Goal: Task Accomplishment & Management: Manage account settings

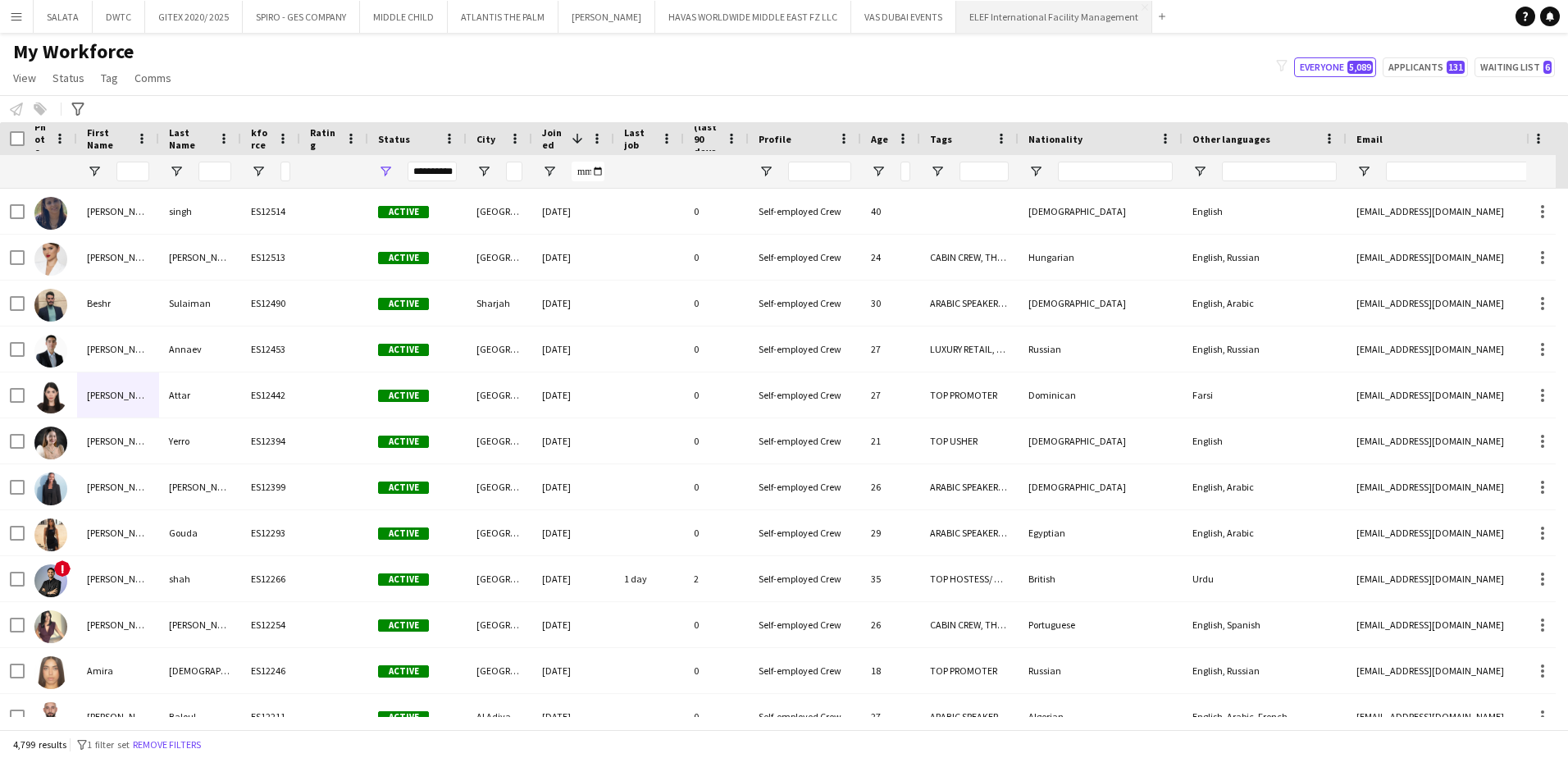
click at [1012, 23] on button "ELEF International Facility Management Close" at bounding box center [1054, 17] width 196 height 32
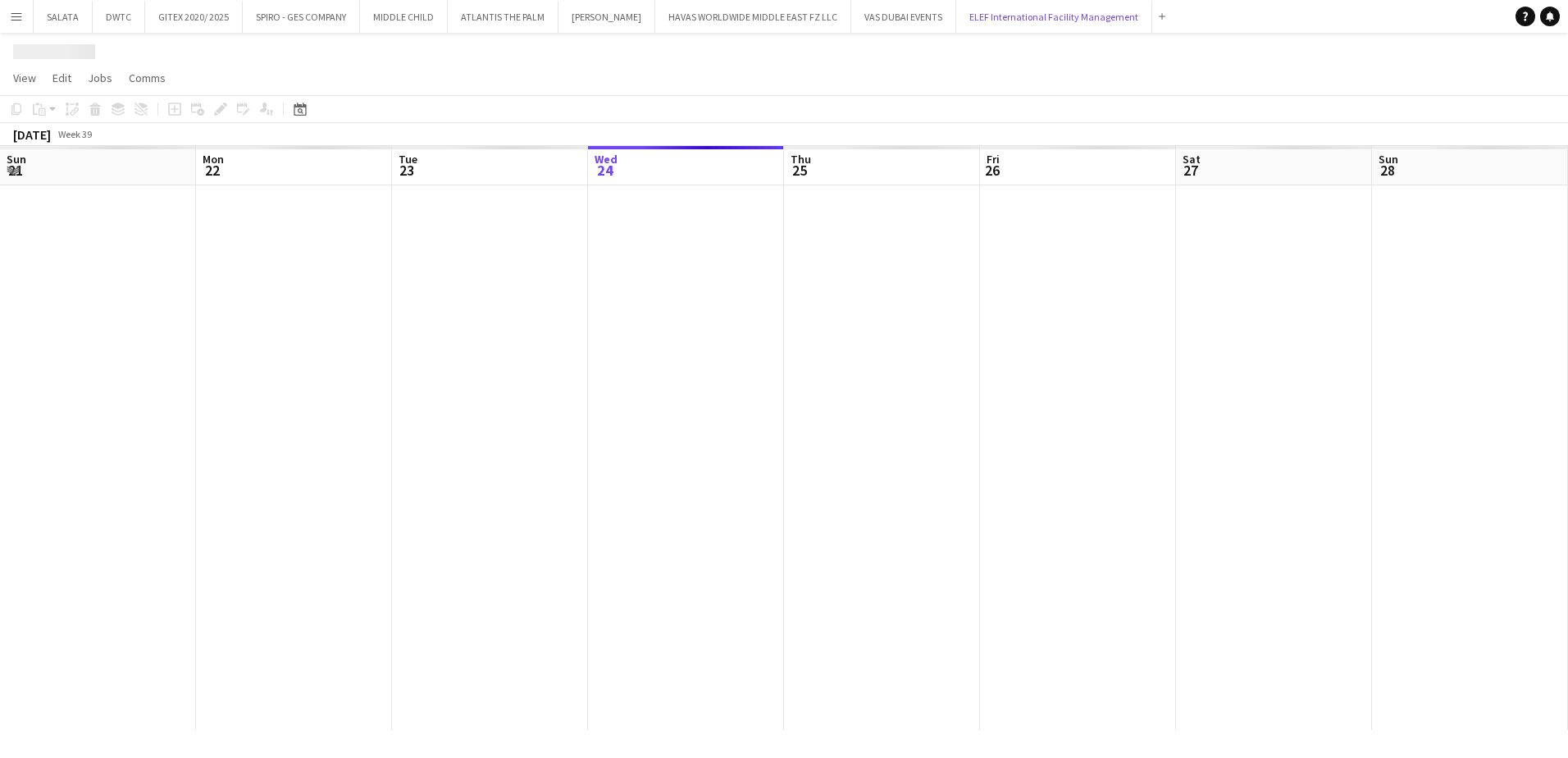
scroll to position [0, 392]
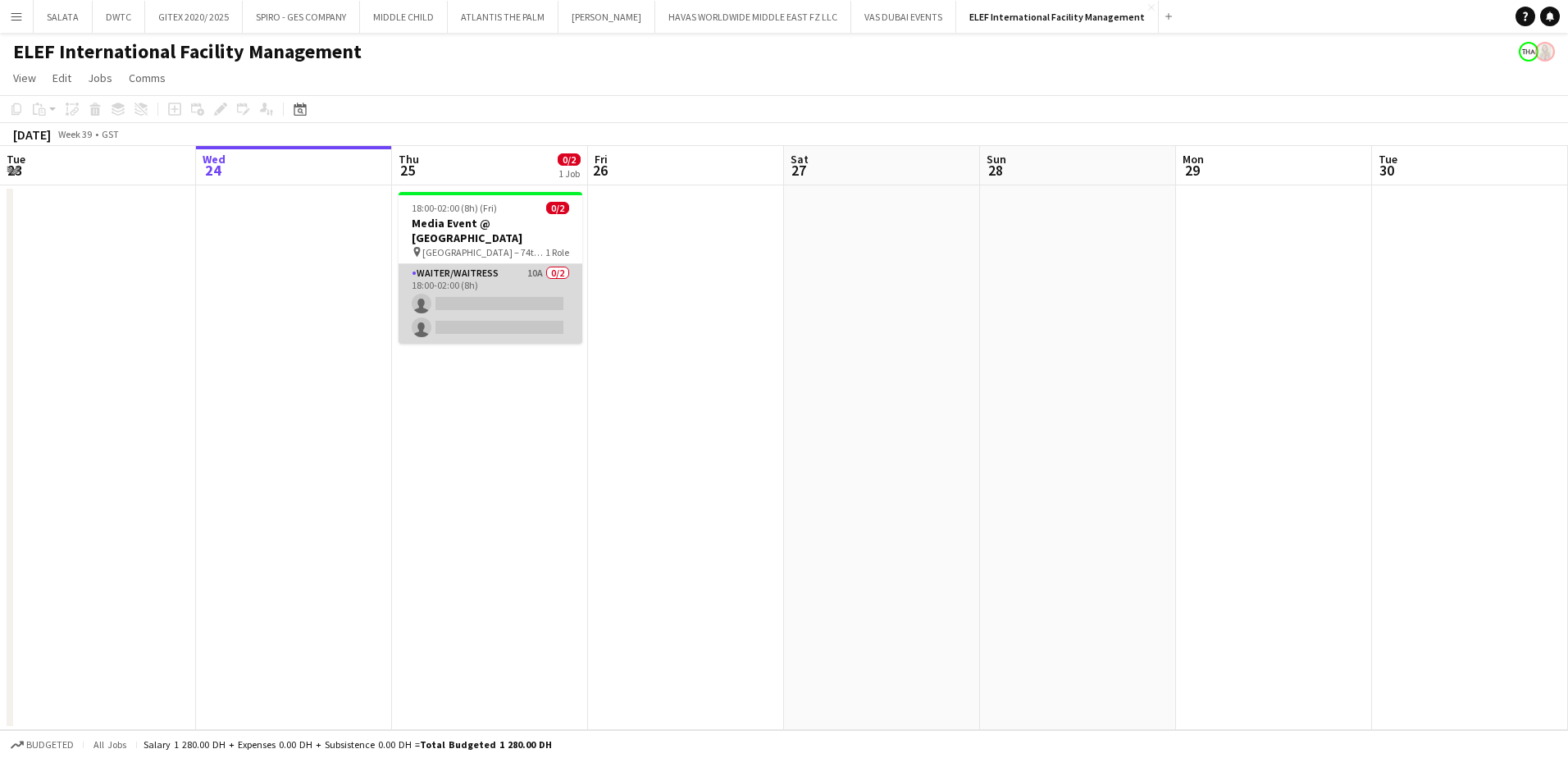
click at [513, 267] on app-card-role "Waiter/Waitress 10A 0/2 18:00-02:00 (8h) single-neutral-actions single-neutral-…" at bounding box center [491, 304] width 184 height 80
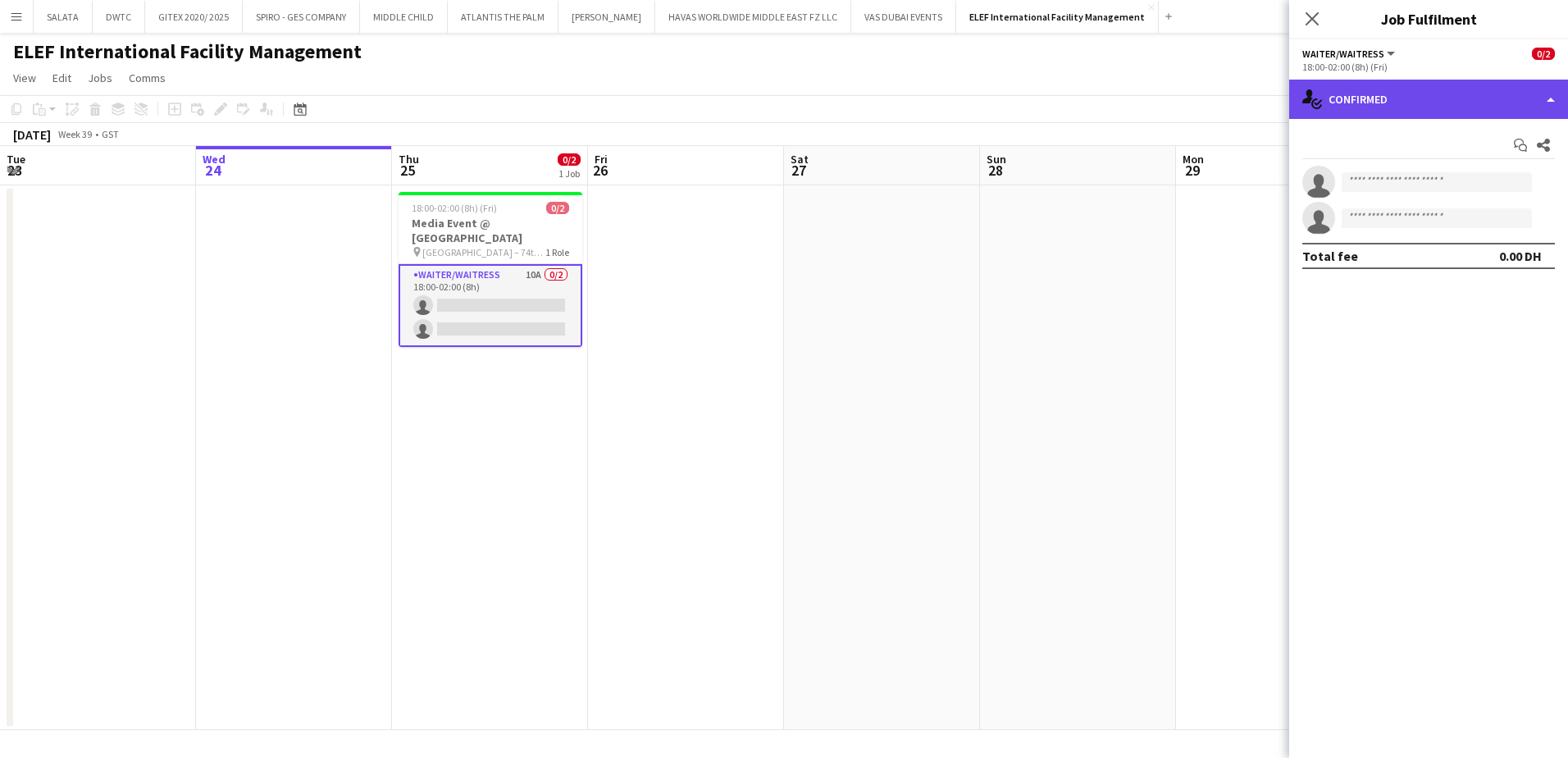
click at [1372, 87] on div "single-neutral-actions-check-2 Confirmed" at bounding box center [1428, 99] width 279 height 39
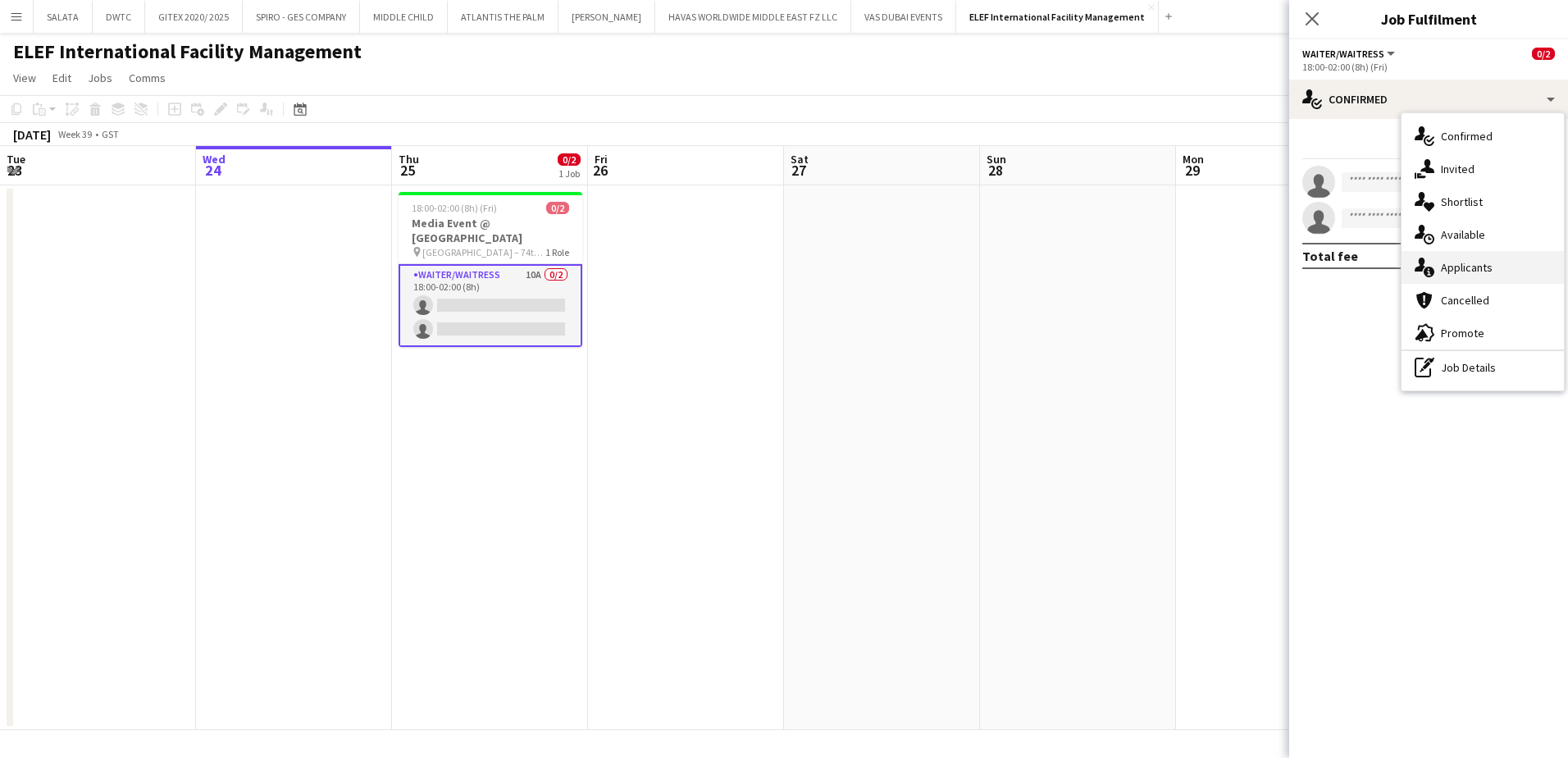
click at [1440, 273] on span "Applicants" at bounding box center [1466, 267] width 52 height 15
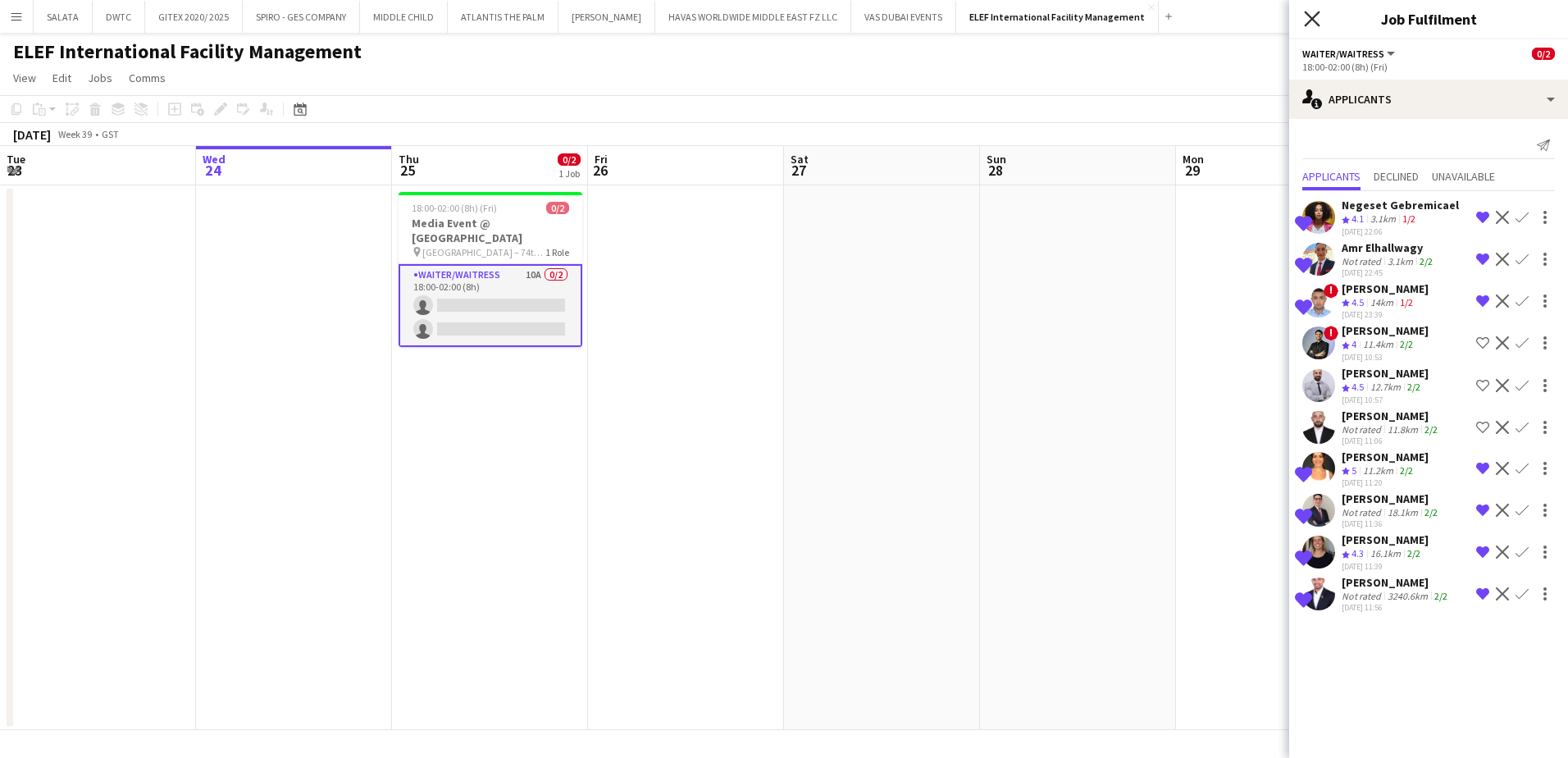
click at [1317, 18] on icon "Close pop-in" at bounding box center [1312, 19] width 16 height 16
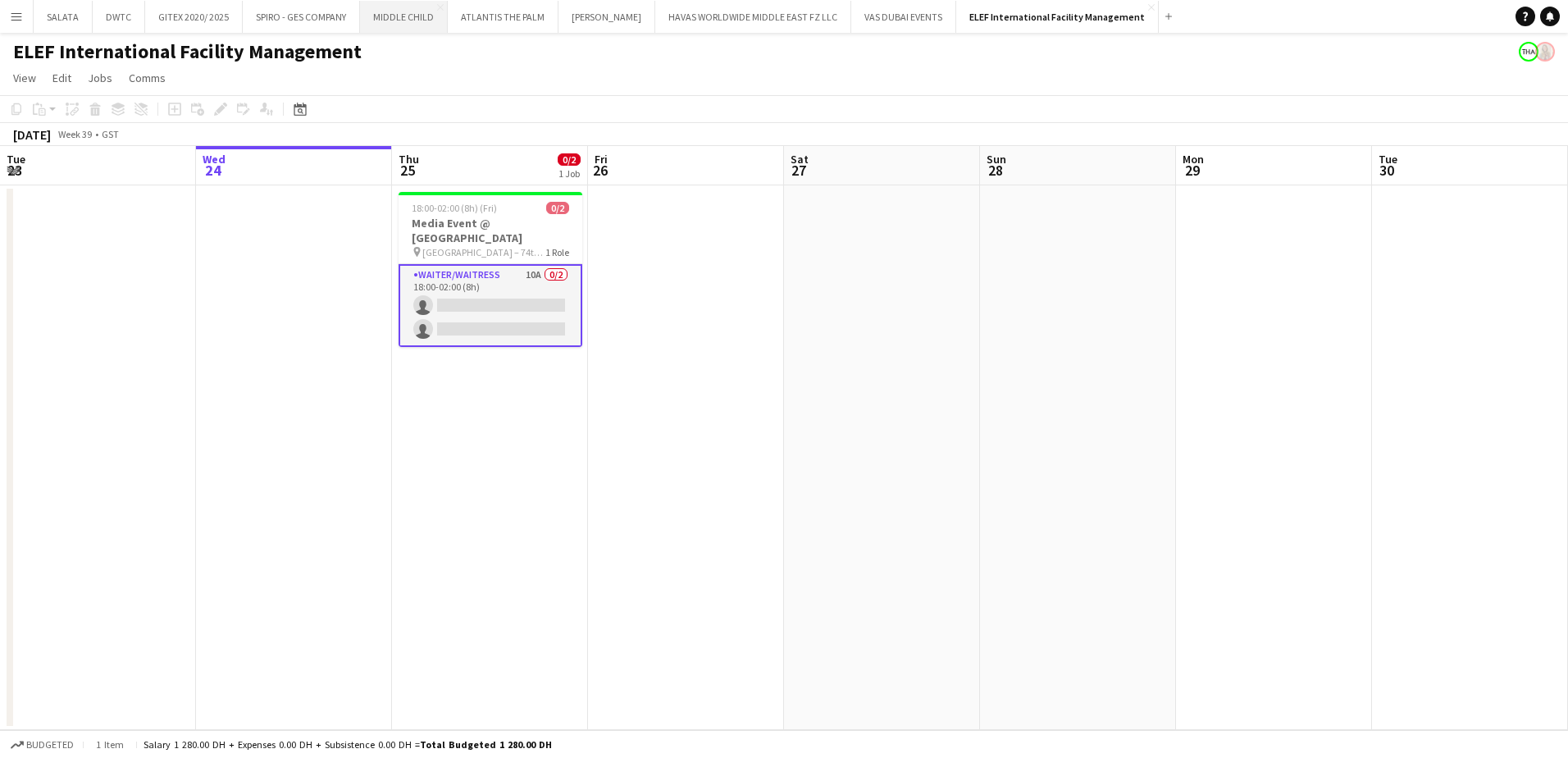
click at [399, 29] on button "MIDDLE CHILD Close" at bounding box center [404, 17] width 88 height 32
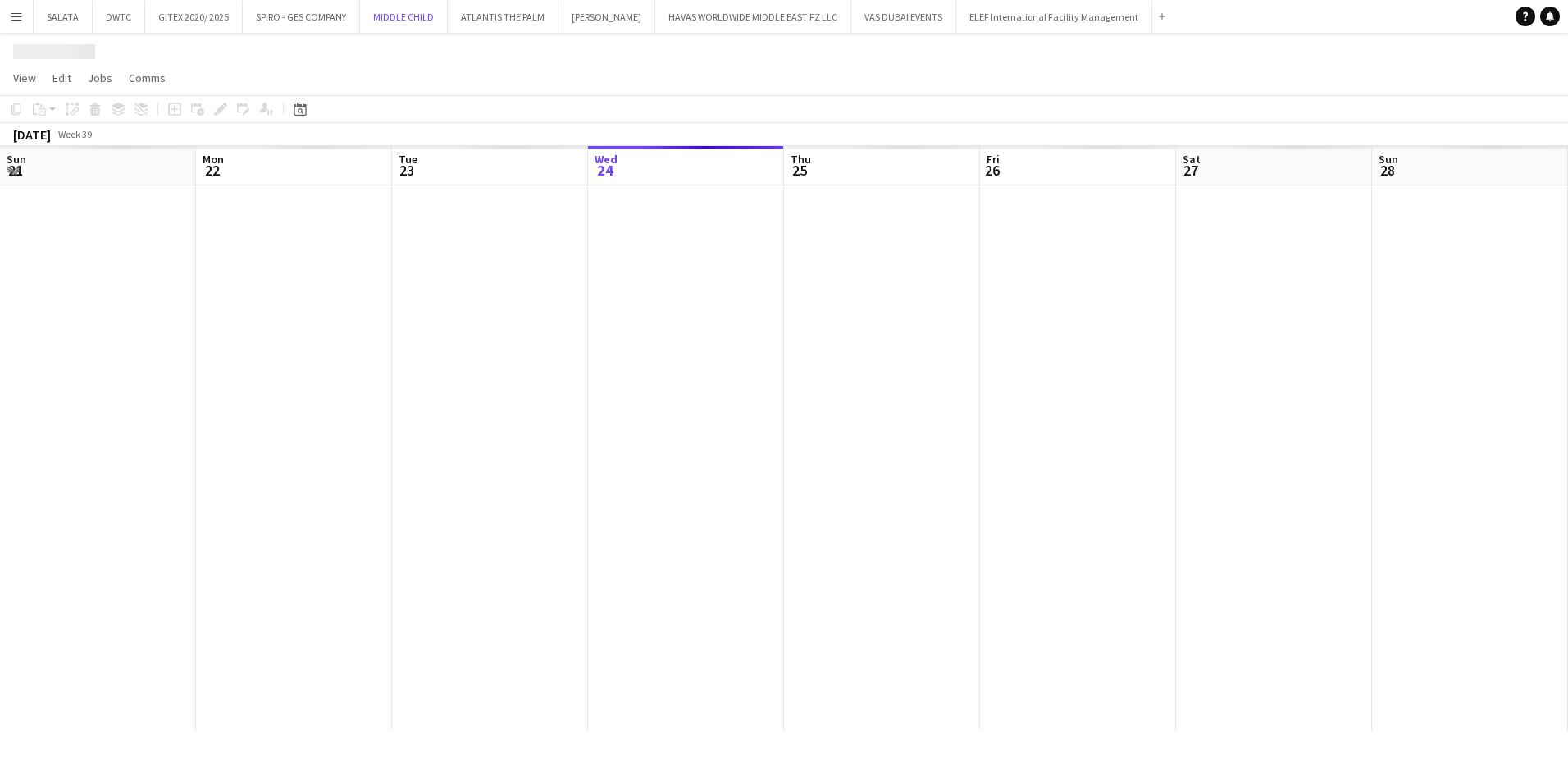
scroll to position [0, 392]
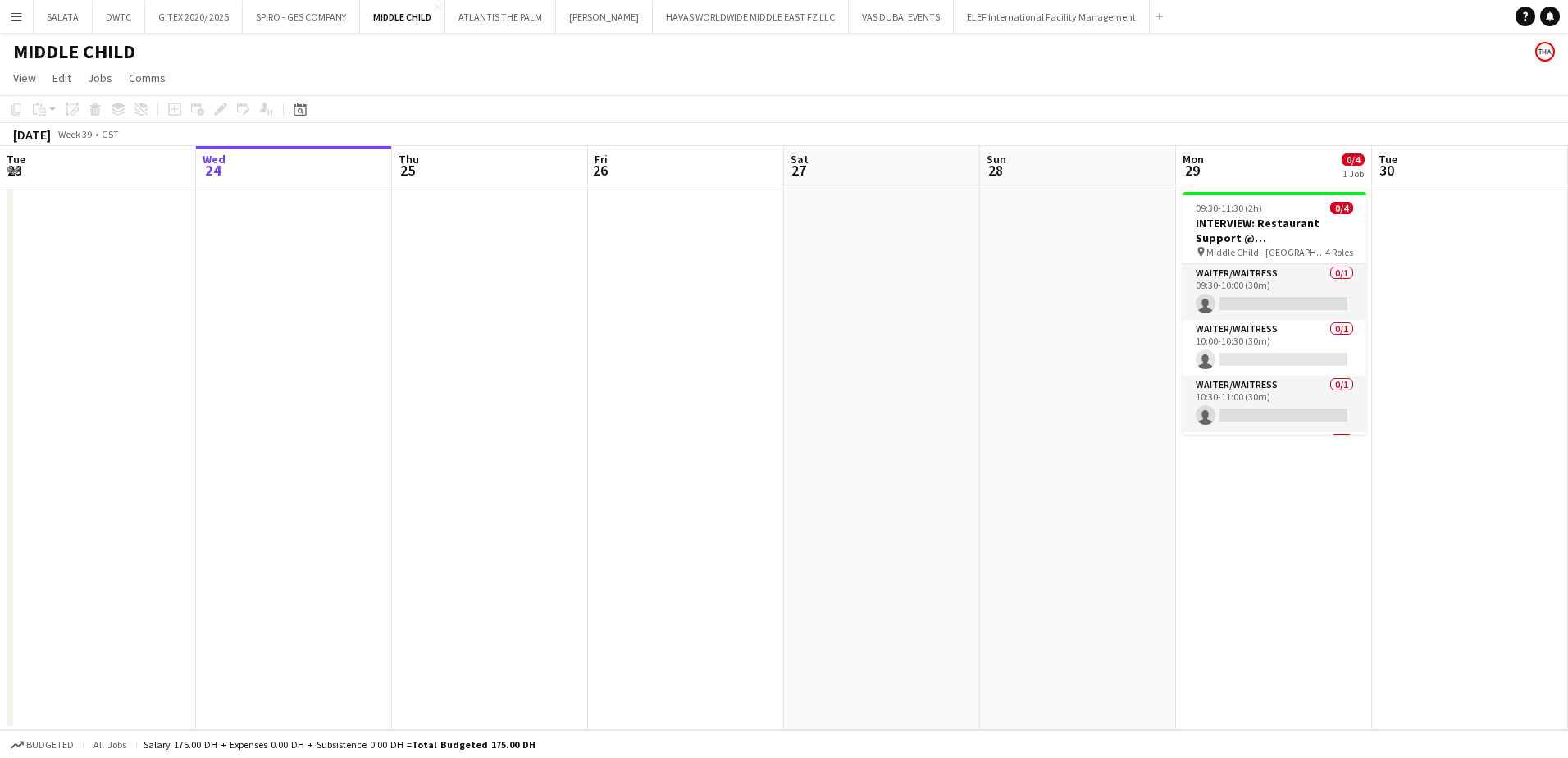
drag, startPoint x: 1100, startPoint y: 537, endPoint x: 771, endPoint y: 593, distance: 333.7
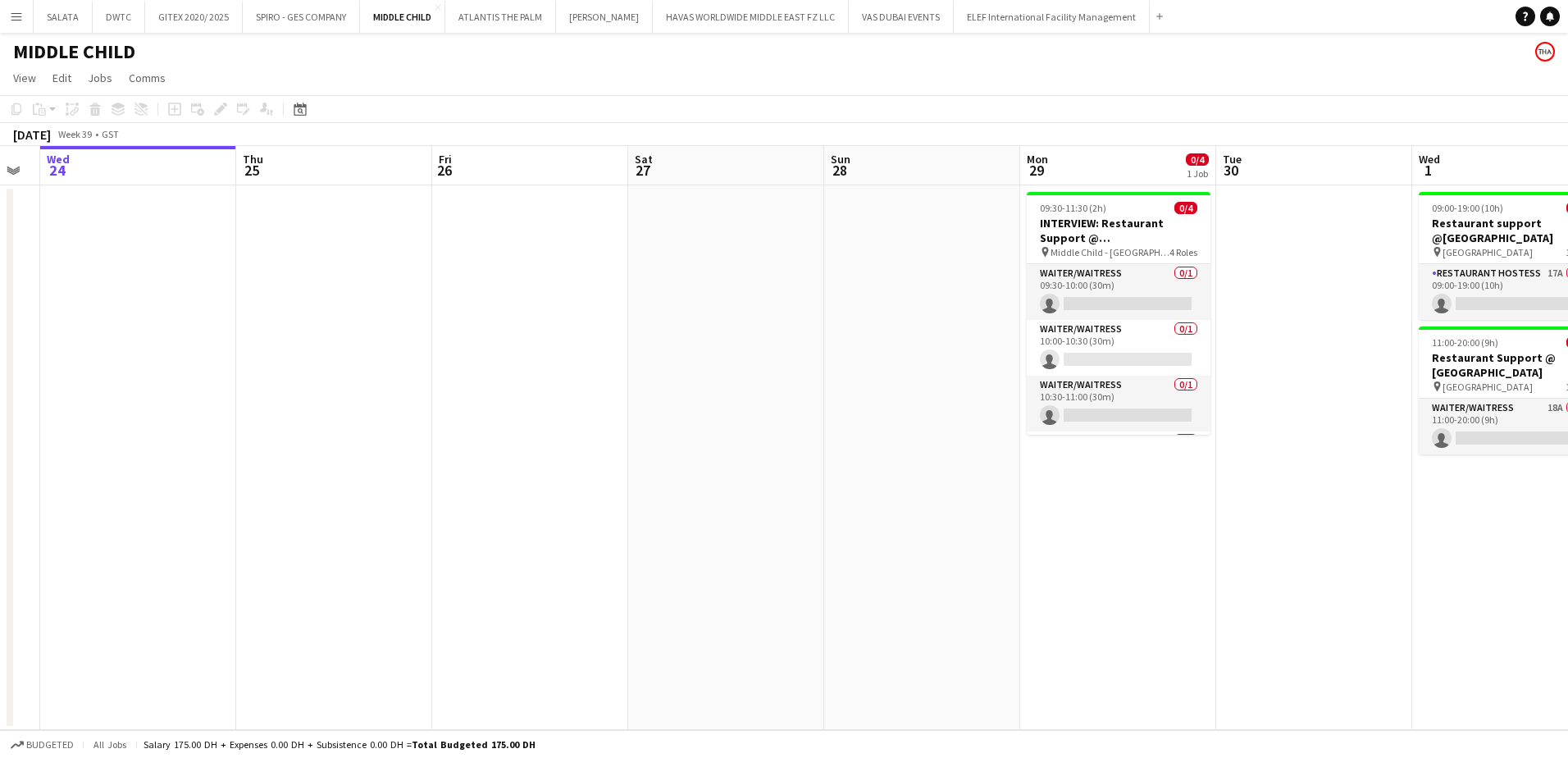
click at [771, 593] on app-calendar-viewport "Sun 21 Mon 22 Tue 23 Wed 24 Thu 25 Fri 26 Sat 27 Sun 28 Mon 29 0/4 1 Job Tue 30…" at bounding box center [784, 437] width 1568 height 583
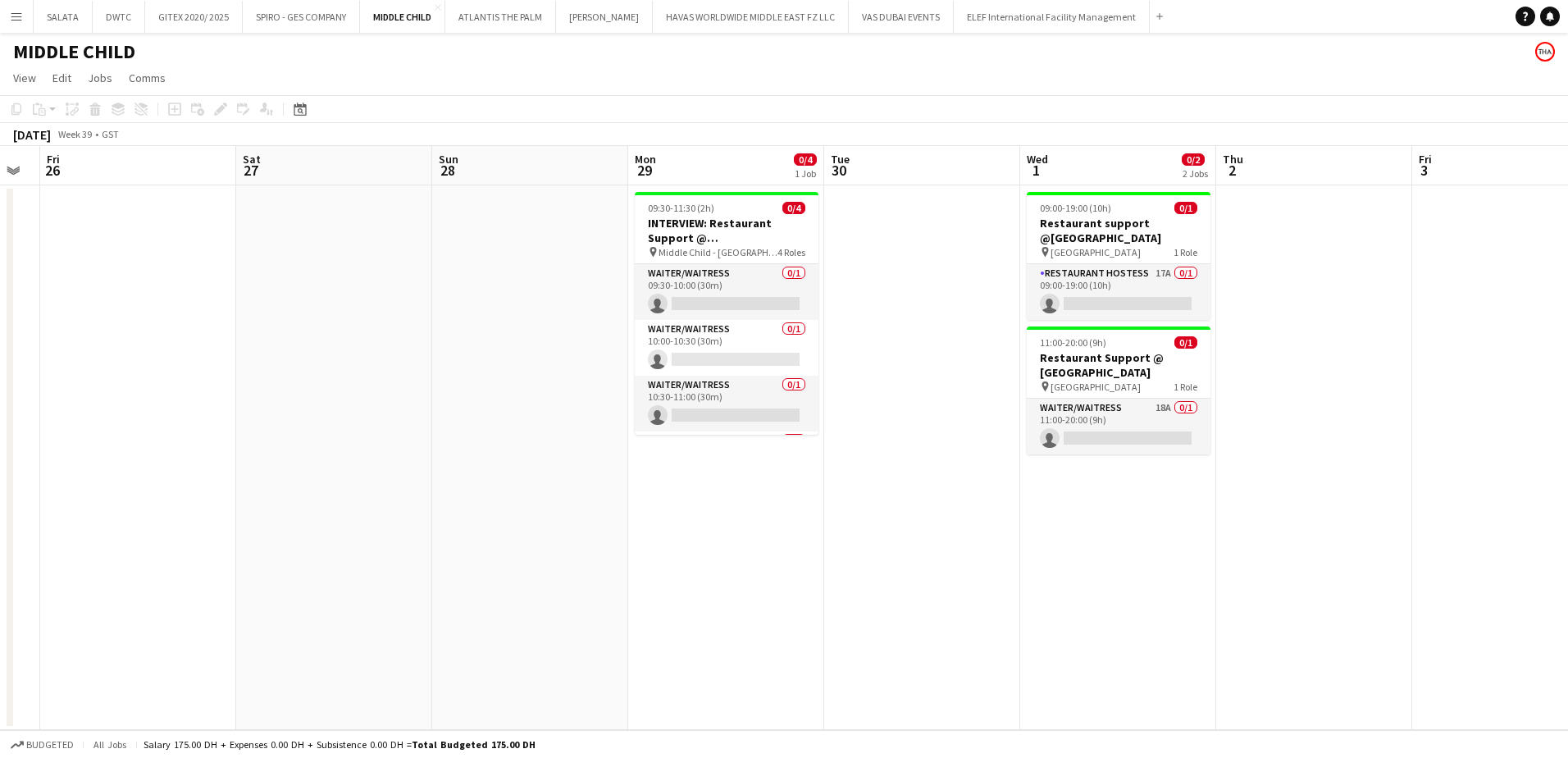
scroll to position [0, 549]
click at [1113, 271] on app-card-role "Restaurant Hostess 17A 0/1 09:00-19:00 (10h) single-neutral-actions" at bounding box center [1117, 292] width 184 height 56
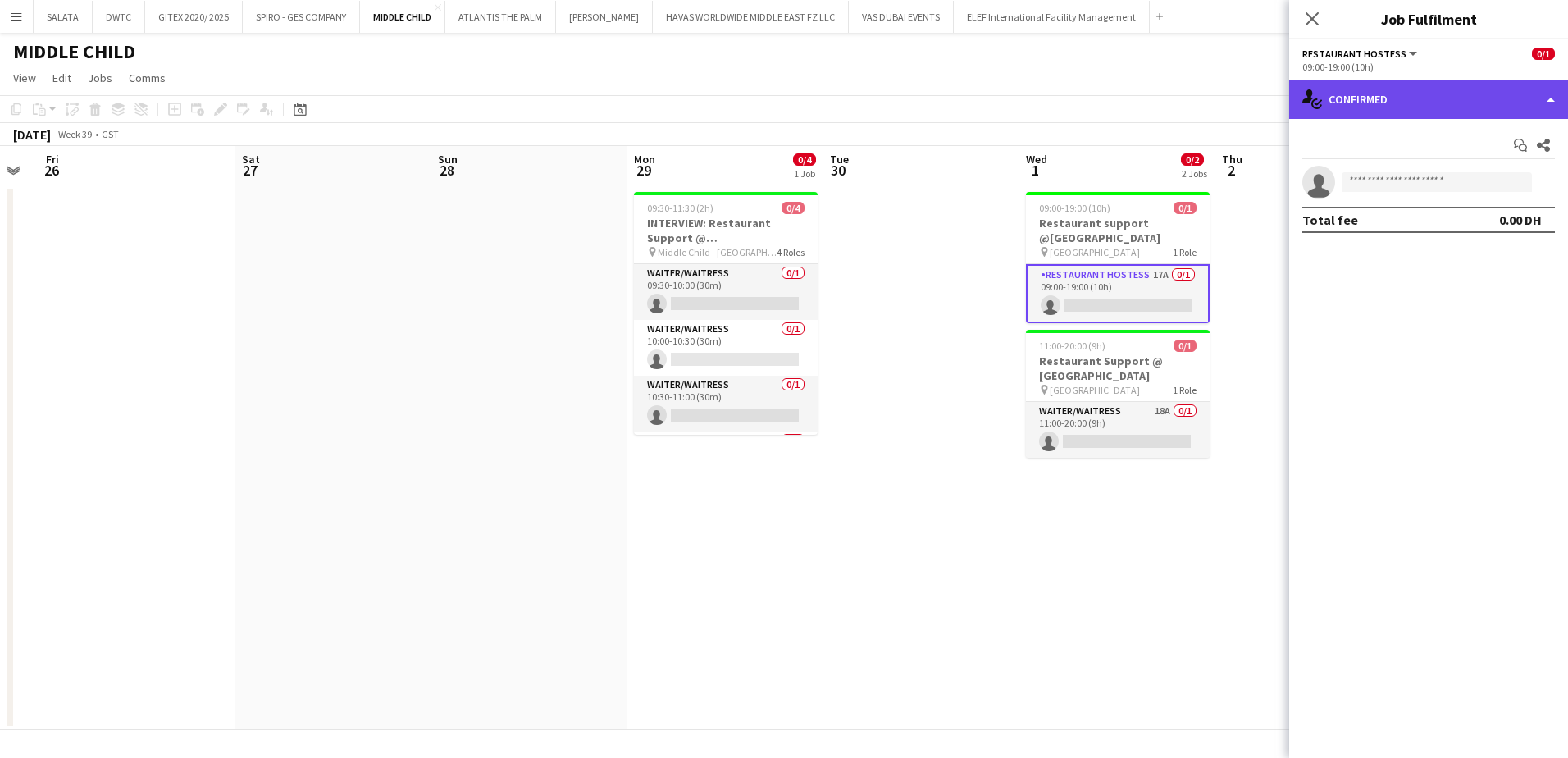
click at [1405, 98] on div "single-neutral-actions-check-2 Confirmed" at bounding box center [1428, 99] width 279 height 39
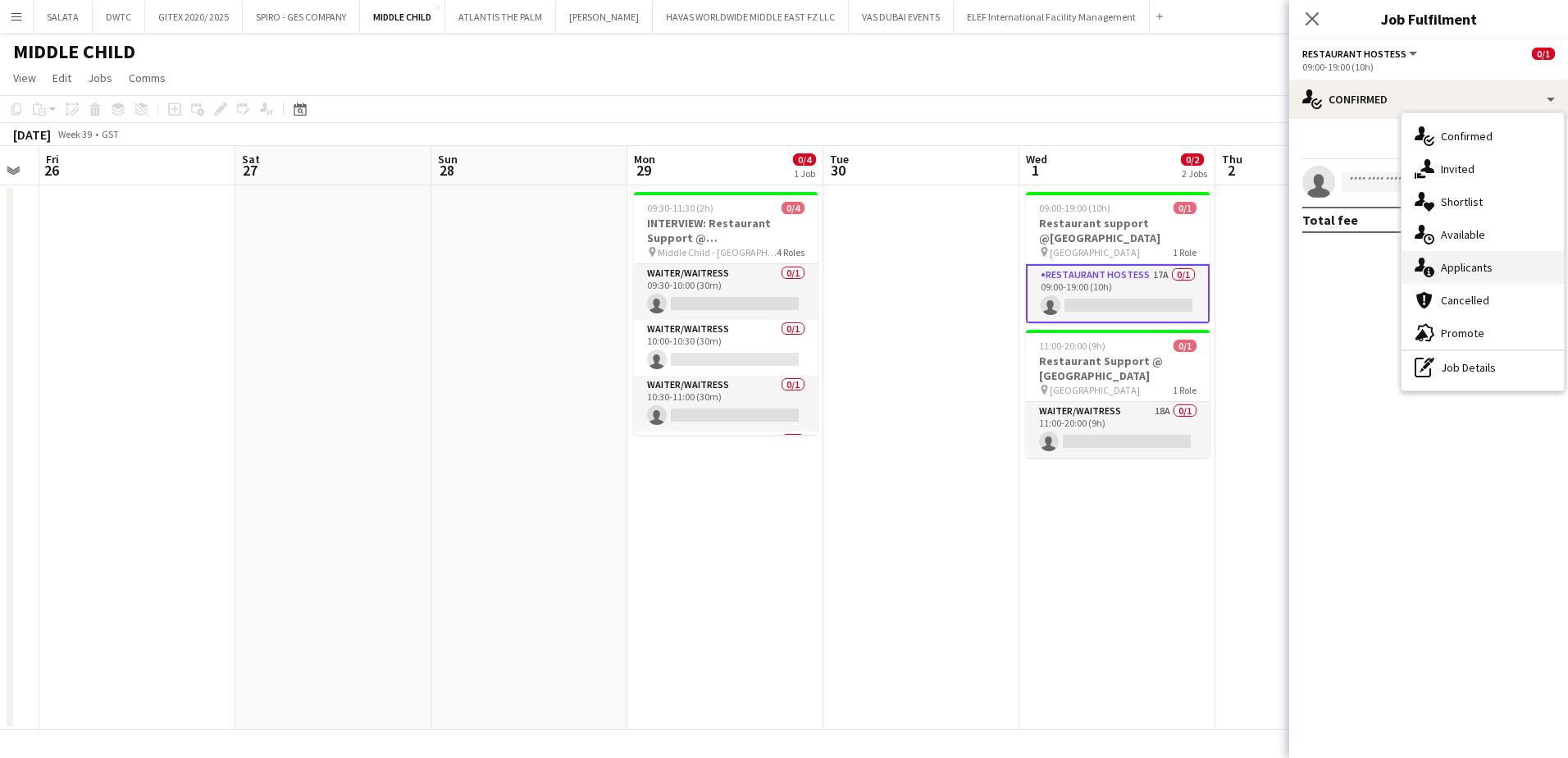
click at [1447, 258] on div "single-neutral-actions-information Applicants" at bounding box center [1482, 267] width 163 height 33
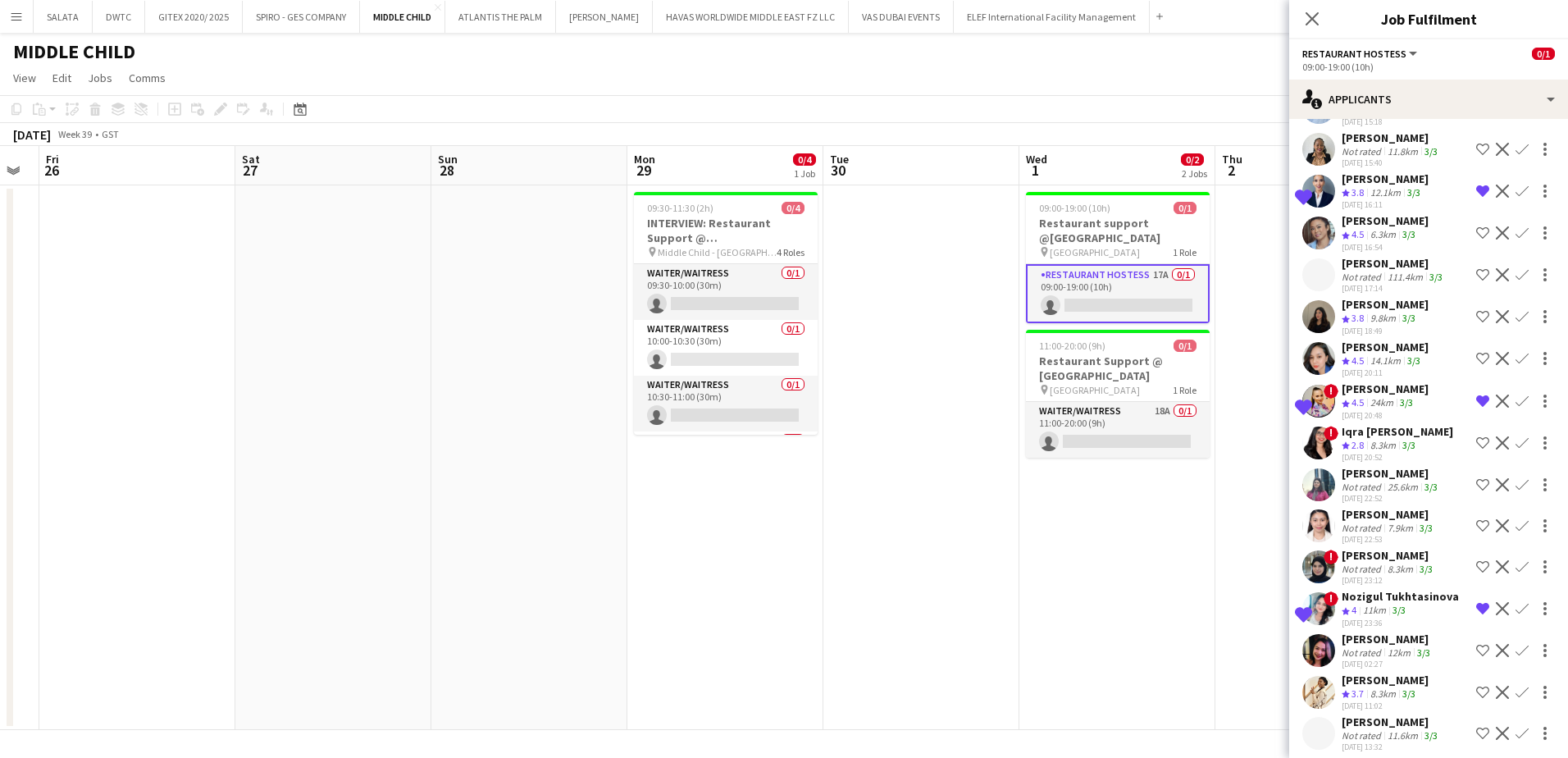
scroll to position [121, 0]
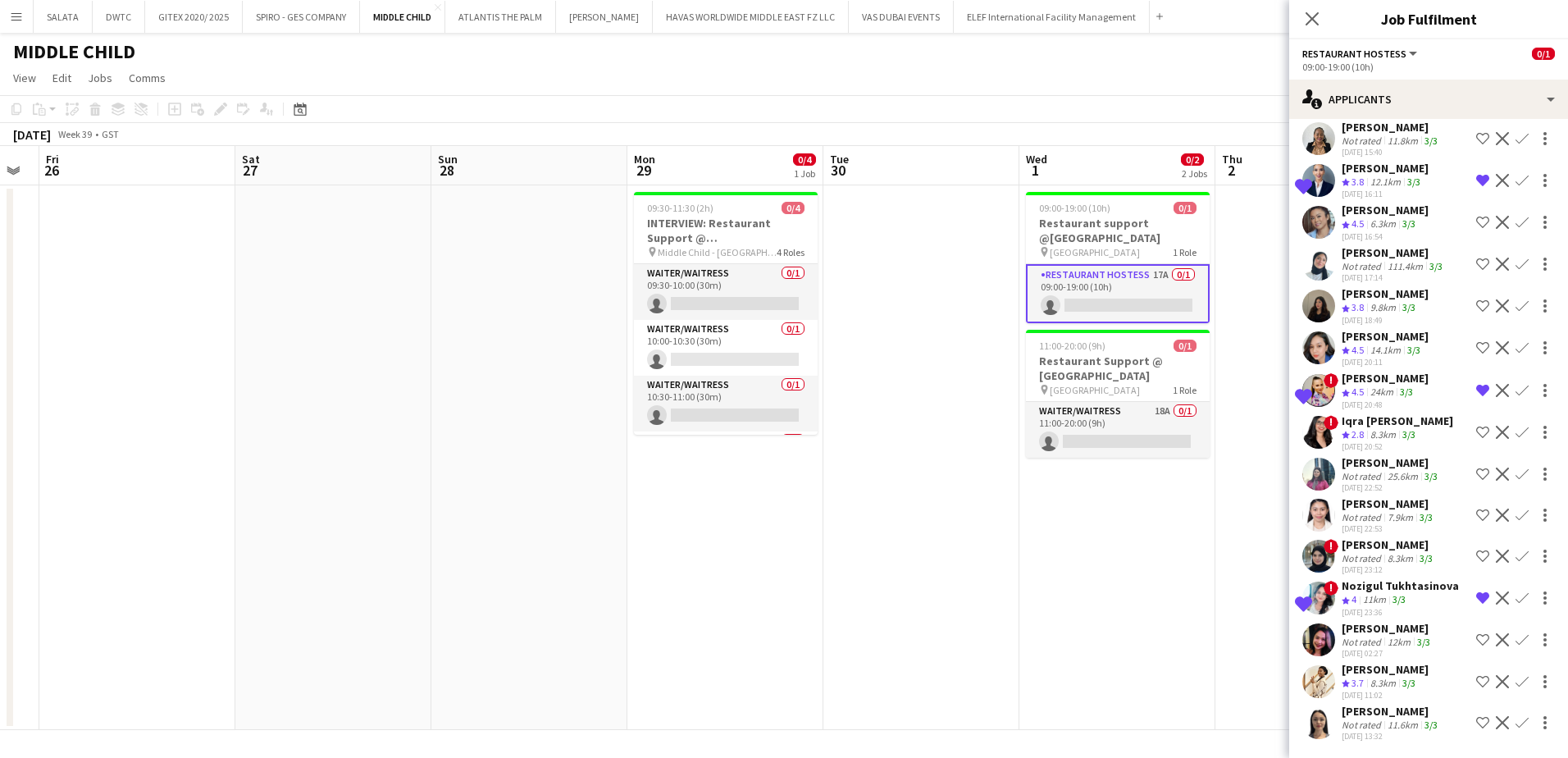
click at [1313, 728] on app-user-avatar at bounding box center [1318, 722] width 33 height 33
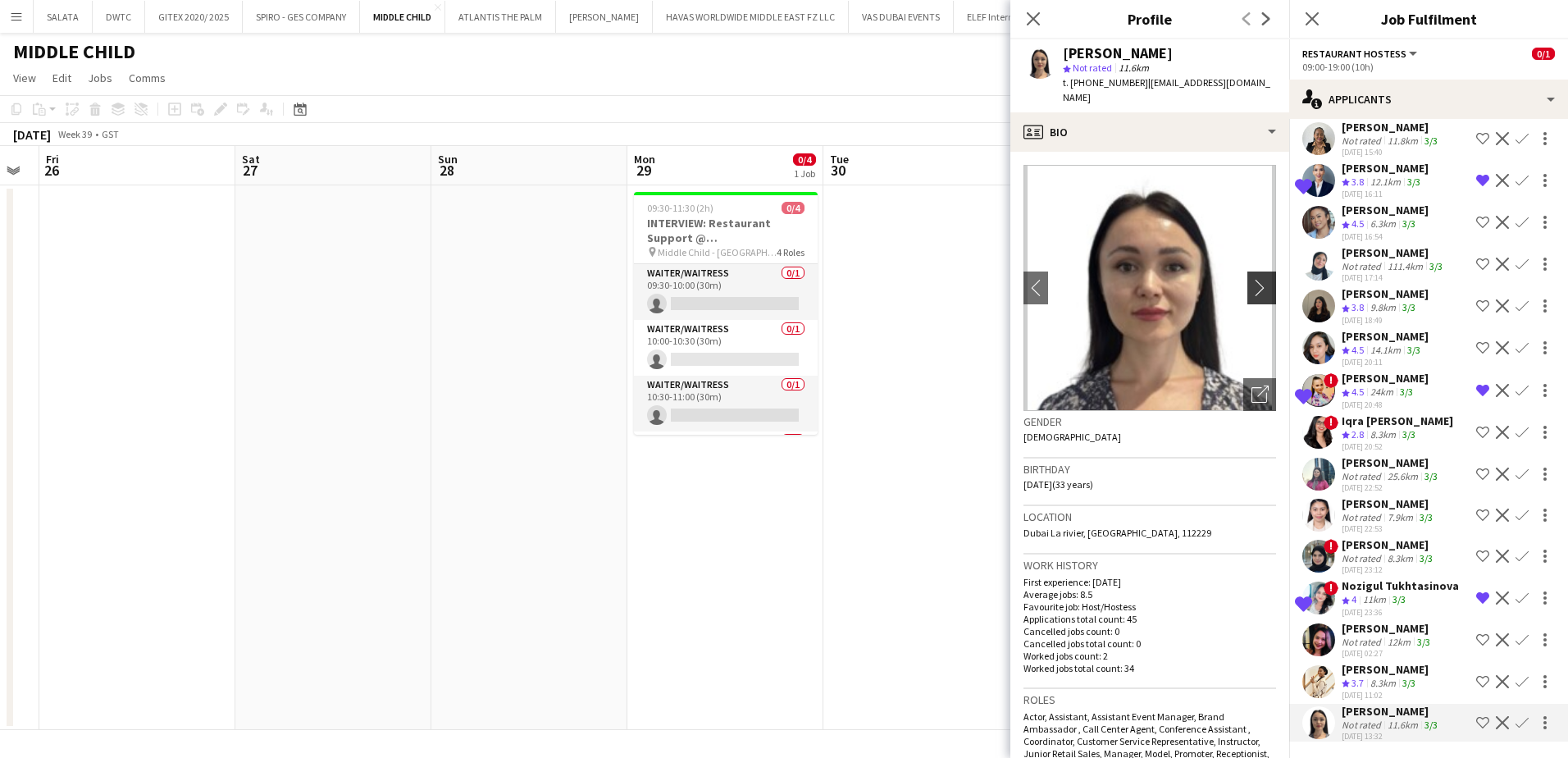
click at [1252, 279] on app-icon "chevron-right" at bounding box center [1264, 287] width 25 height 17
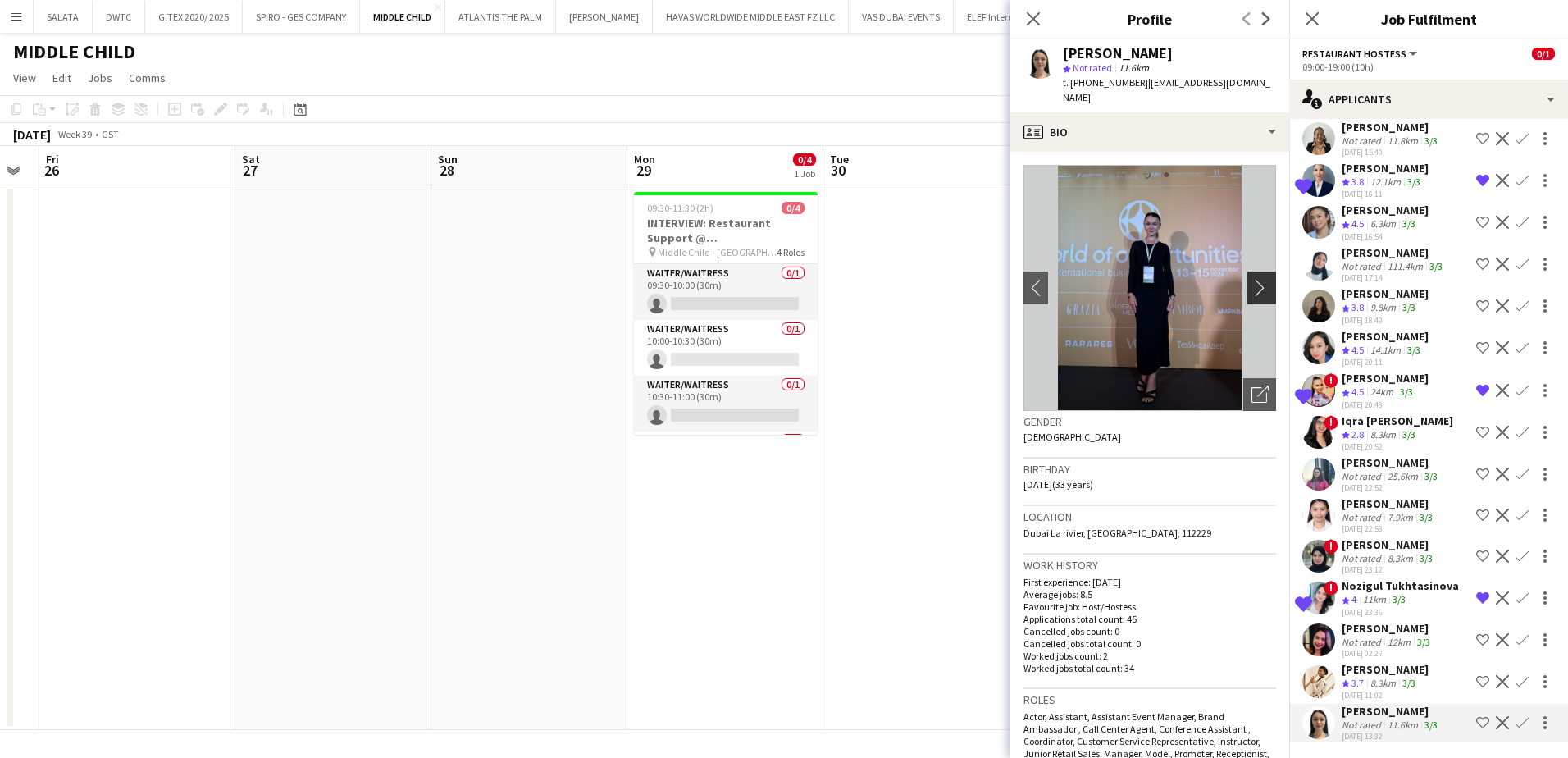
click at [1252, 279] on app-icon "chevron-right" at bounding box center [1264, 287] width 25 height 17
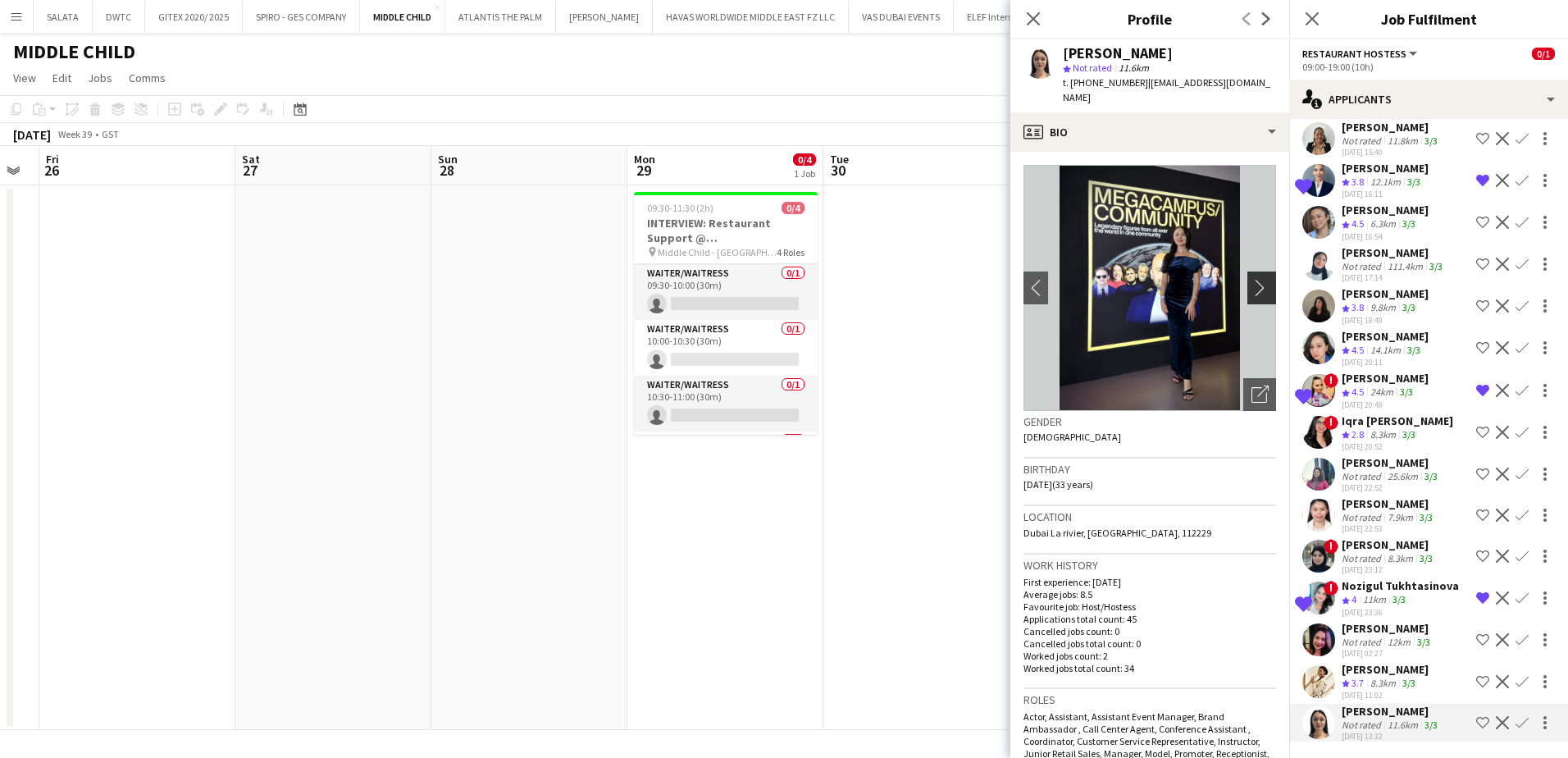
click at [1252, 279] on app-icon "chevron-right" at bounding box center [1264, 287] width 25 height 17
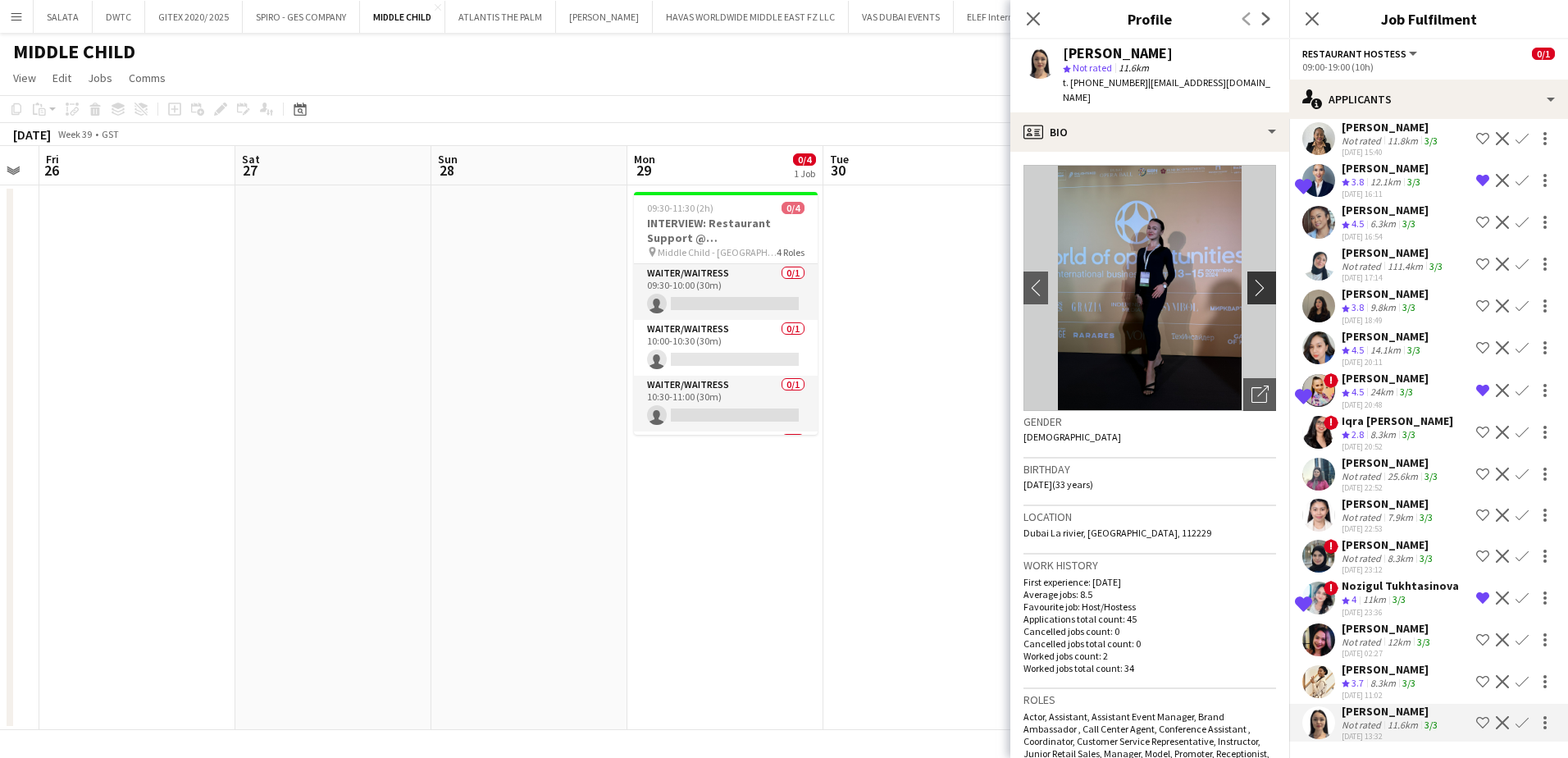
click at [1252, 279] on app-icon "chevron-right" at bounding box center [1264, 287] width 25 height 17
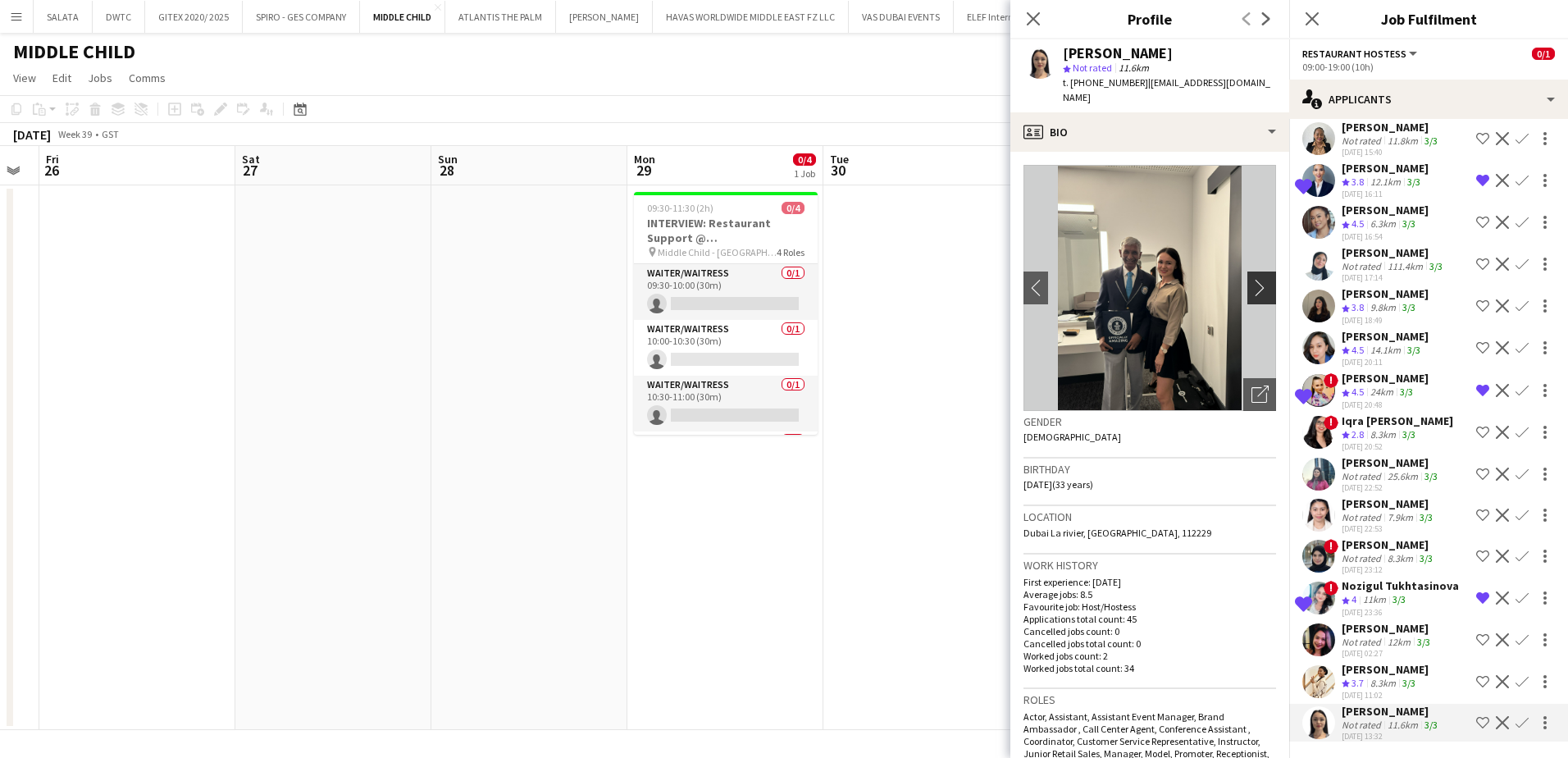
click at [1252, 279] on app-icon "chevron-right" at bounding box center [1264, 287] width 25 height 17
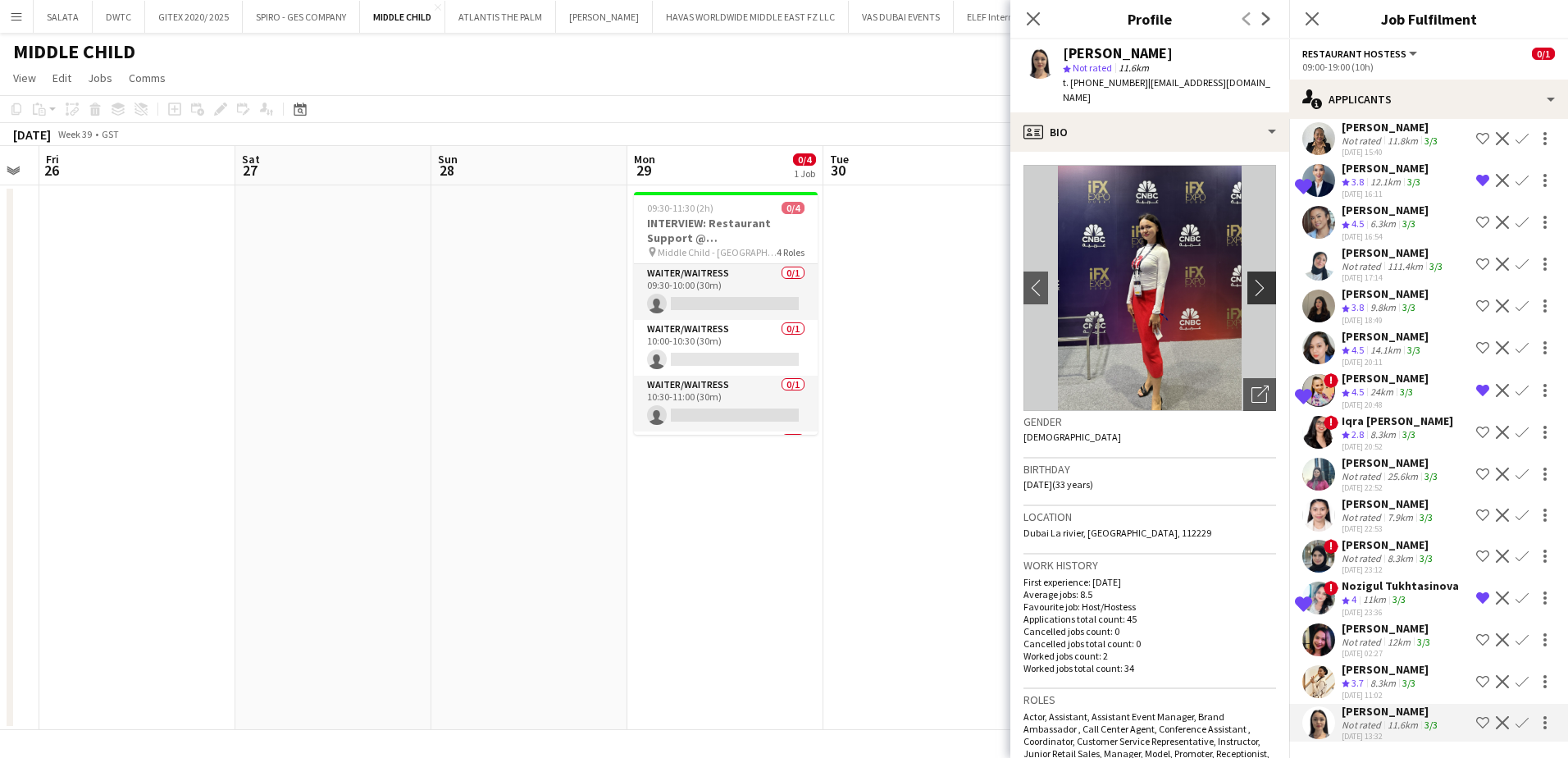
click at [1252, 279] on app-icon "chevron-right" at bounding box center [1264, 287] width 25 height 17
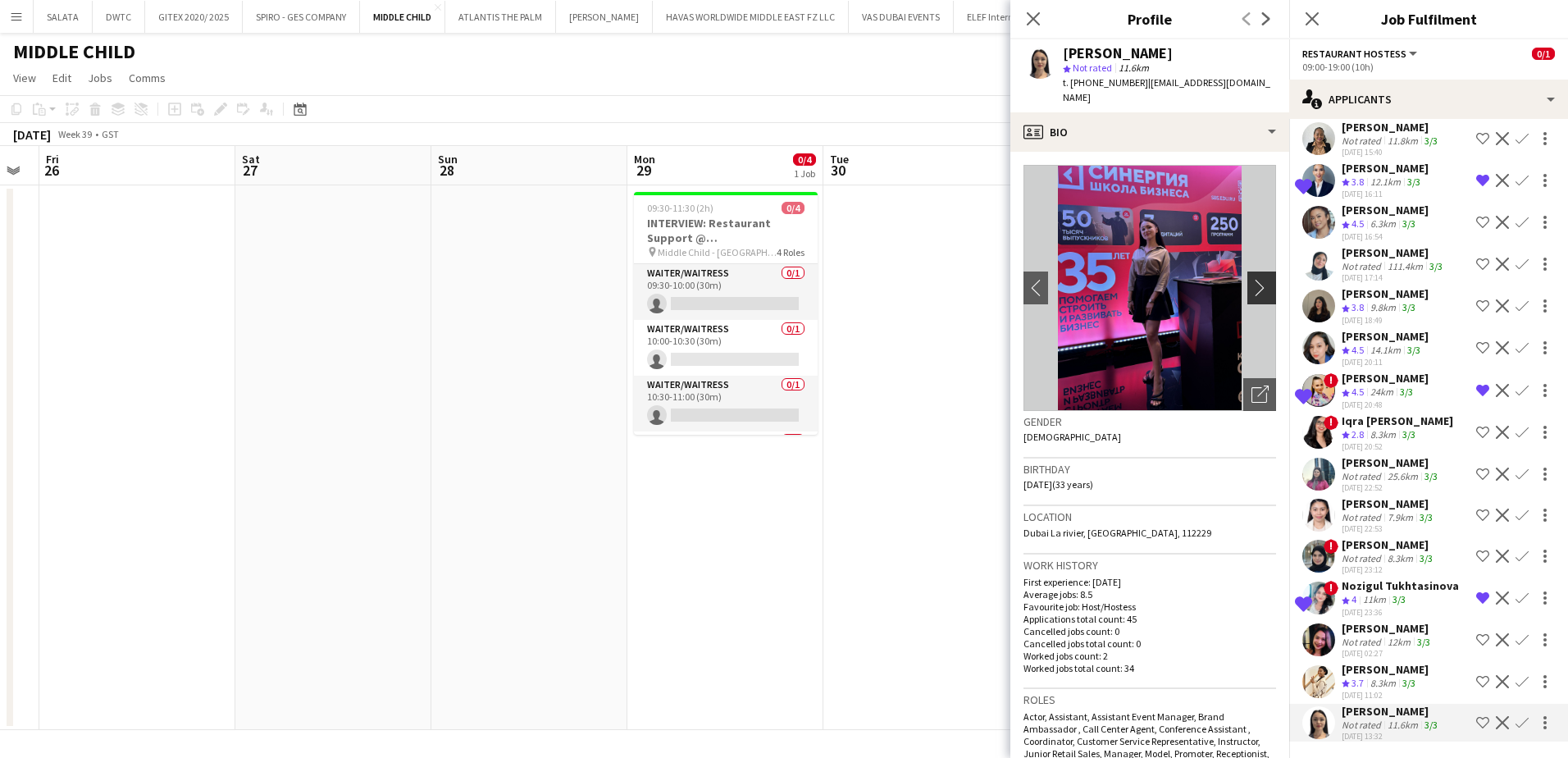
click at [1252, 279] on app-icon "chevron-right" at bounding box center [1264, 287] width 25 height 17
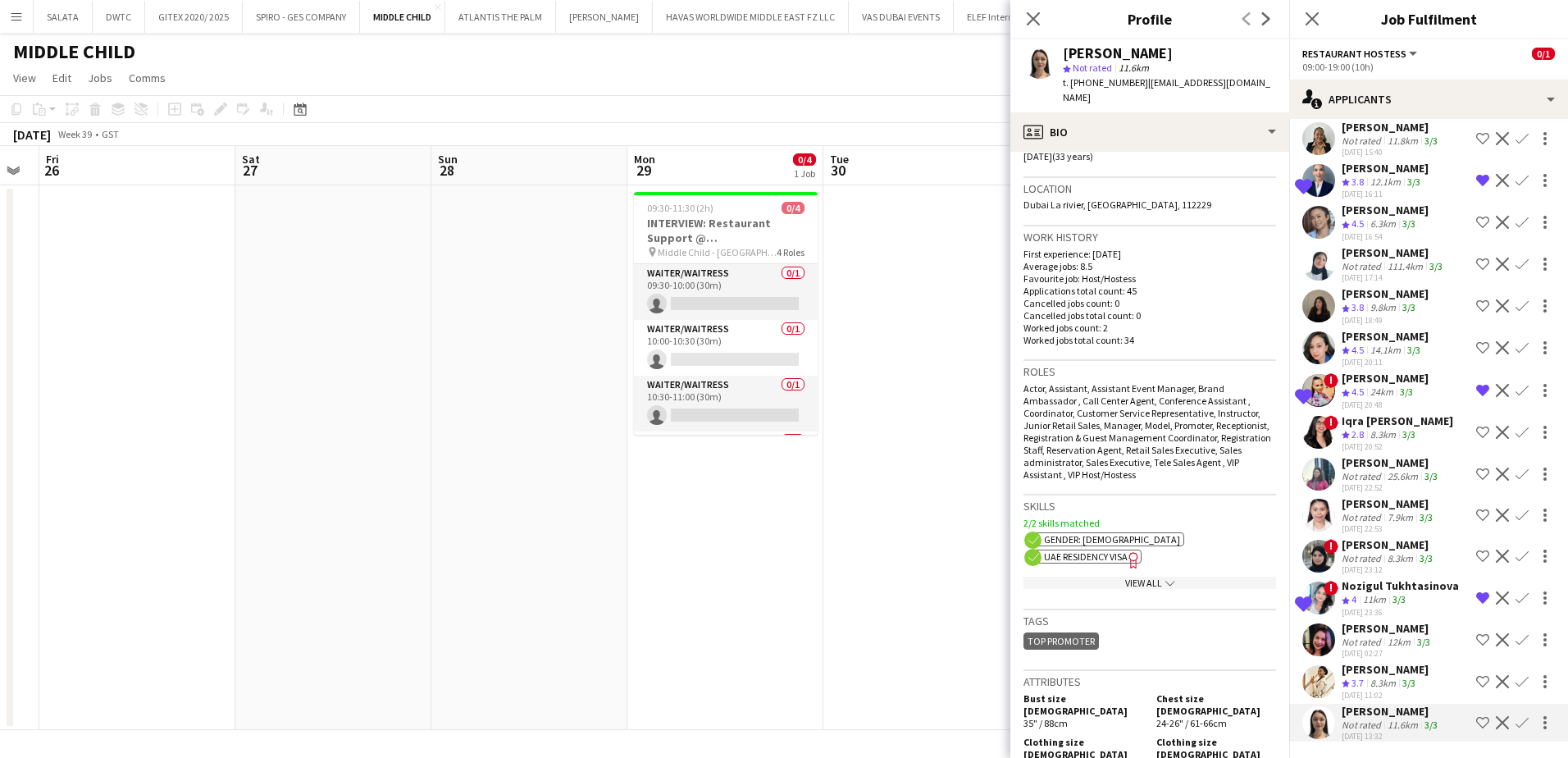
scroll to position [0, 0]
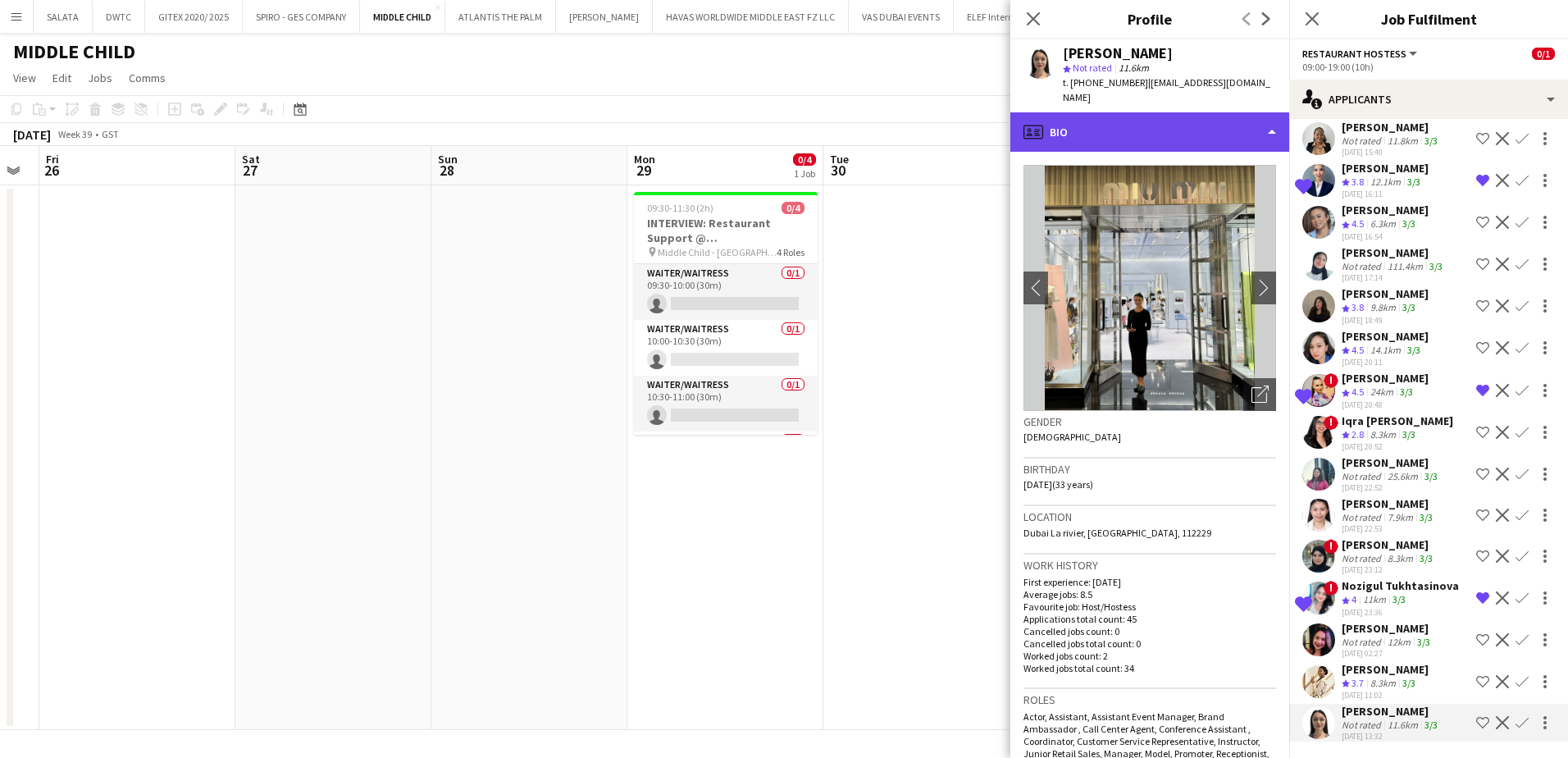
click at [1069, 133] on div "profile Bio" at bounding box center [1150, 132] width 279 height 39
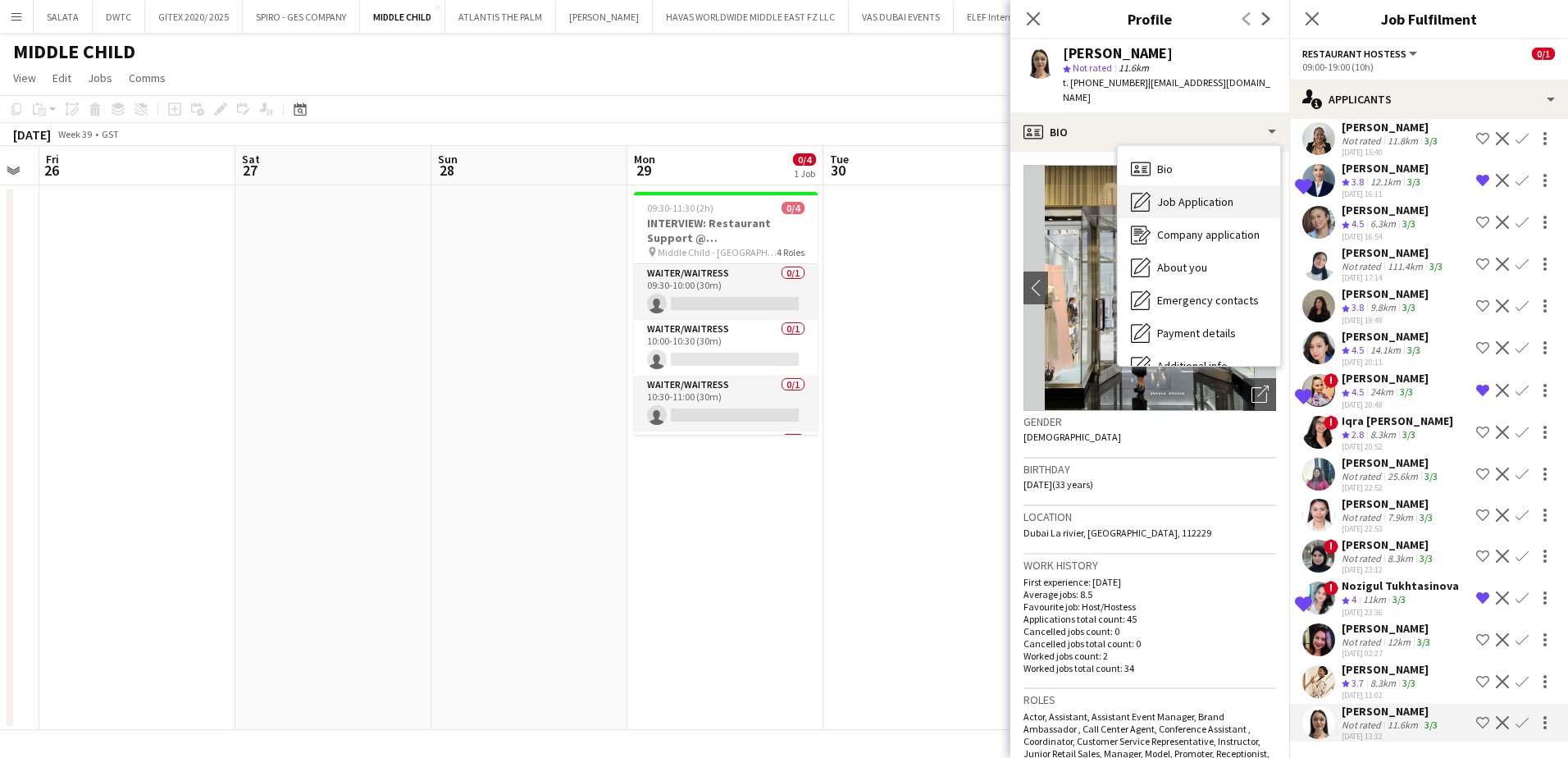
click at [1155, 186] on div "Job Application Job Application" at bounding box center [1199, 201] width 163 height 33
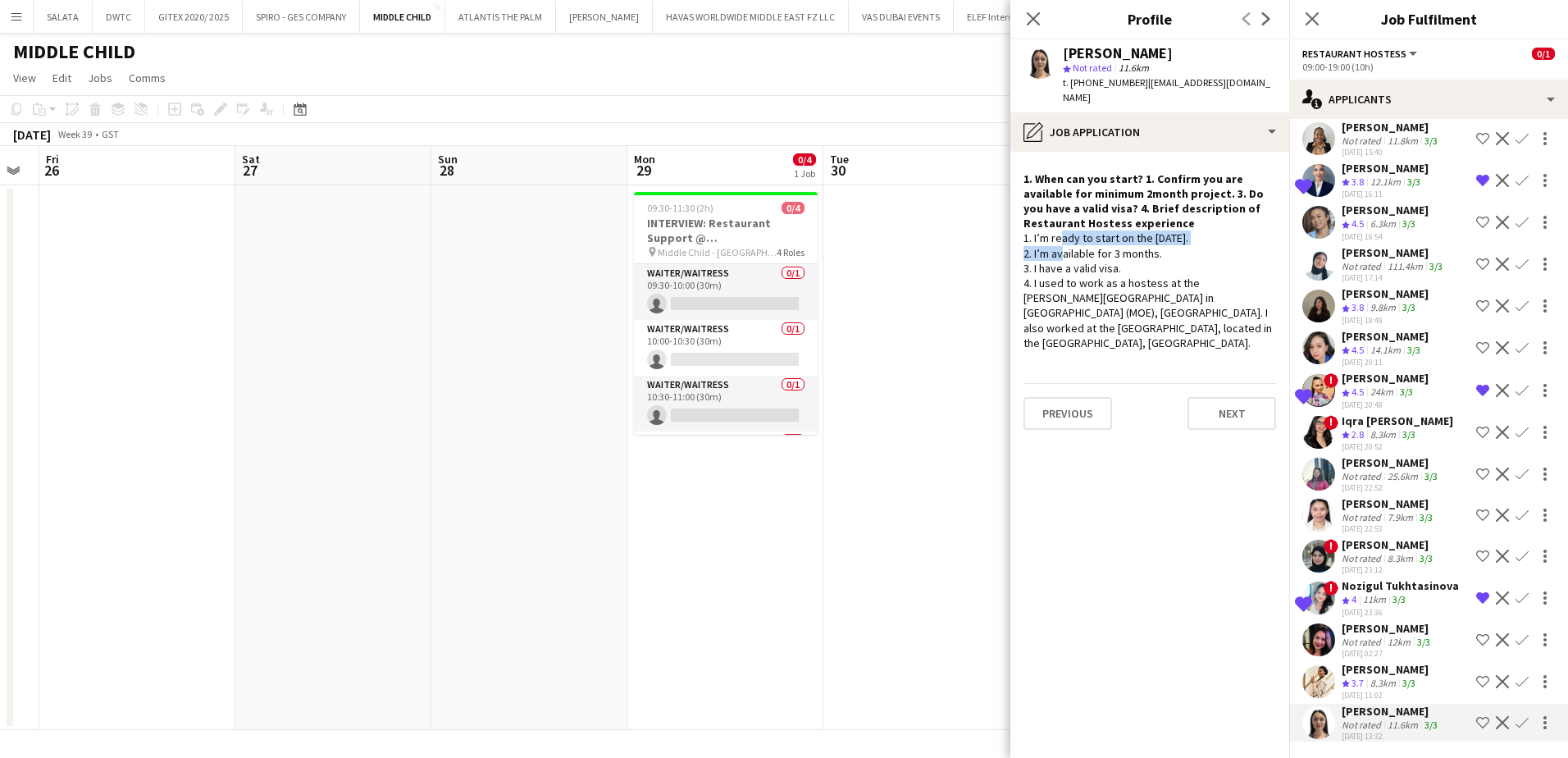
drag, startPoint x: 1229, startPoint y: 222, endPoint x: 1057, endPoint y: 227, distance: 172.1
click at [1057, 230] on div "1. I’m ready to start on the [DATE]. 2. I’m available for 3 months. 3. I have a…" at bounding box center [1149, 290] width 252 height 120
drag, startPoint x: 1057, startPoint y: 227, endPoint x: 1067, endPoint y: 243, distance: 18.9
click at [1067, 242] on div "1. I’m ready to start on the [DATE]. 2. I’m available for 3 months. 3. I have a…" at bounding box center [1149, 290] width 252 height 120
drag, startPoint x: 1032, startPoint y: 255, endPoint x: 1148, endPoint y: 249, distance: 116.2
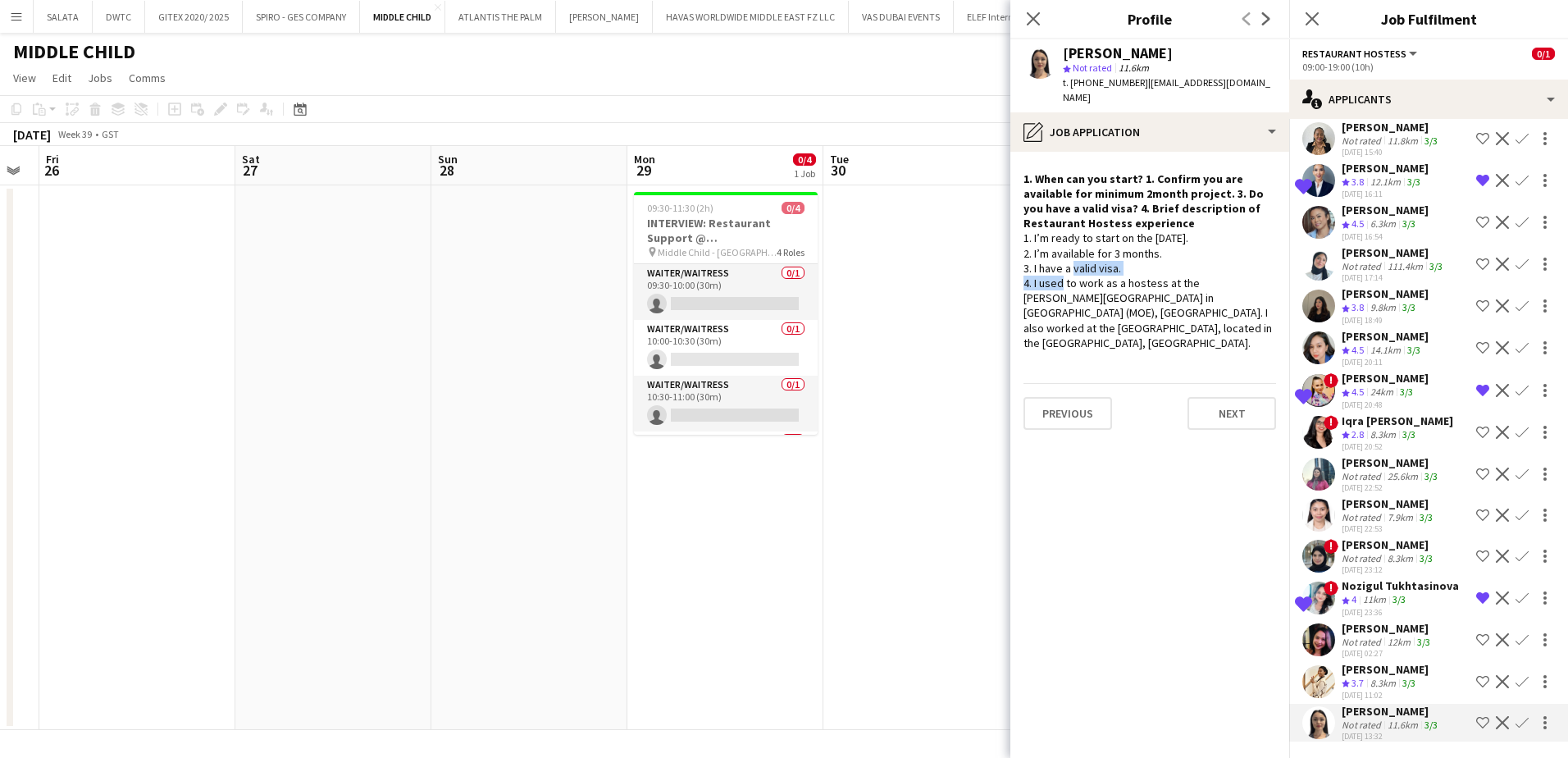
click at [1148, 249] on div "1. I’m ready to start on the [DATE]. 2. I’m available for 3 months. 3. I have a…" at bounding box center [1149, 290] width 252 height 120
drag, startPoint x: 1148, startPoint y: 249, endPoint x: 1096, endPoint y: 263, distance: 53.9
click at [1096, 263] on div "1. I’m ready to start on the [DATE]. 2. I’m available for 3 months. 3. I have a…" at bounding box center [1149, 290] width 252 height 120
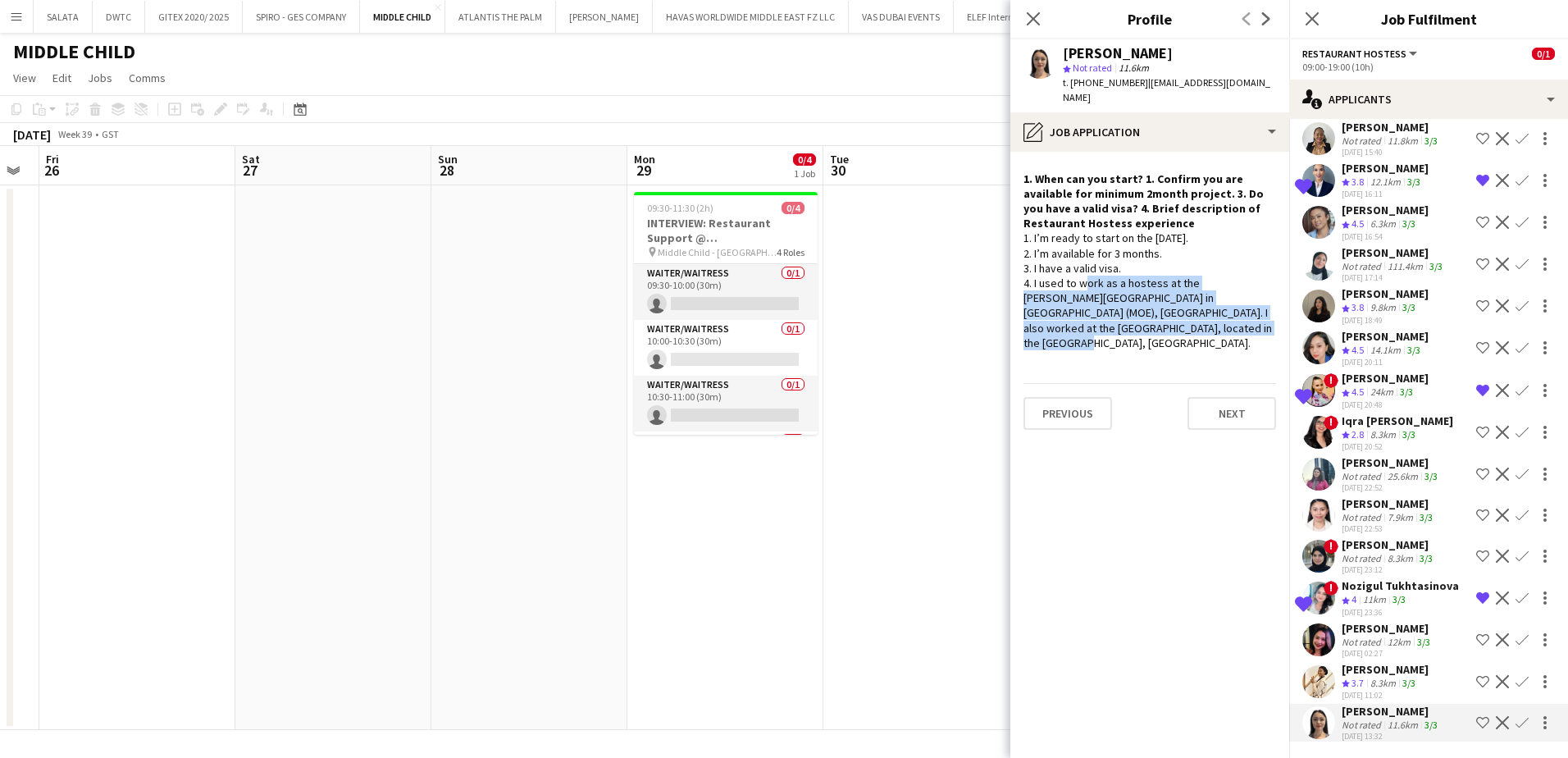
drag, startPoint x: 1037, startPoint y: 269, endPoint x: 1102, endPoint y: 311, distance: 77.4
click at [1102, 311] on div "1. I’m ready to start on the [DATE]. 2. I’m available for 3 months. 3. I have a…" at bounding box center [1149, 290] width 252 height 120
drag, startPoint x: 1099, startPoint y: 319, endPoint x: 1020, endPoint y: 218, distance: 128.2
click at [1020, 218] on app-crew-profile-role-application "1. When can you start? 1. Confirm you are available for minimum 2month project.…" at bounding box center [1150, 455] width 279 height 606
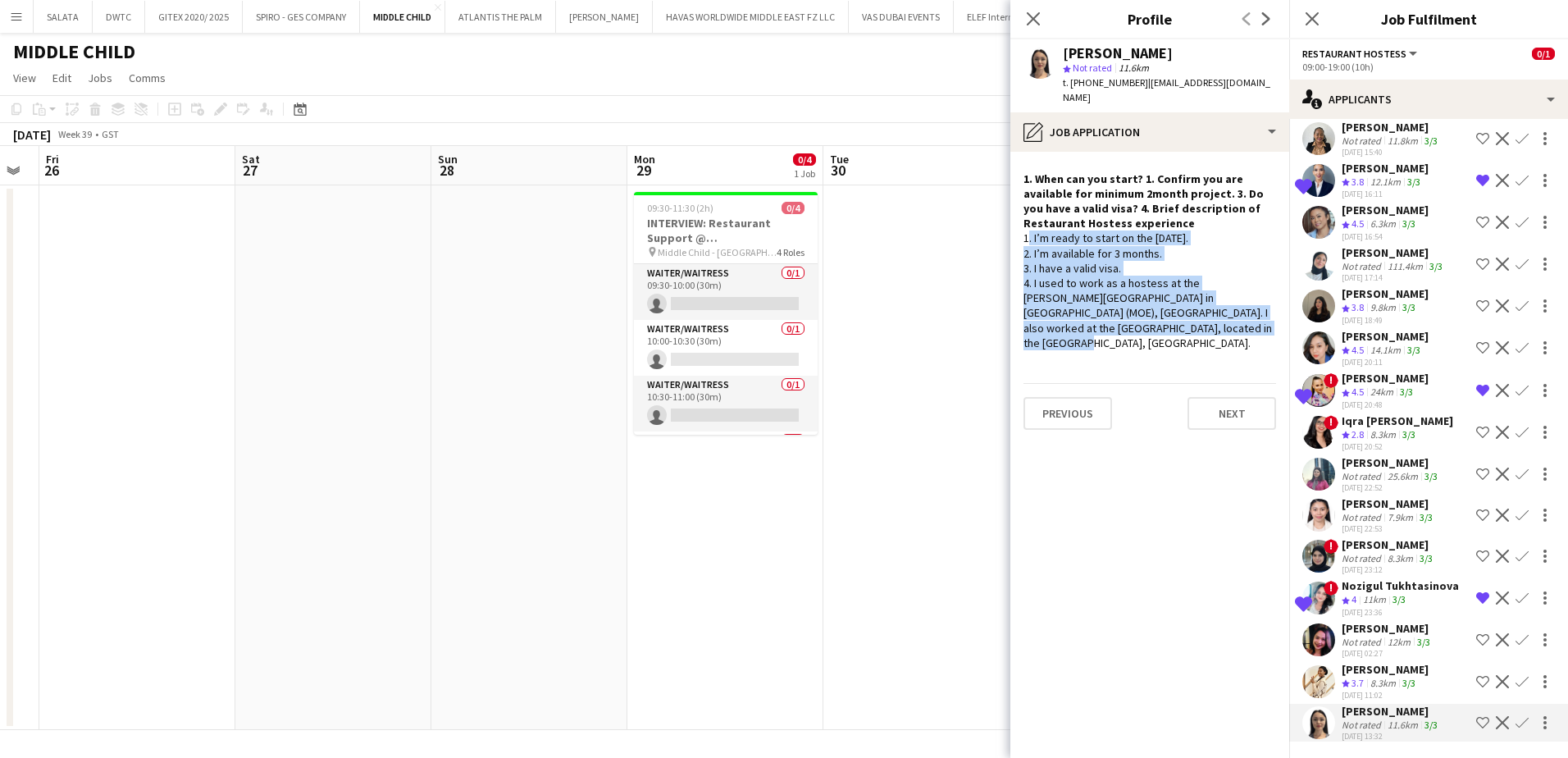
drag, startPoint x: 1020, startPoint y: 218, endPoint x: 1082, endPoint y: 248, distance: 68.9
click at [1082, 248] on div "1. I’m ready to start on the [DATE]. 2. I’m available for 3 months. 3. I have a…" at bounding box center [1149, 290] width 252 height 120
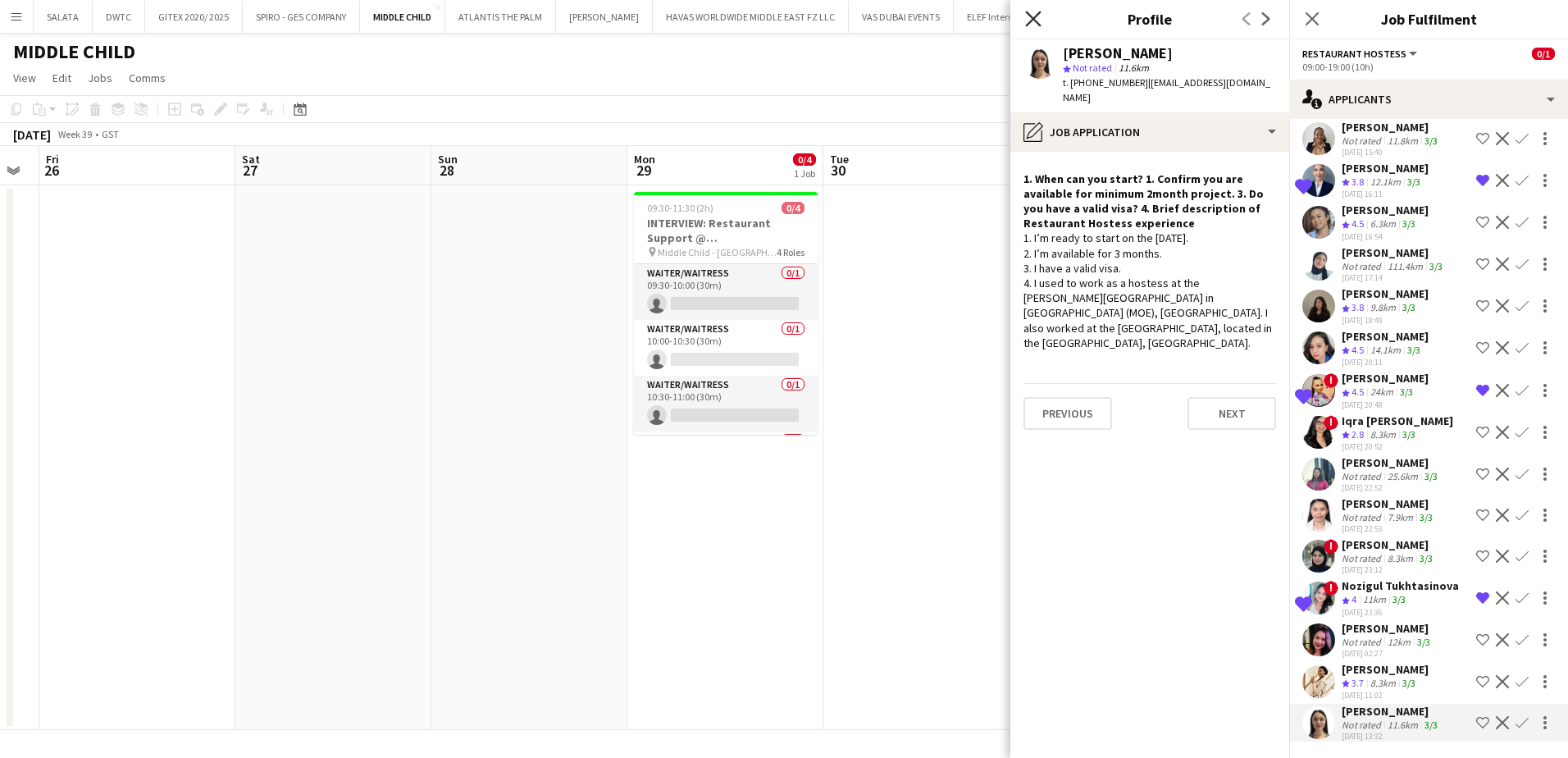
click at [1034, 18] on icon "Close pop-in" at bounding box center [1033, 19] width 16 height 16
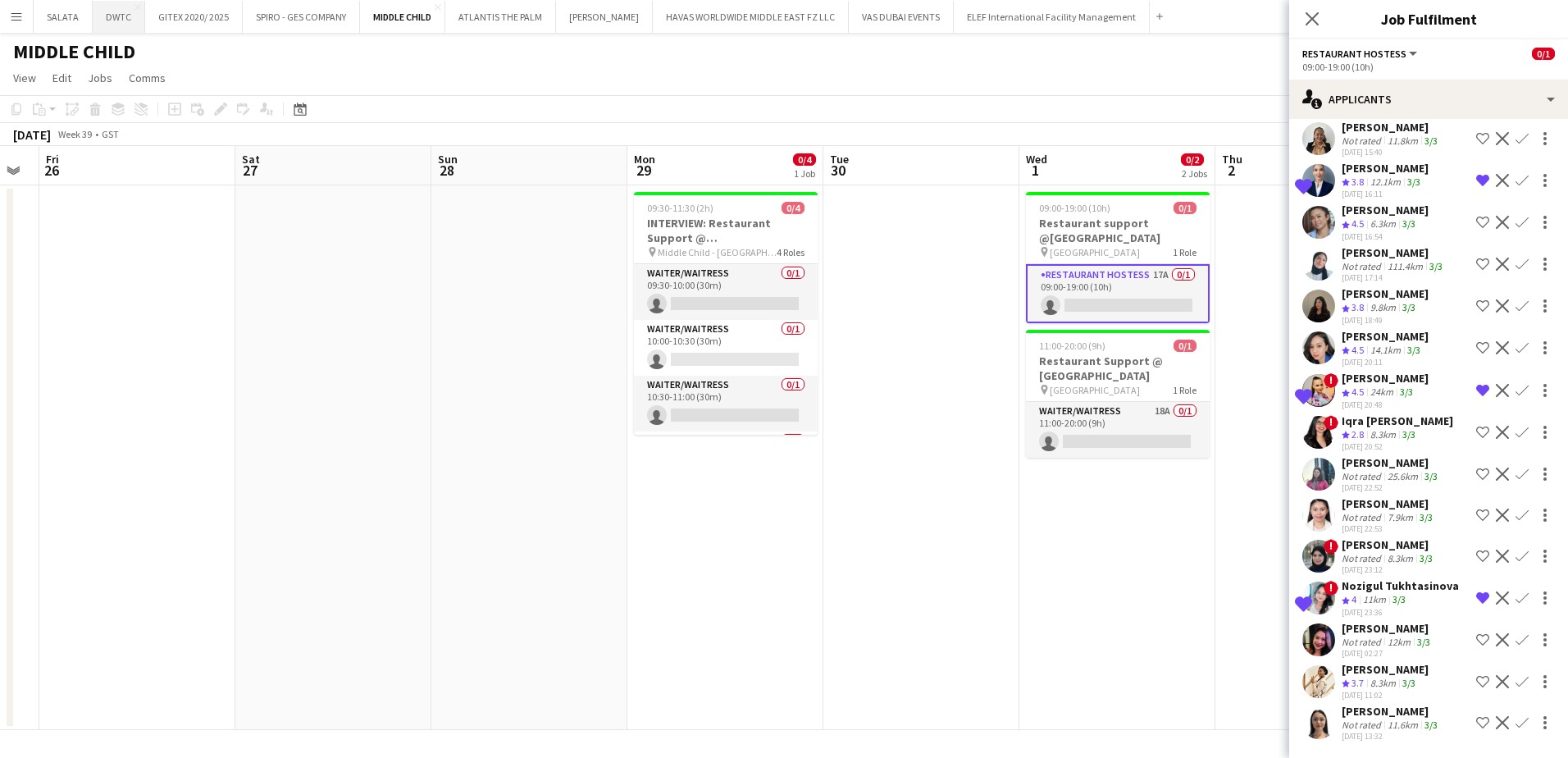
click at [115, 21] on button "DWTC Close" at bounding box center [119, 17] width 53 height 32
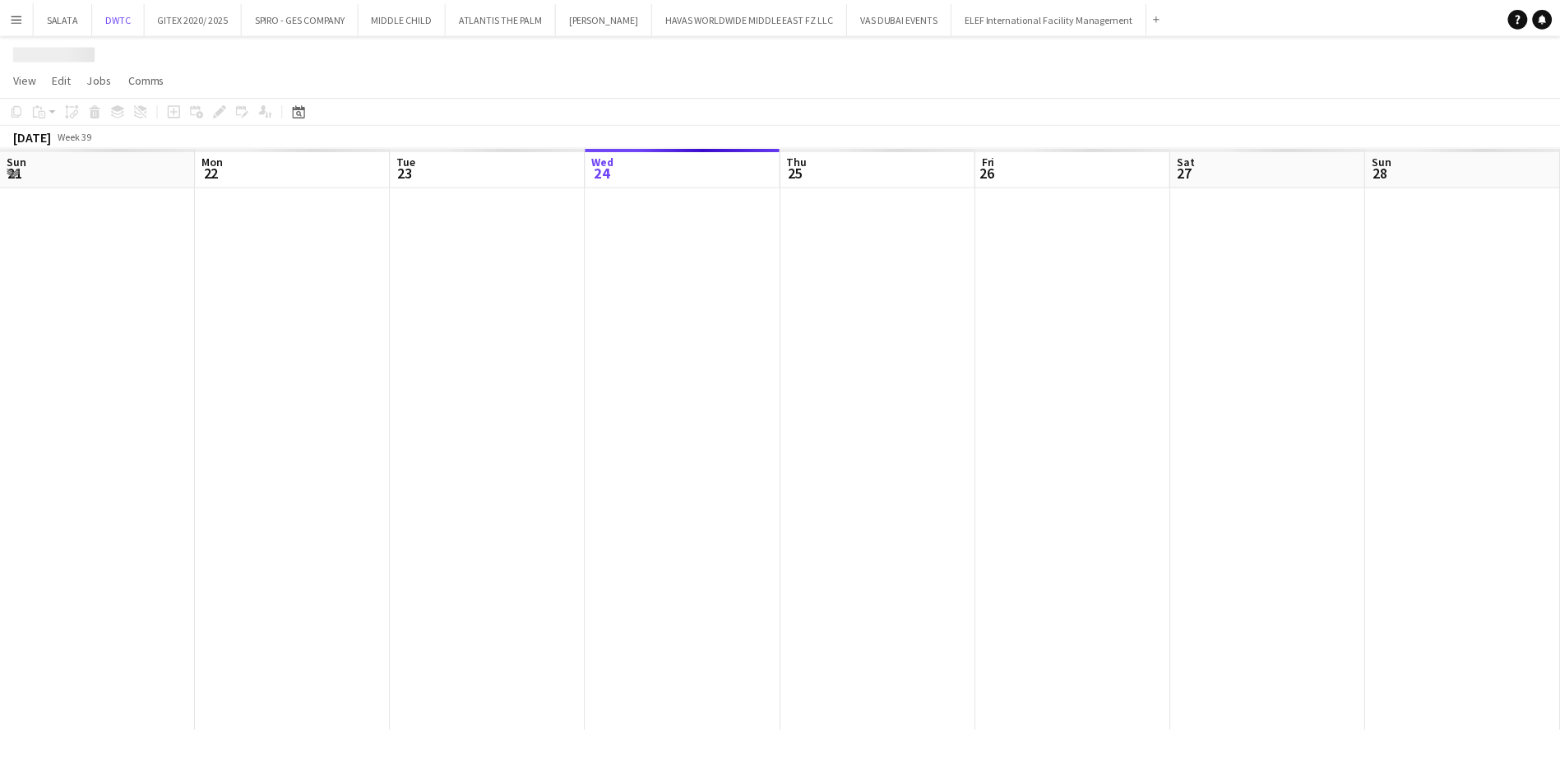
scroll to position [0, 393]
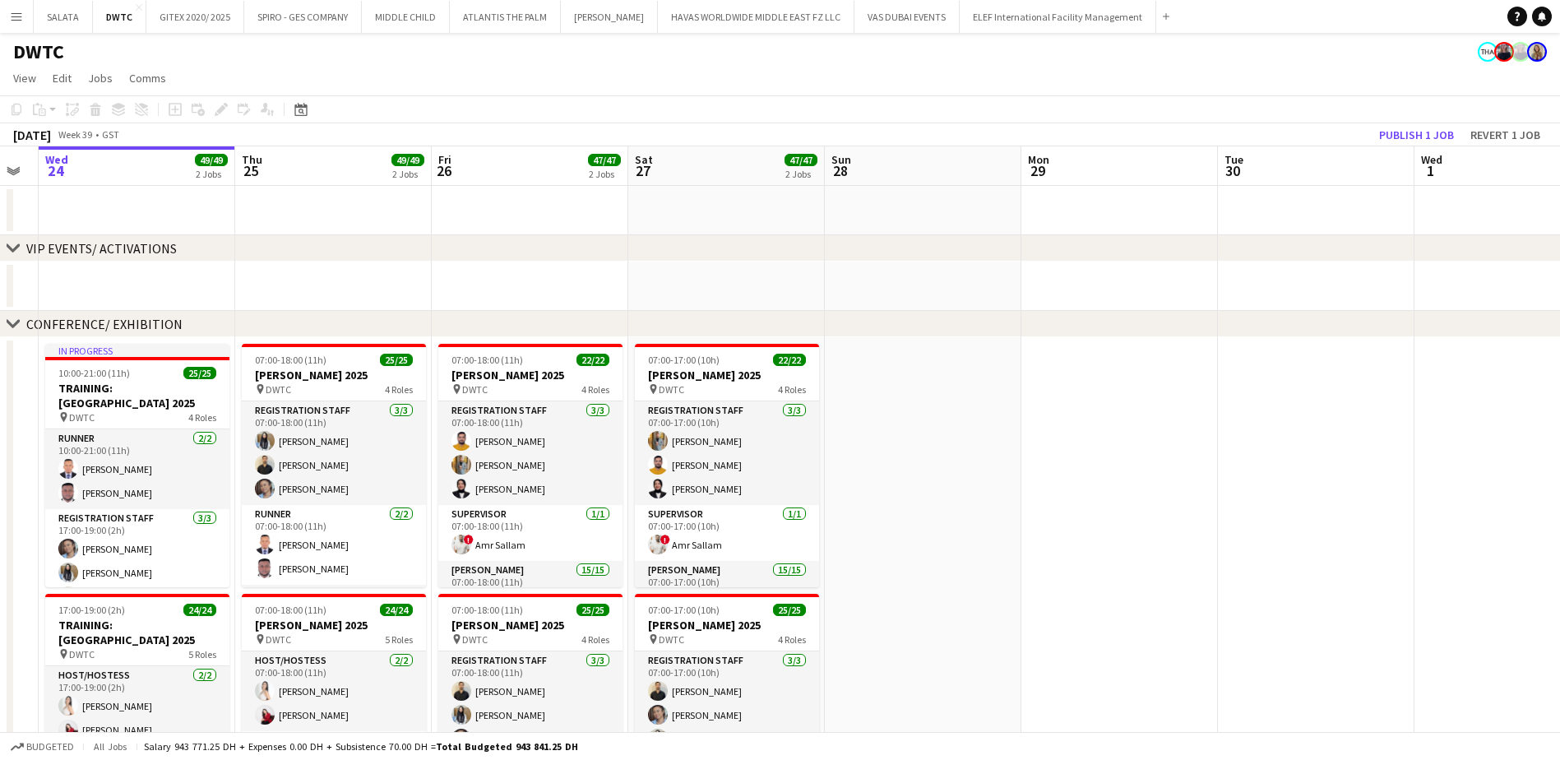
drag, startPoint x: 1357, startPoint y: 496, endPoint x: 1142, endPoint y: 511, distance: 216.0
click at [969, 503] on app-calendar-viewport "Sun 21 Mon 22 Tue 23 Wed 24 49/49 2 Jobs Thu 25 49/49 2 Jobs Fri 26 47/47 2 Job…" at bounding box center [780, 734] width 1560 height 1177
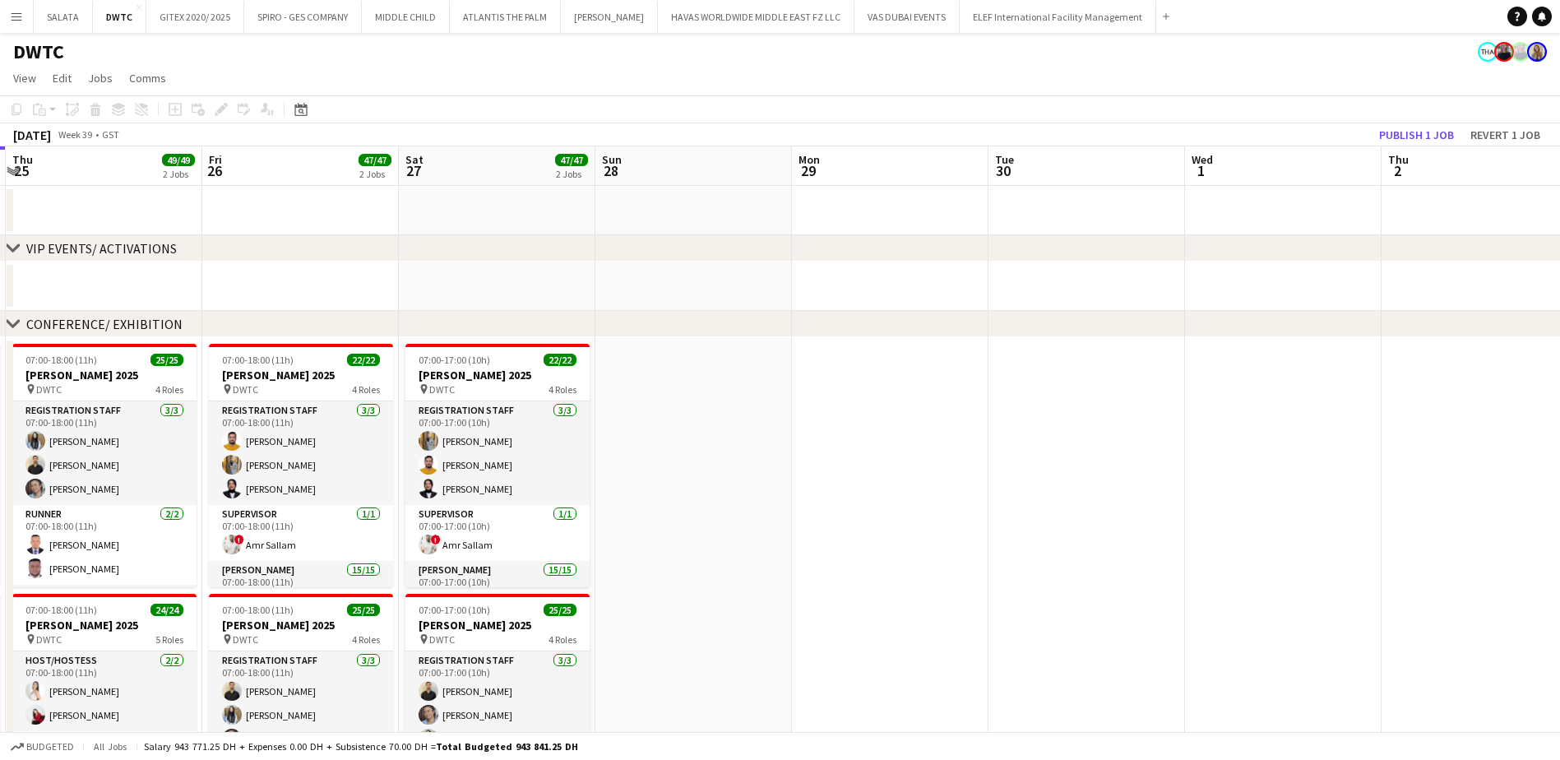
drag, startPoint x: 1061, startPoint y: 504, endPoint x: 757, endPoint y: 513, distance: 304.3
click at [716, 511] on app-calendar-viewport "Mon 22 Tue 23 Wed 24 49/49 2 Jobs Thu 25 49/49 2 Jobs Fri 26 47/47 2 Jobs Sat 2…" at bounding box center [780, 734] width 1560 height 1177
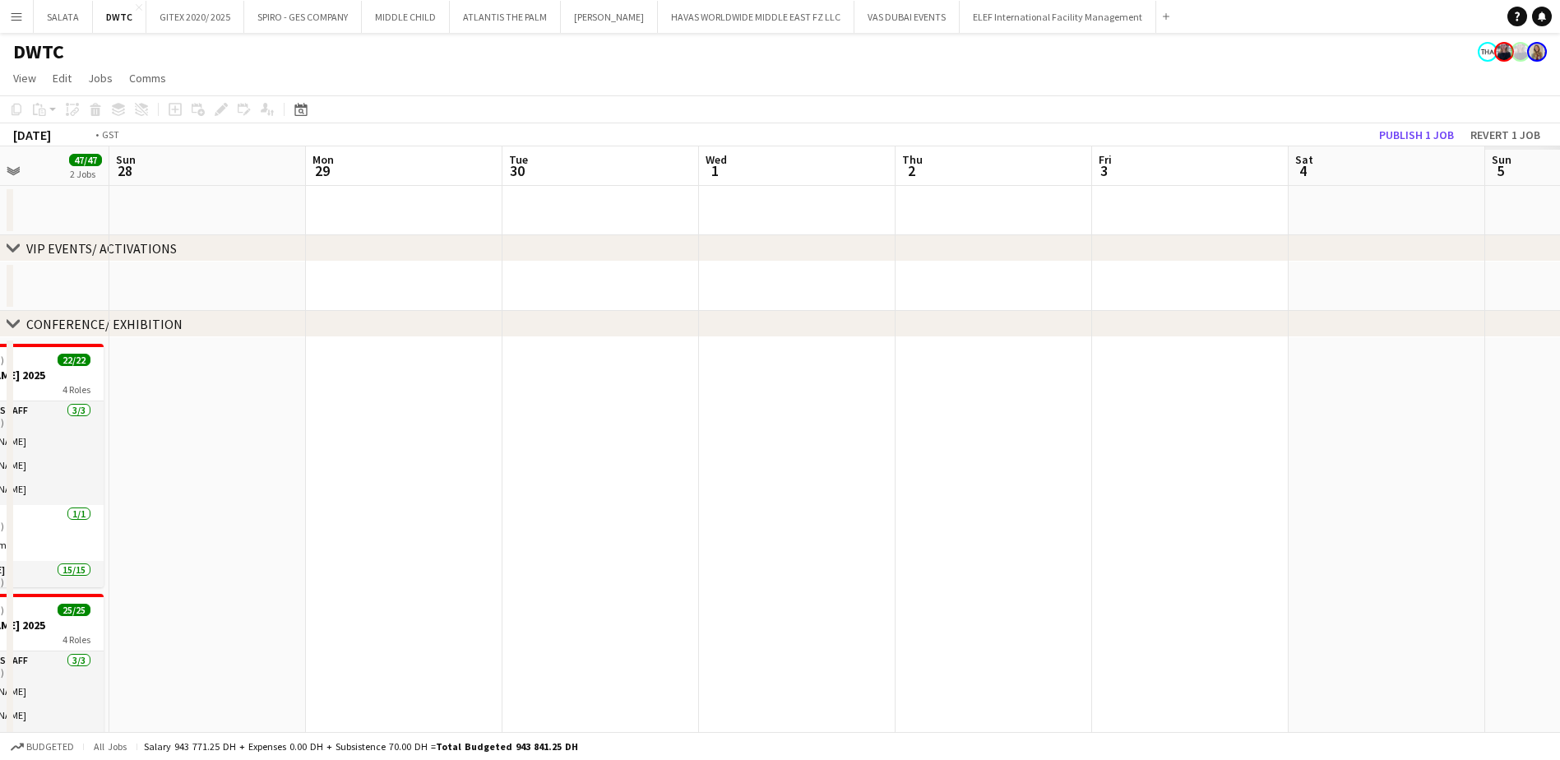
drag, startPoint x: 792, startPoint y: 509, endPoint x: 626, endPoint y: 509, distance: 165.2
click at [626, 509] on app-calendar-viewport "Thu 25 49/49 2 Jobs Fri 26 47/47 2 Jobs Sat 27 47/47 2 Jobs Sun 28 Mon 29 Tue 3…" at bounding box center [780, 734] width 1560 height 1177
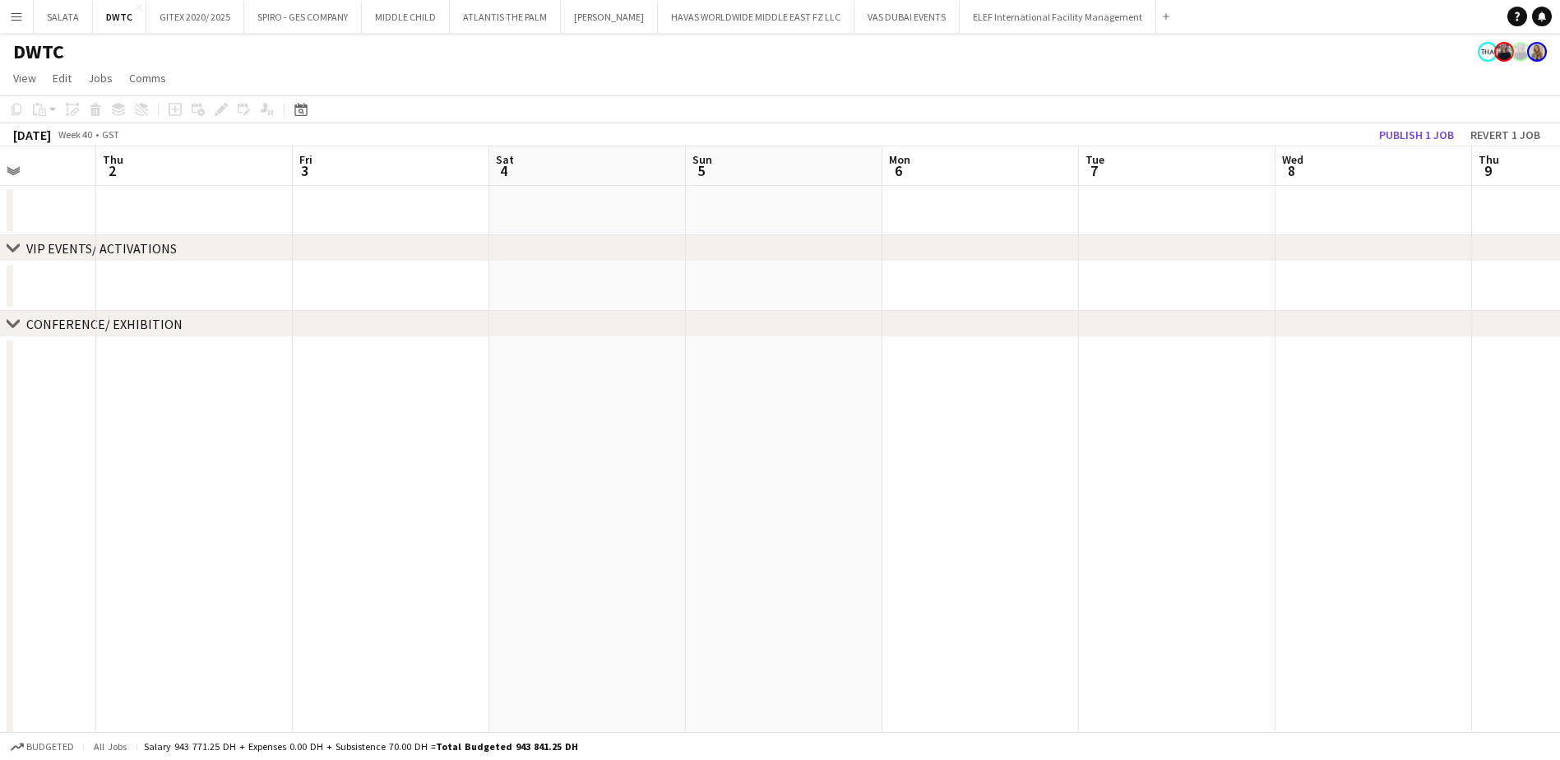
drag, startPoint x: 520, startPoint y: 506, endPoint x: 494, endPoint y: 506, distance: 26.3
click at [494, 506] on app-calendar-viewport "Mon 29 Tue 30 Wed 1 Thu 2 Fri 3 Sat 4 Sun 5 Mon 6 Tue 7 Wed 8 Thu 9 Fri 10 Sat …" at bounding box center [780, 734] width 1560 height 1177
drag, startPoint x: 665, startPoint y: 508, endPoint x: 635, endPoint y: 519, distance: 32.2
click at [349, 508] on app-calendar-viewport "Tue 30 Wed 1 Thu 2 Fri 3 Sat 4 Sun 5 Mon 6 Tue 7 Wed 8 Thu 9 Fri 10 Sat 11 Sun …" at bounding box center [780, 734] width 1560 height 1177
drag, startPoint x: 631, startPoint y: 511, endPoint x: 780, endPoint y: 515, distance: 149.7
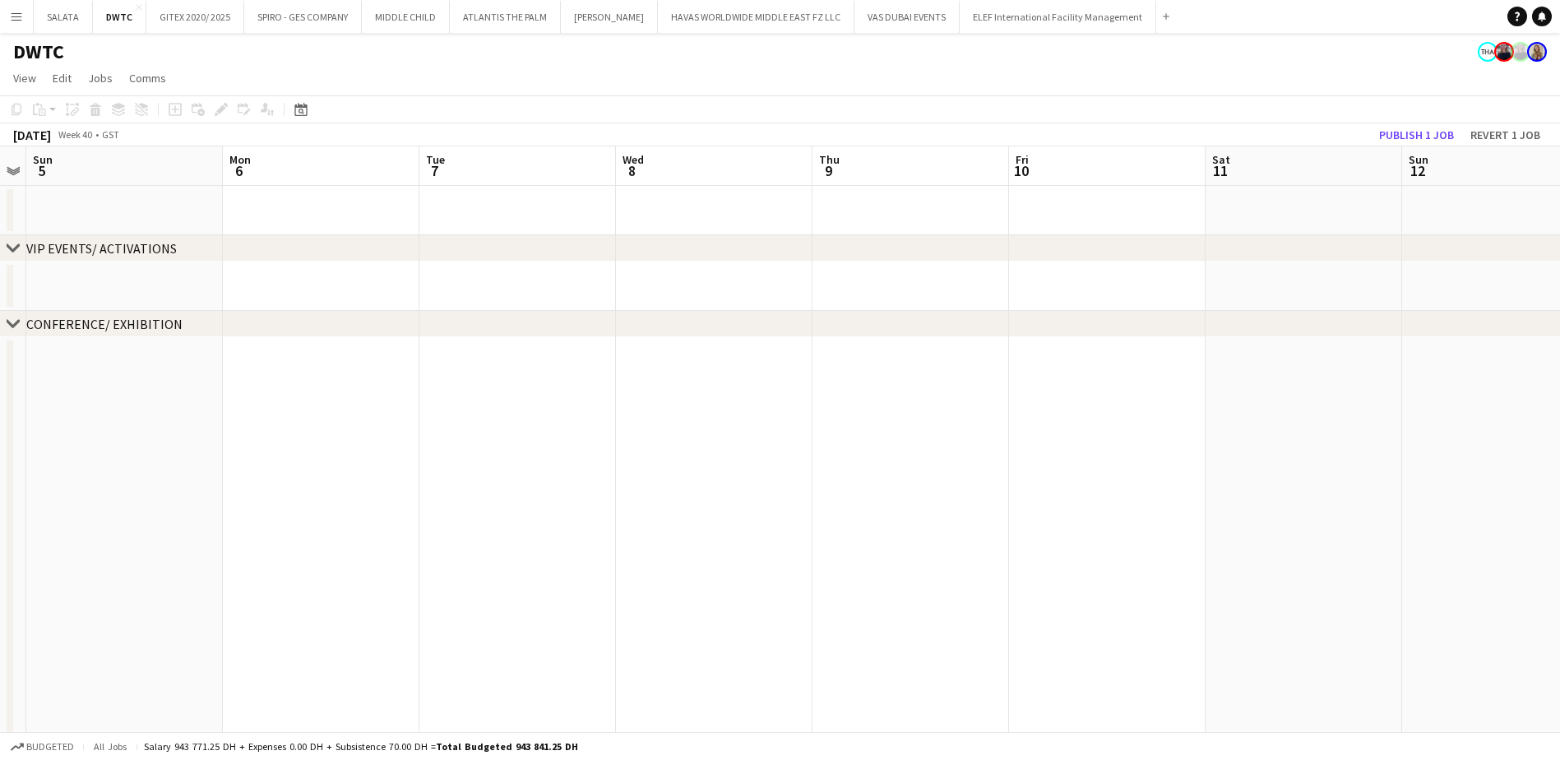
click at [478, 512] on app-calendar-viewport "Thu 2 Fri 3 Sat 4 Sun 5 Mon 6 Tue 7 Wed 8 Thu 9 Fri 10 Sat 11 Sun 12 Mon 13 0/4…" at bounding box center [780, 734] width 1560 height 1177
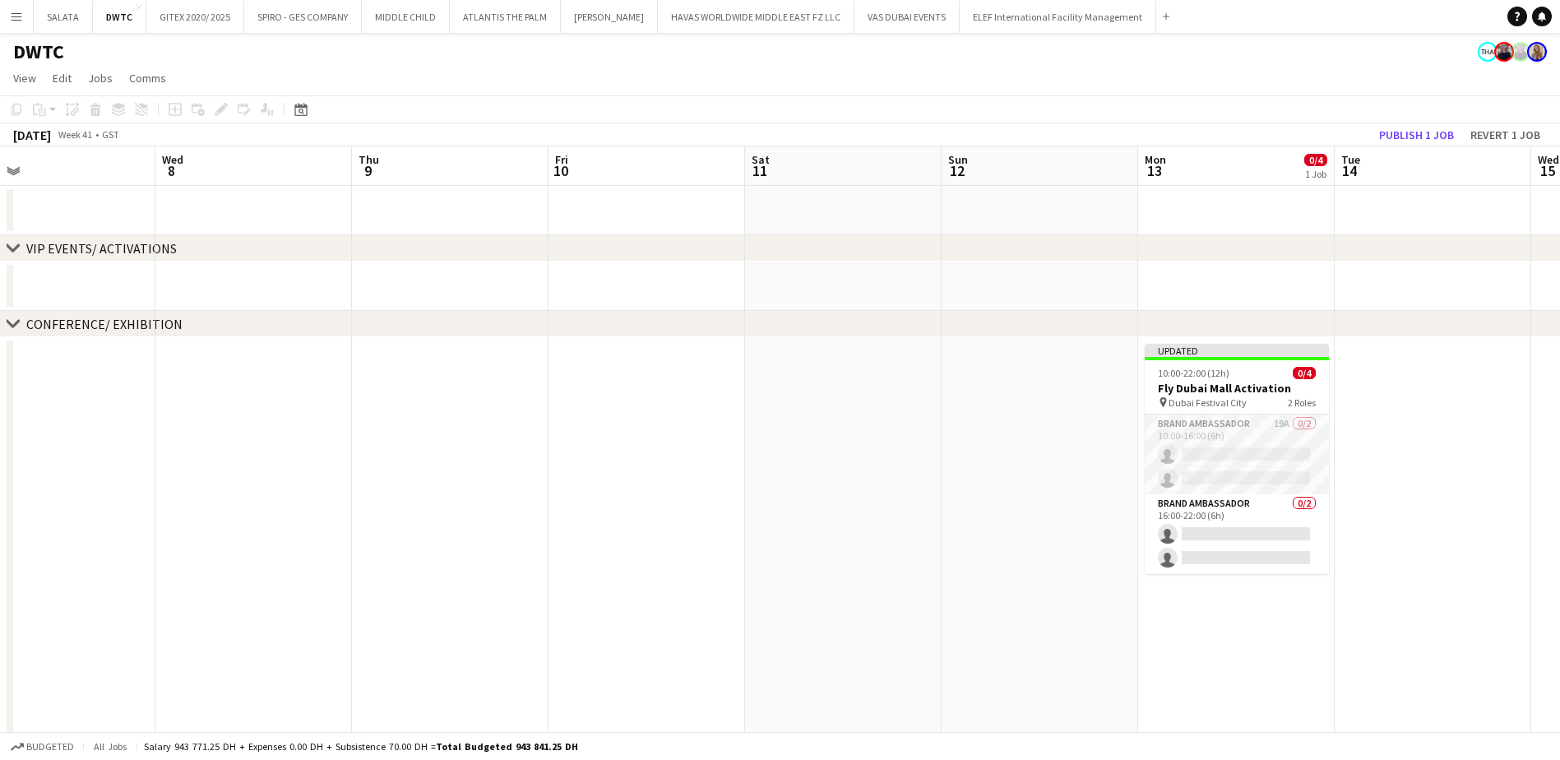
drag, startPoint x: 654, startPoint y: 512, endPoint x: 317, endPoint y: 513, distance: 336.2
click at [318, 513] on app-calendar-viewport "Sat 4 Sun 5 Mon 6 Tue 7 Wed 8 Thu 9 Fri 10 Sat 11 Sun 12 Mon 13 0/4 1 Job Tue 1…" at bounding box center [780, 734] width 1560 height 1177
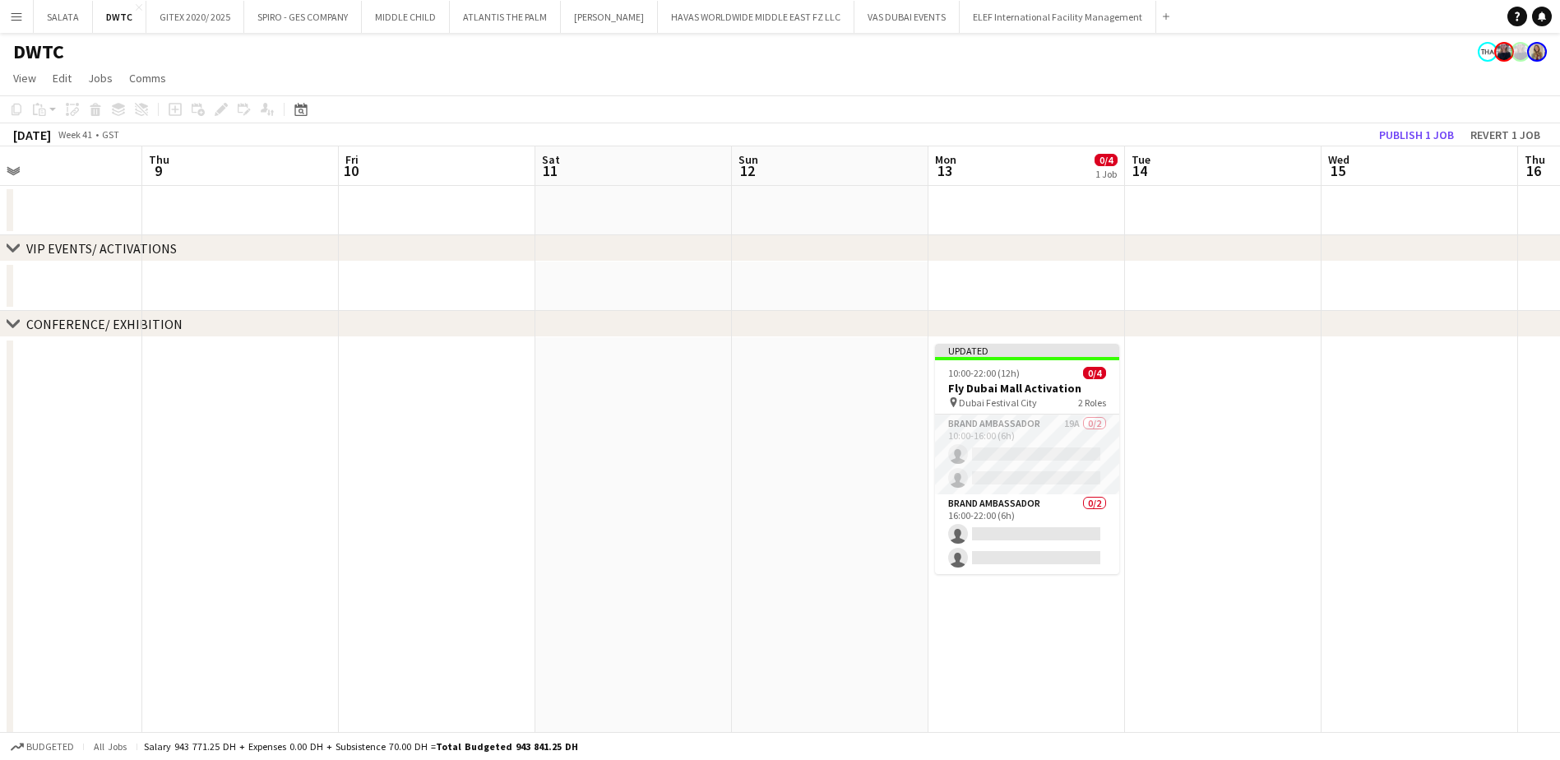
scroll to position [0, 473]
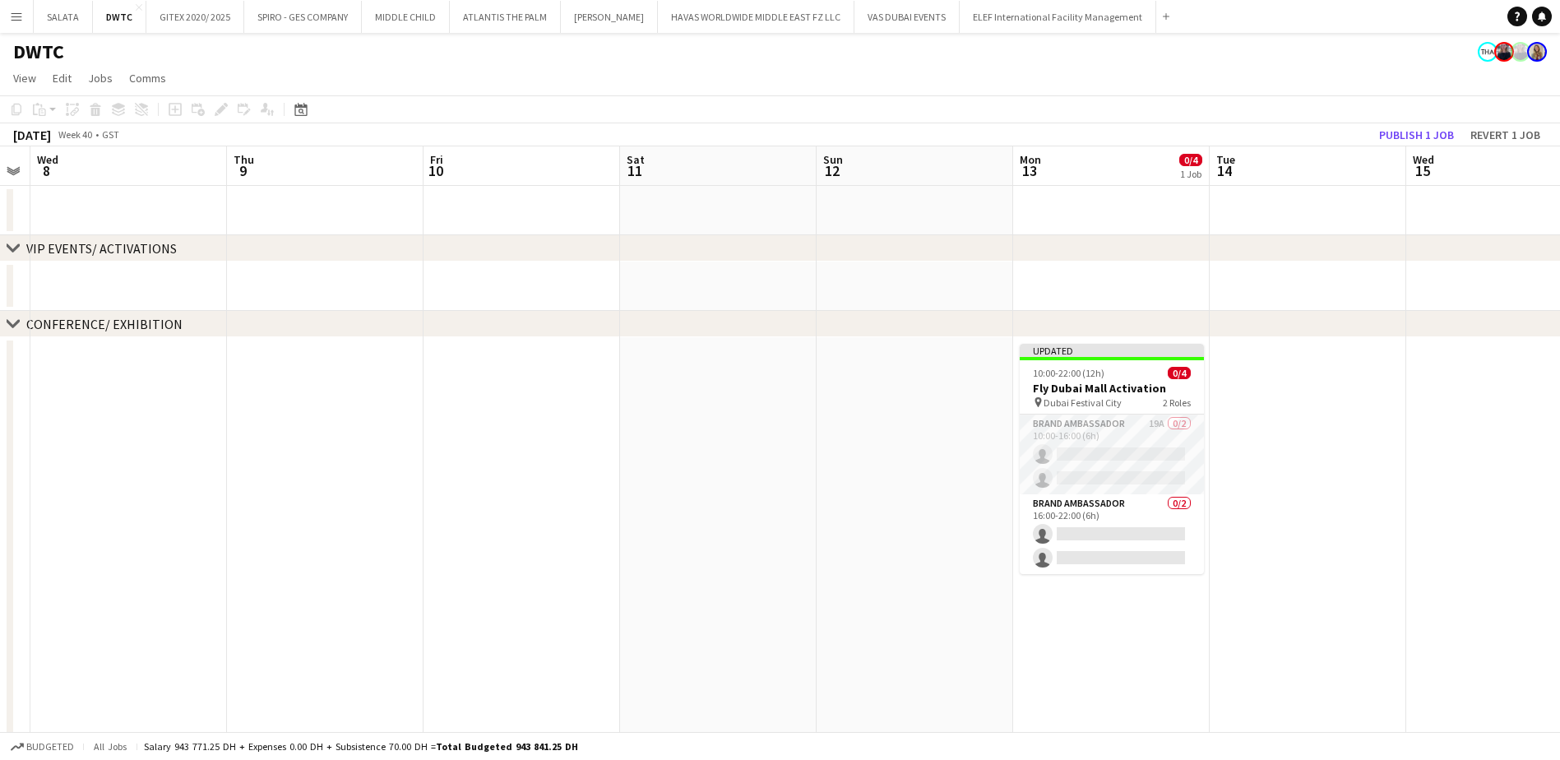
drag, startPoint x: 506, startPoint y: 491, endPoint x: 333, endPoint y: 495, distance: 173.5
click at [333, 492] on app-calendar-viewport "Sun 5 Mon 6 Tue 7 Wed 8 Thu 9 Fri 10 Sat 11 Sun 12 Mon 13 0/4 1 Job Tue 14 Wed …" at bounding box center [780, 734] width 1560 height 1177
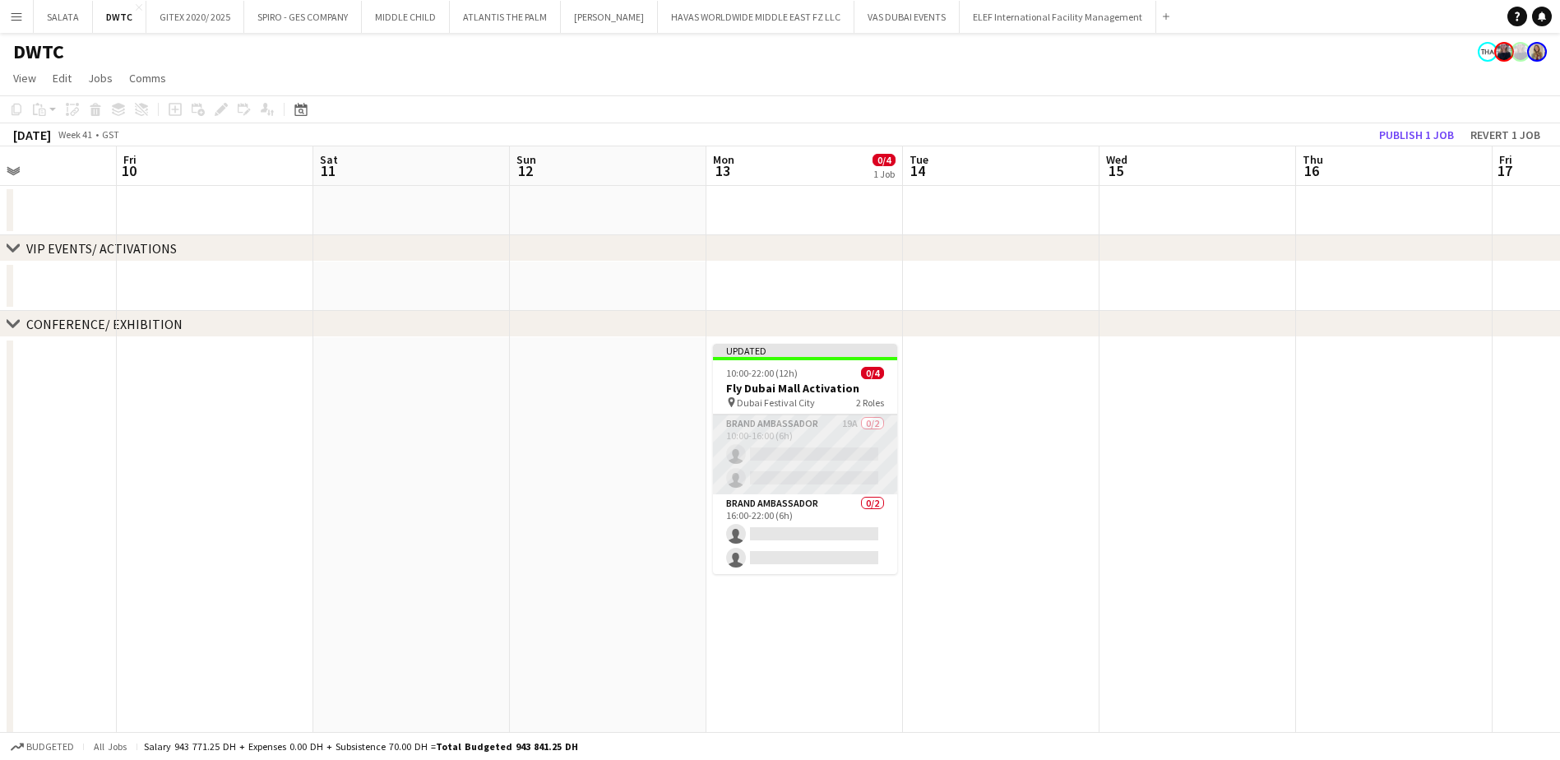
click at [825, 432] on app-card-role "Brand Ambassador 19A 0/2 10:00-16:00 (6h) single-neutral-actions single-neutral…" at bounding box center [805, 454] width 184 height 80
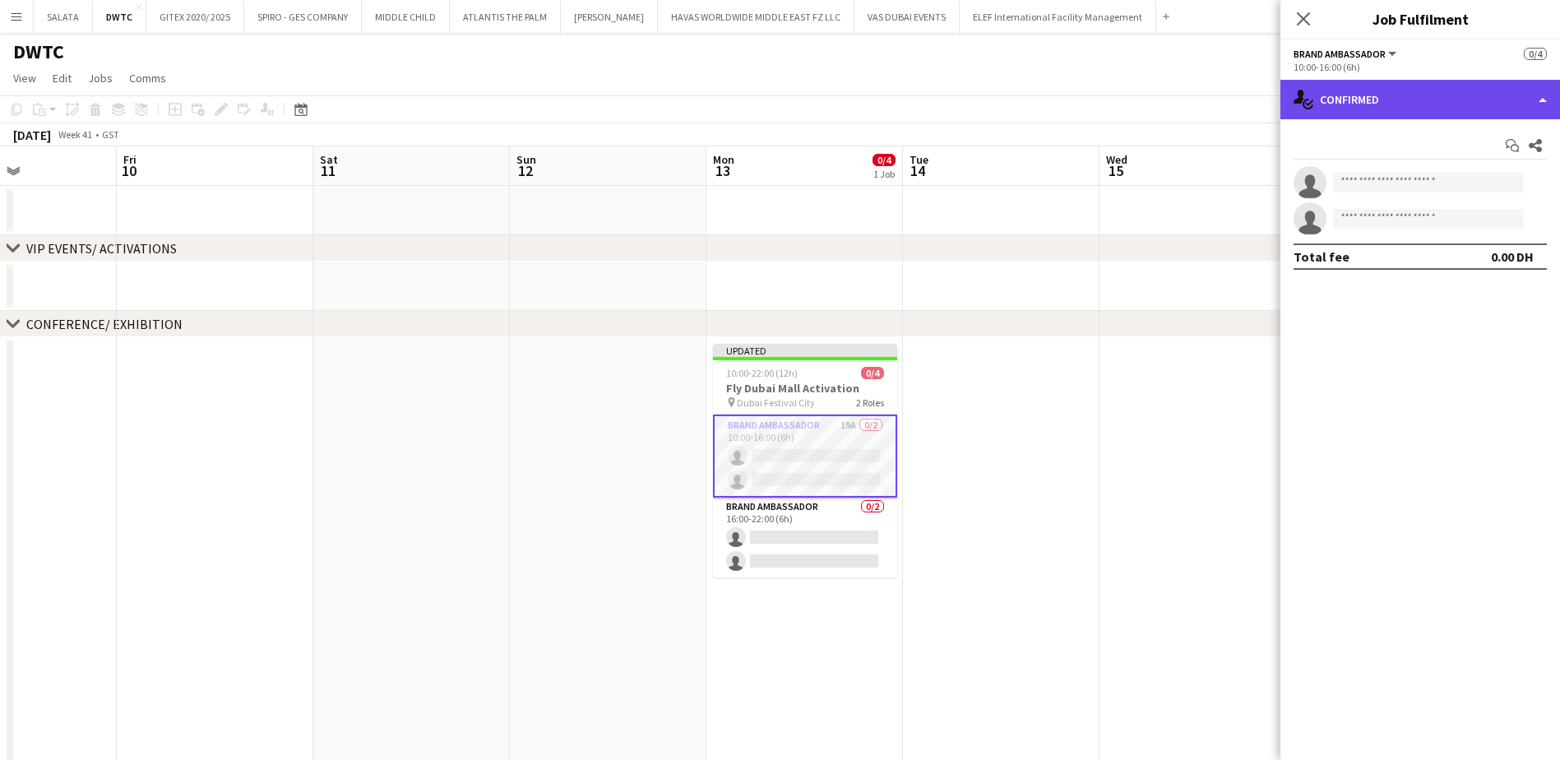
click at [1327, 97] on div "single-neutral-actions-check-2 Confirmed" at bounding box center [1420, 99] width 280 height 39
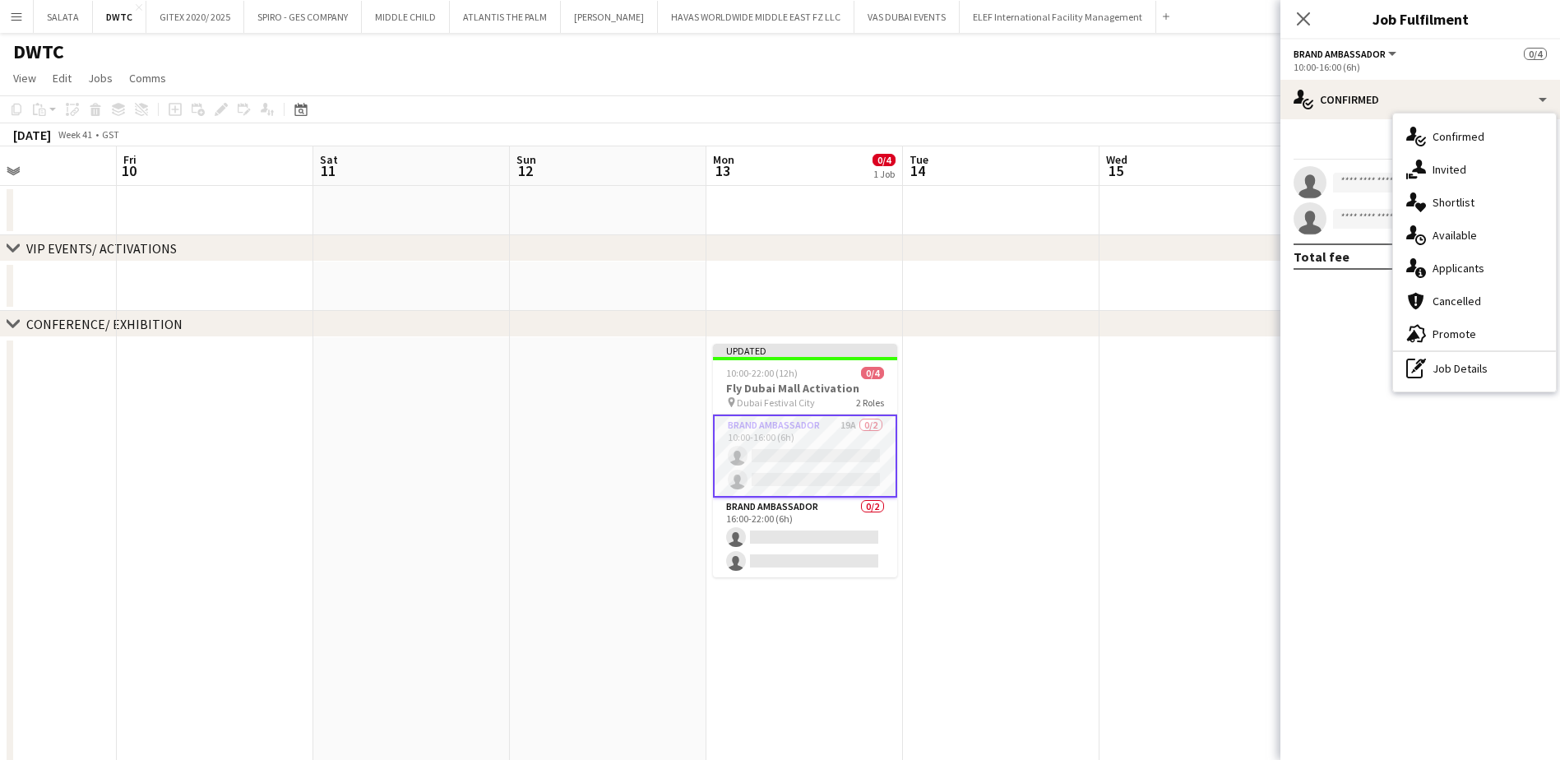
click at [1441, 268] on span "Applicants" at bounding box center [1458, 268] width 52 height 15
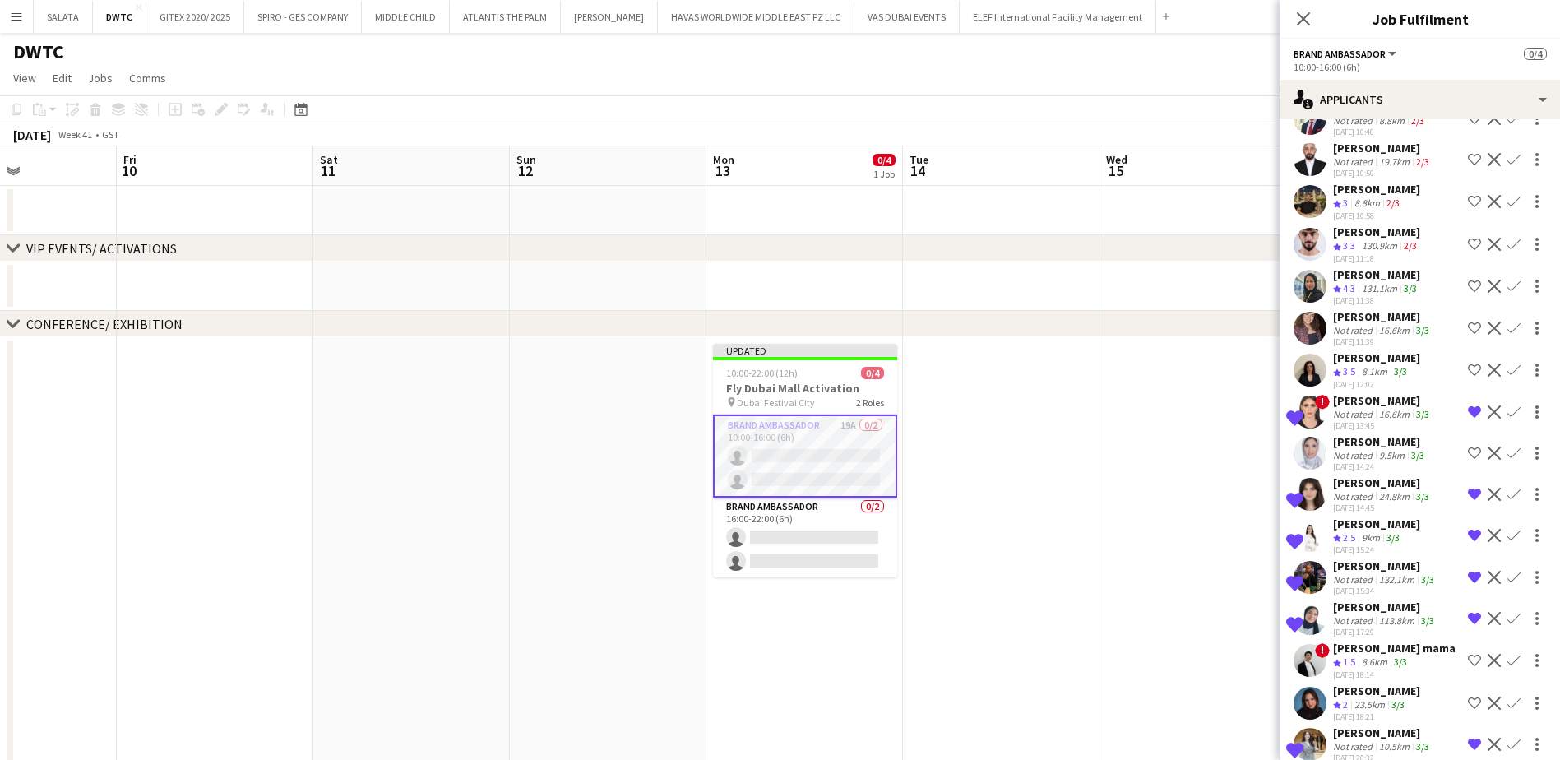
scroll to position [259, 0]
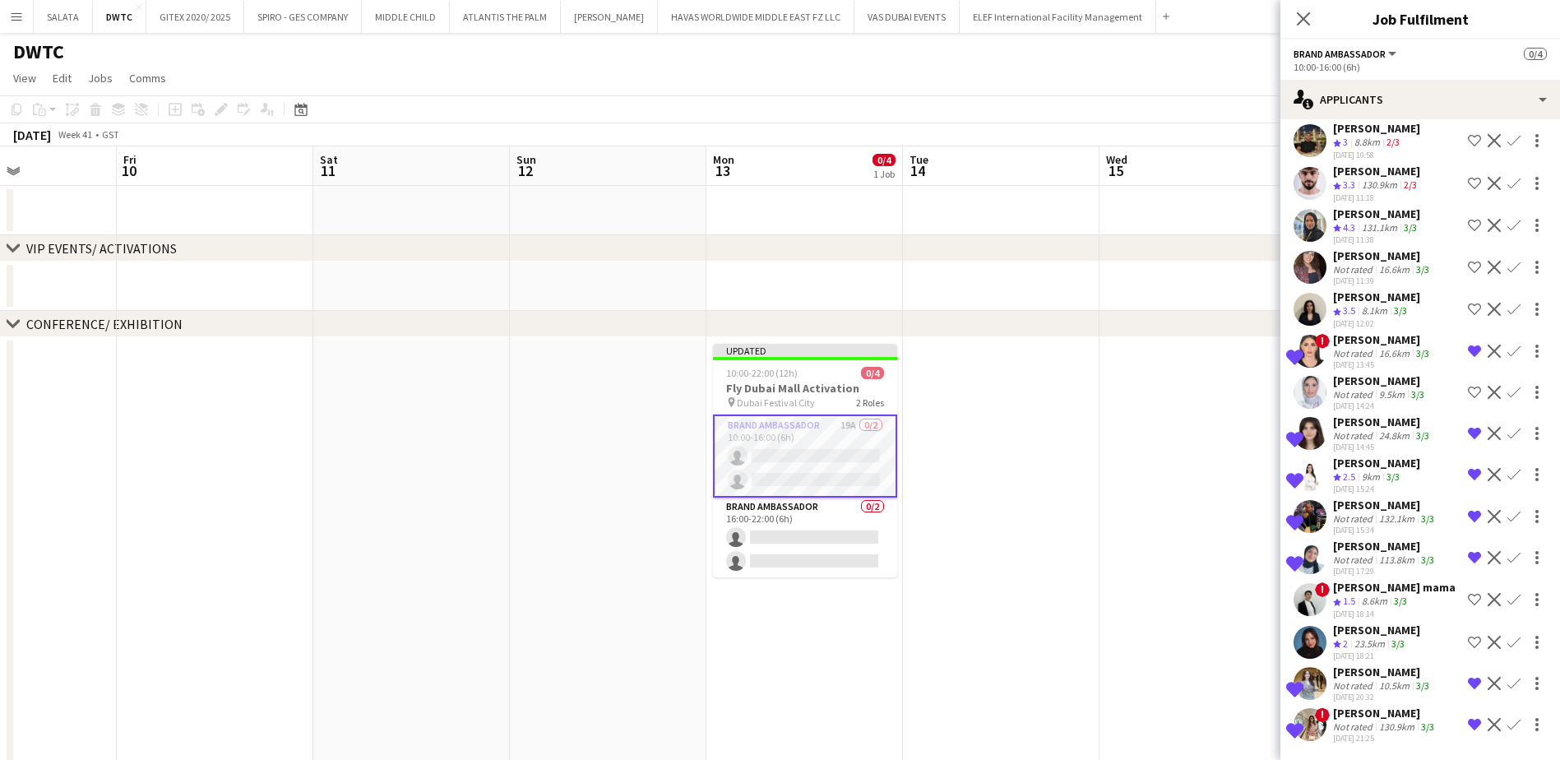
click at [1305, 723] on app-user-avatar at bounding box center [1309, 724] width 33 height 33
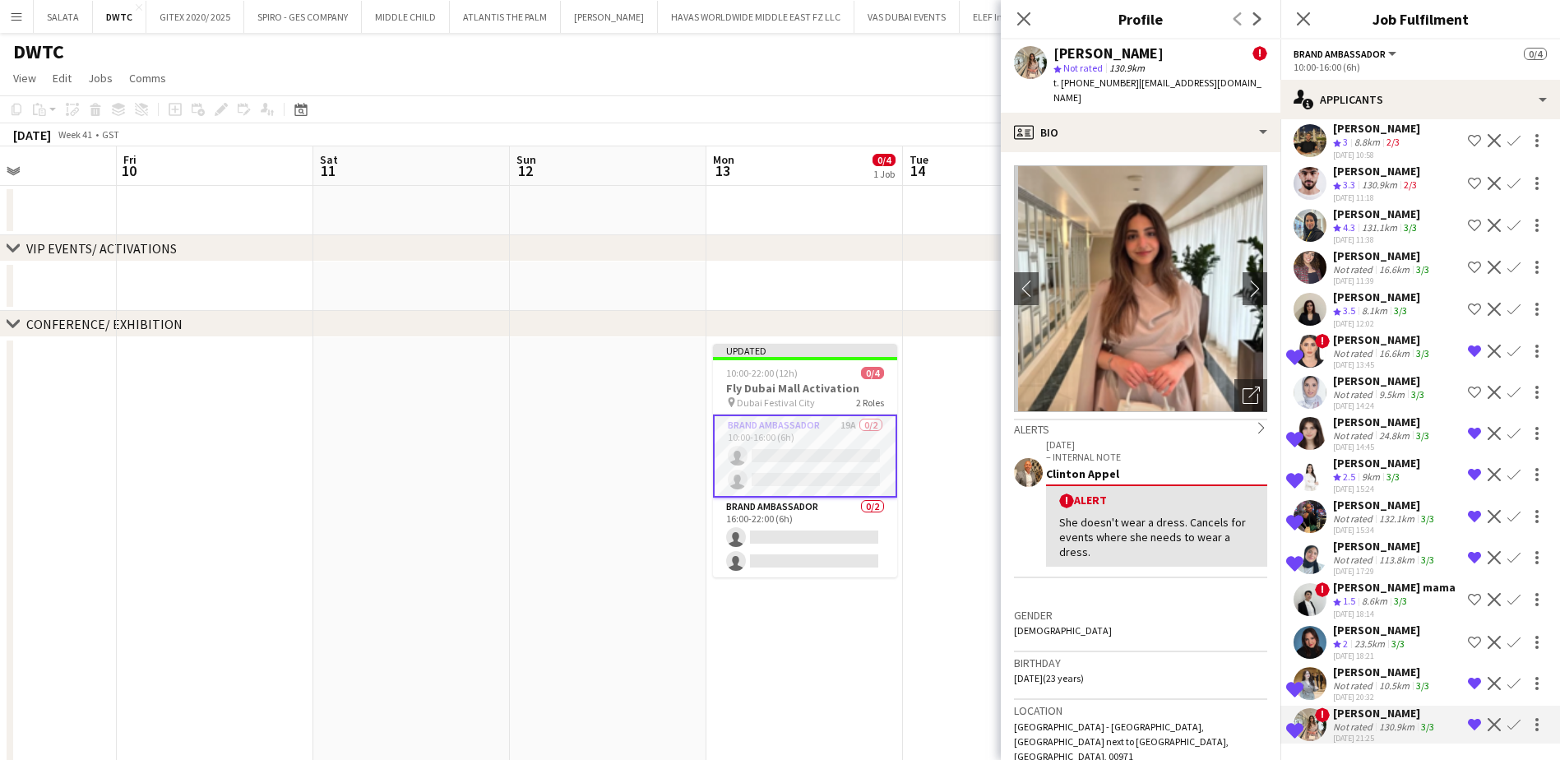
click at [1315, 689] on app-user-avatar at bounding box center [1309, 683] width 33 height 33
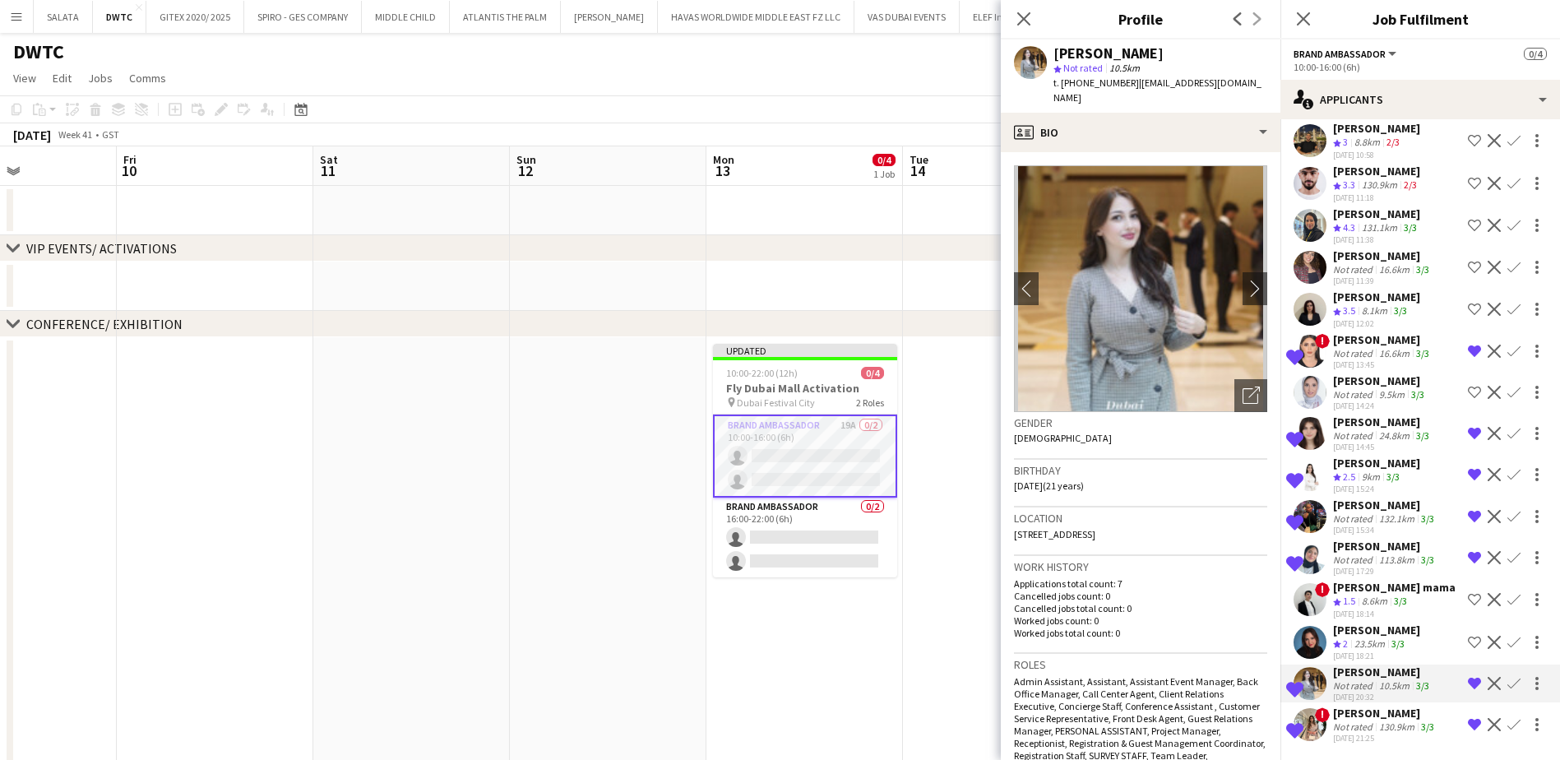
click at [1304, 545] on app-user-avatar at bounding box center [1309, 557] width 33 height 33
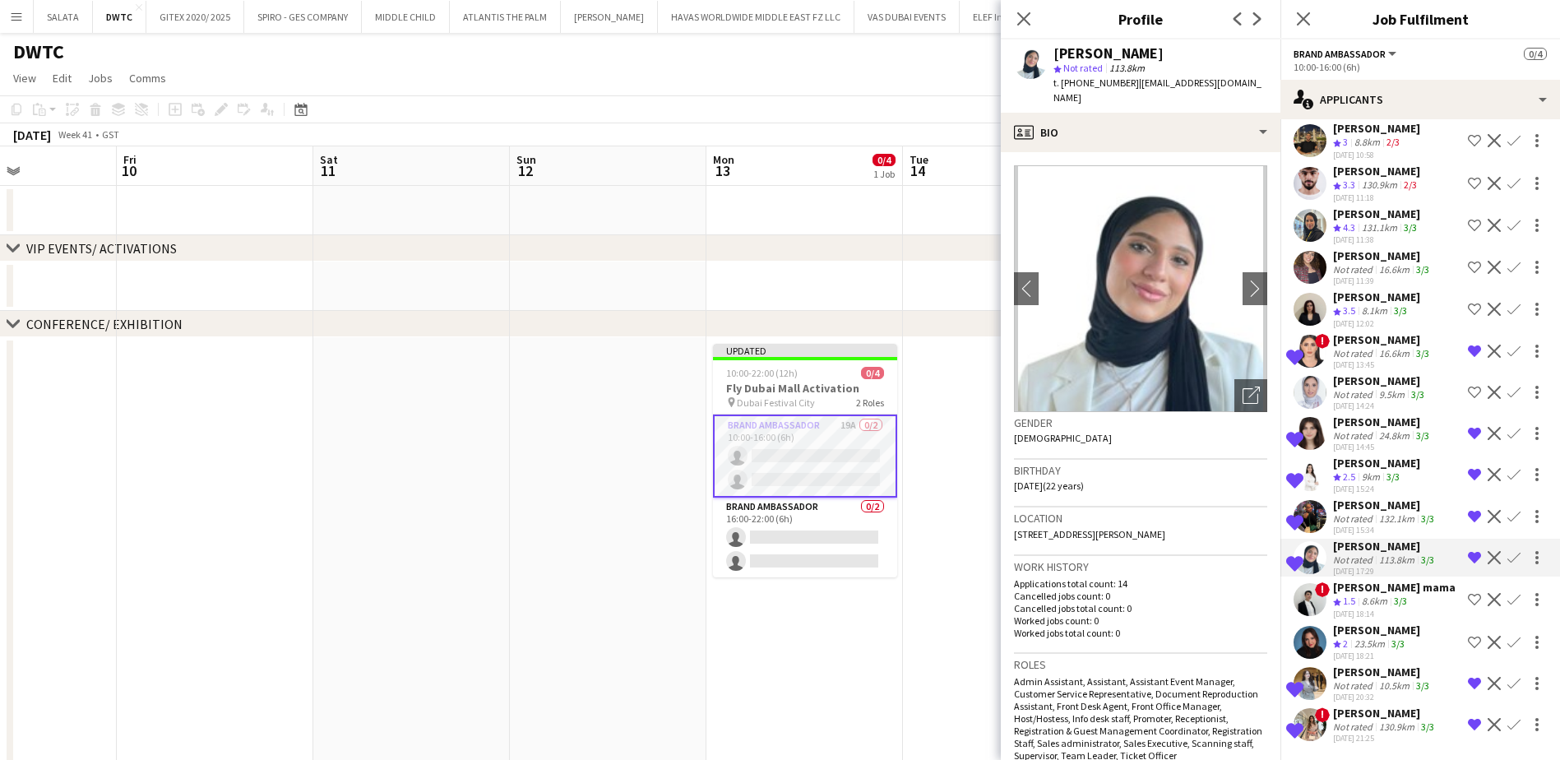
click at [1314, 504] on app-user-avatar at bounding box center [1309, 516] width 33 height 33
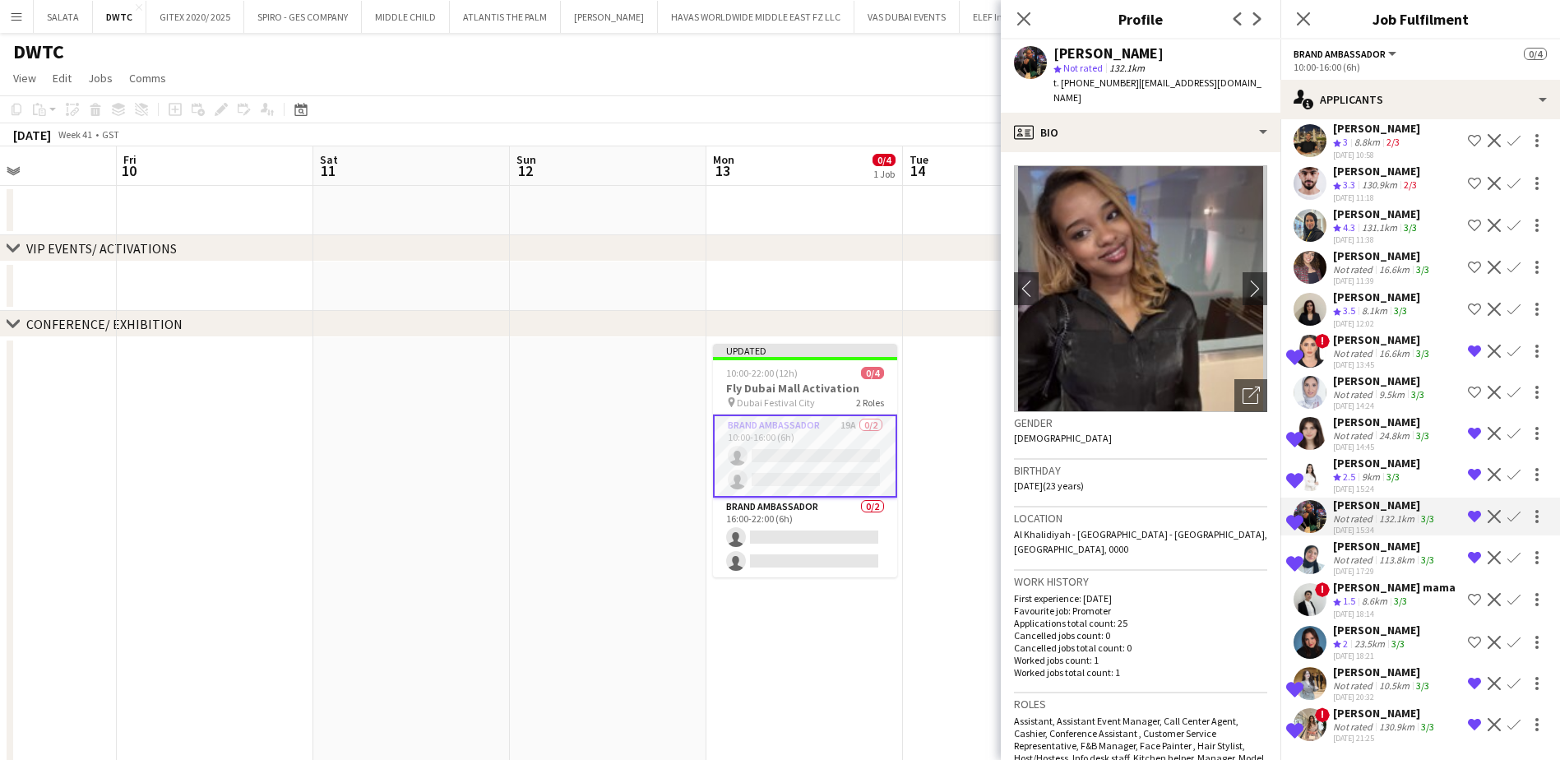
click at [1314, 458] on app-user-avatar at bounding box center [1309, 474] width 33 height 33
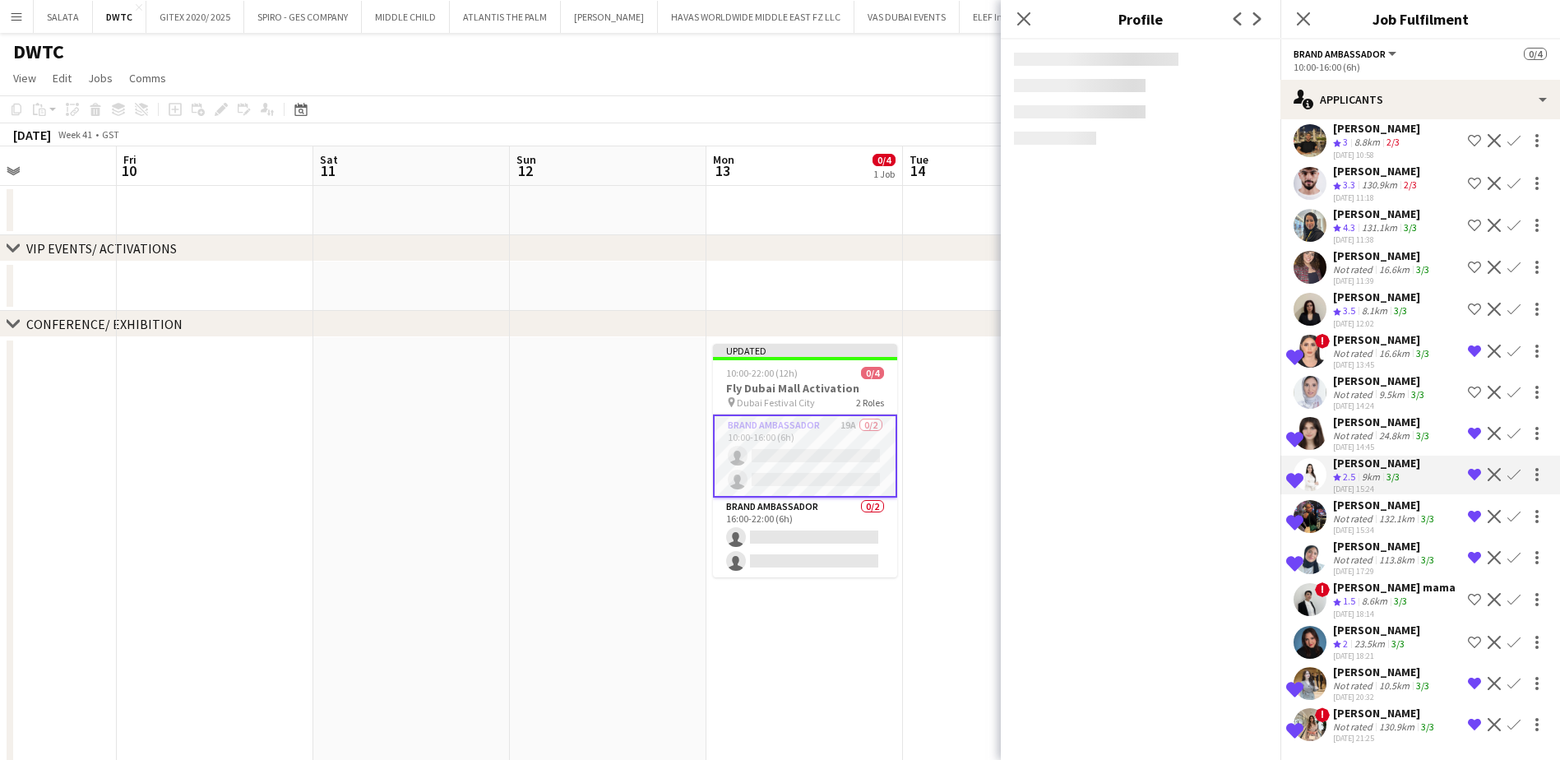
click at [1314, 427] on app-user-avatar at bounding box center [1309, 433] width 33 height 33
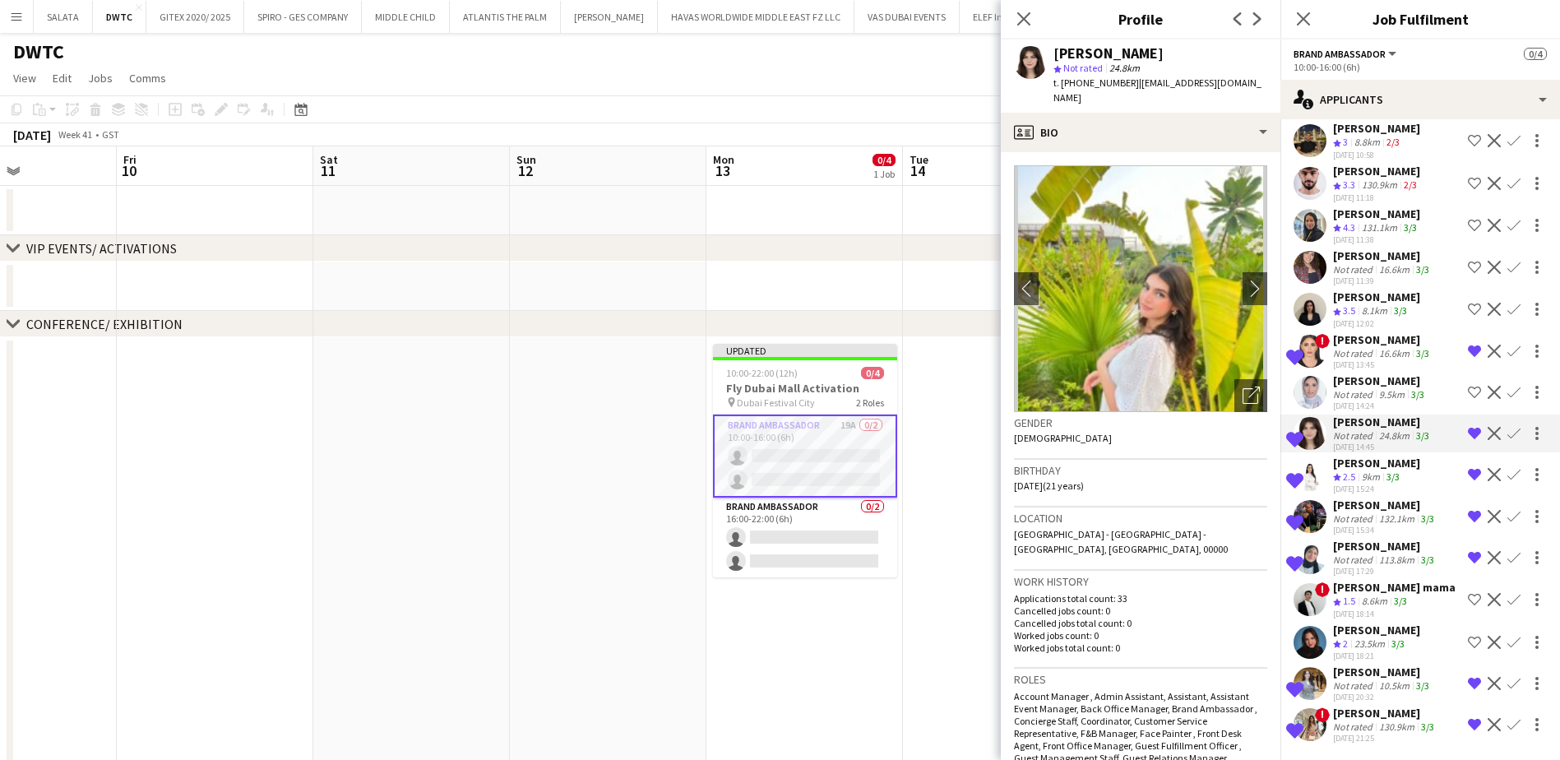
click at [1306, 339] on app-user-avatar at bounding box center [1309, 351] width 33 height 33
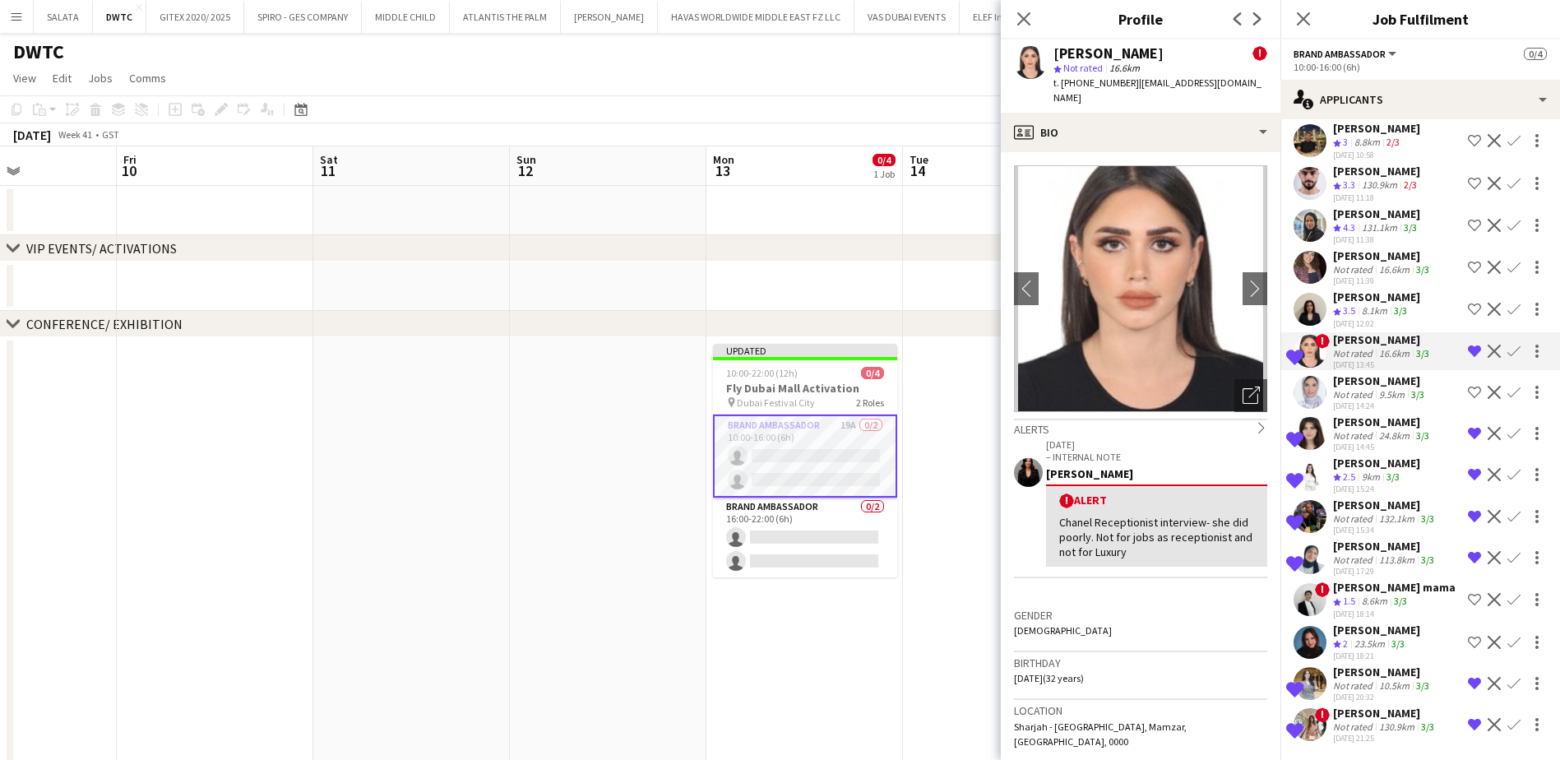
click at [1315, 299] on app-user-avatar at bounding box center [1309, 309] width 33 height 33
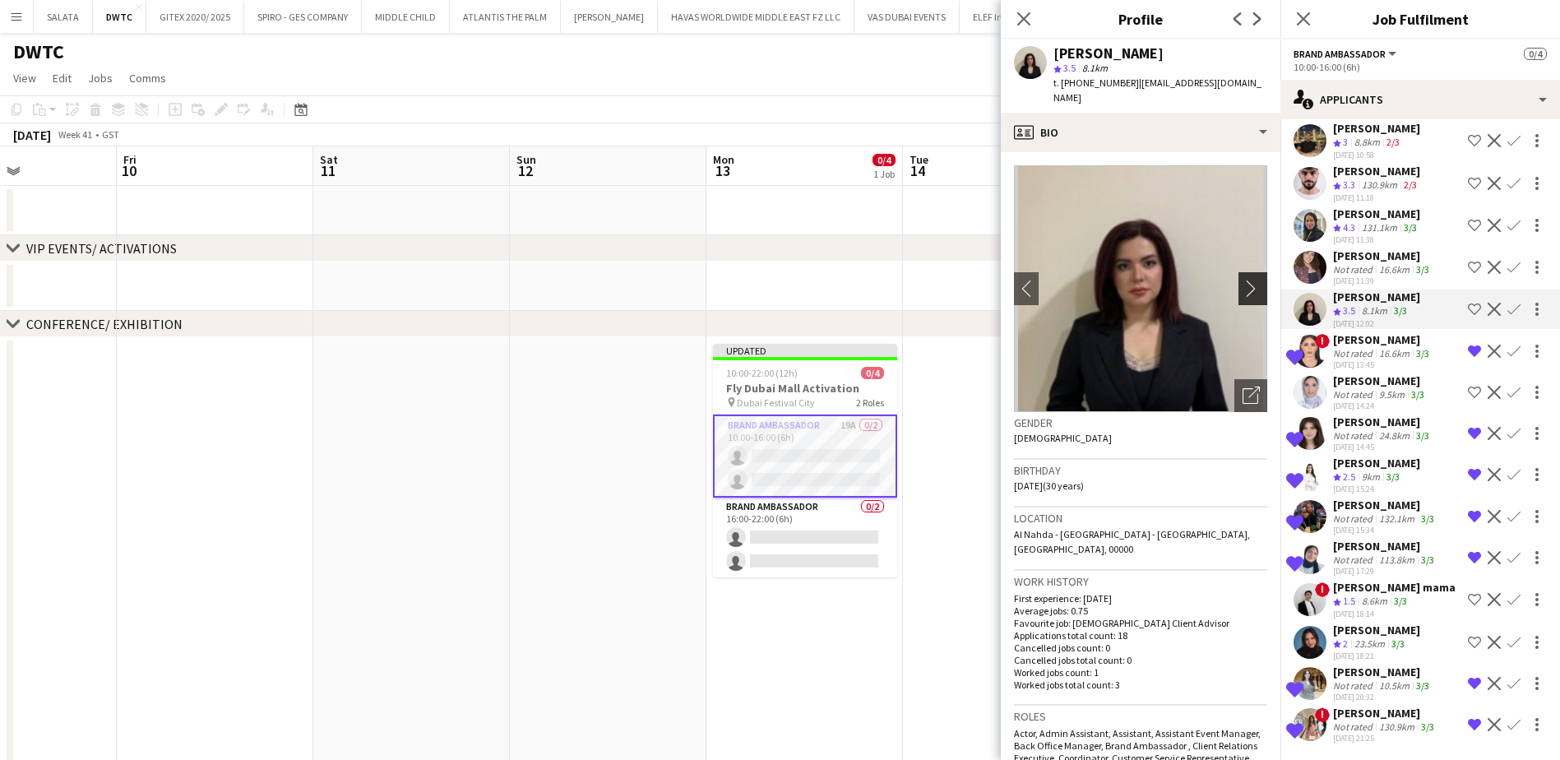
click at [1242, 280] on app-icon "chevron-right" at bounding box center [1254, 288] width 25 height 17
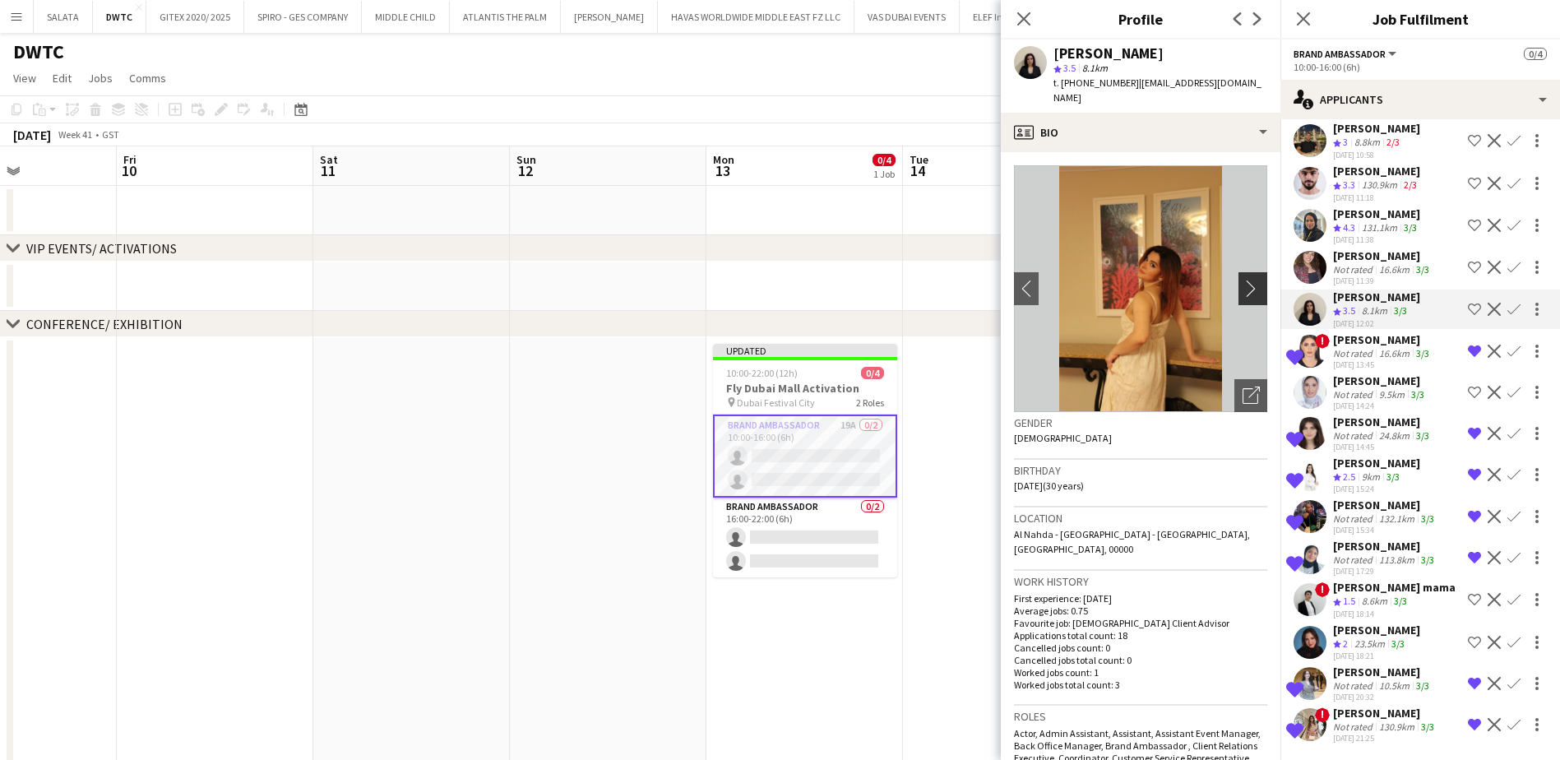
click at [1242, 280] on app-icon "chevron-right" at bounding box center [1254, 288] width 25 height 17
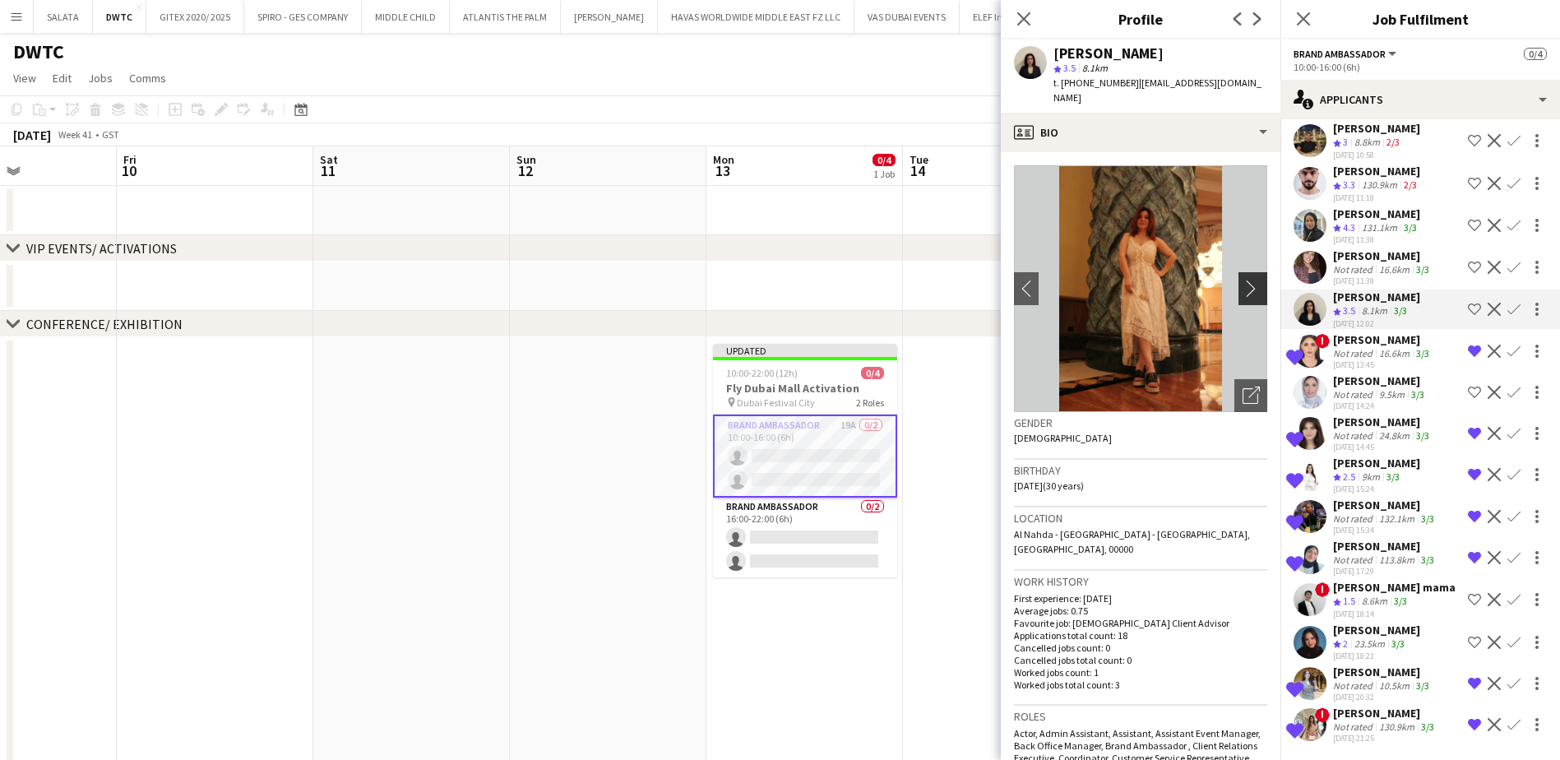
click at [1242, 280] on app-icon "chevron-right" at bounding box center [1254, 288] width 25 height 17
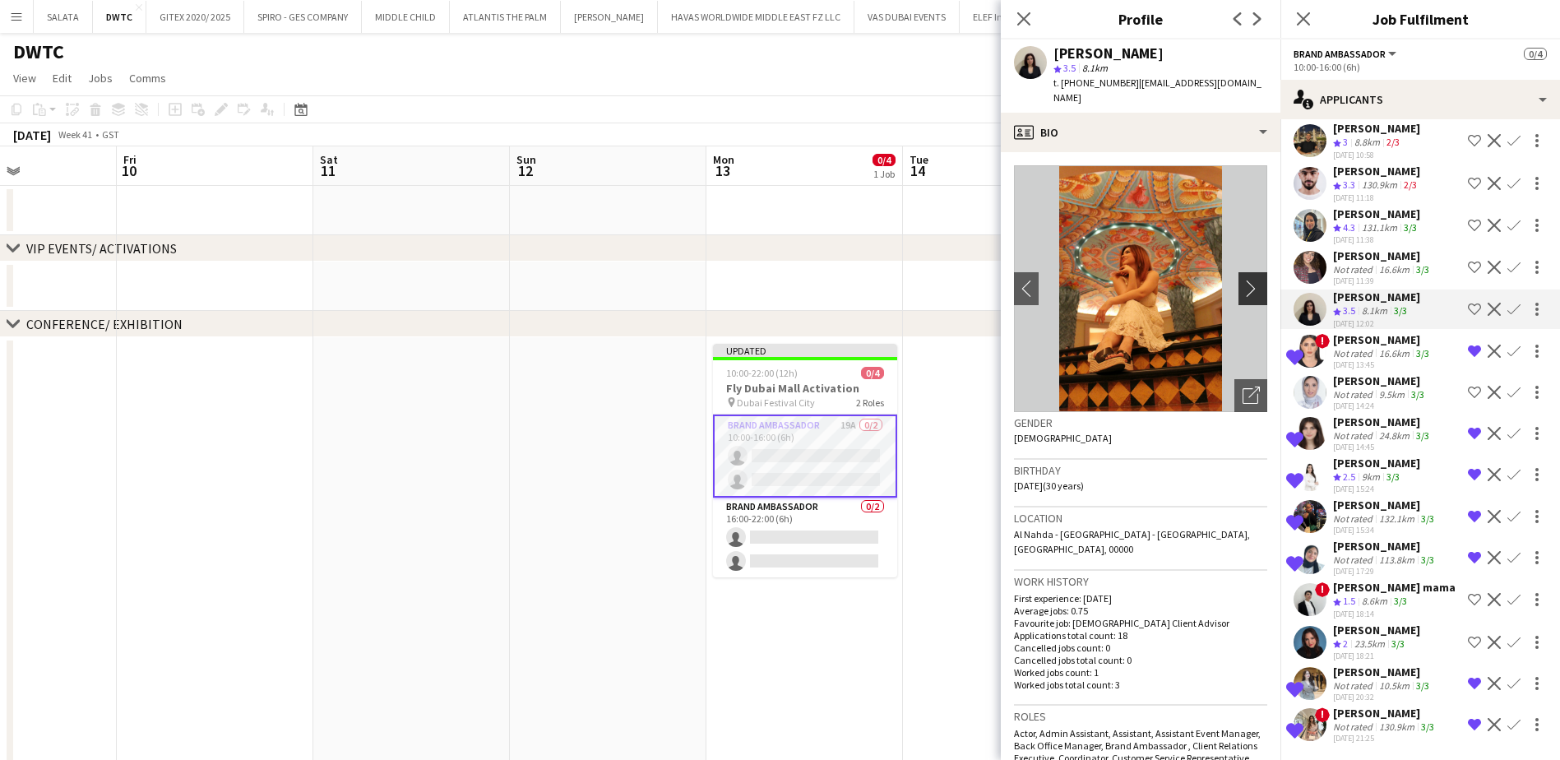
click at [1242, 280] on app-icon "chevron-right" at bounding box center [1254, 288] width 25 height 17
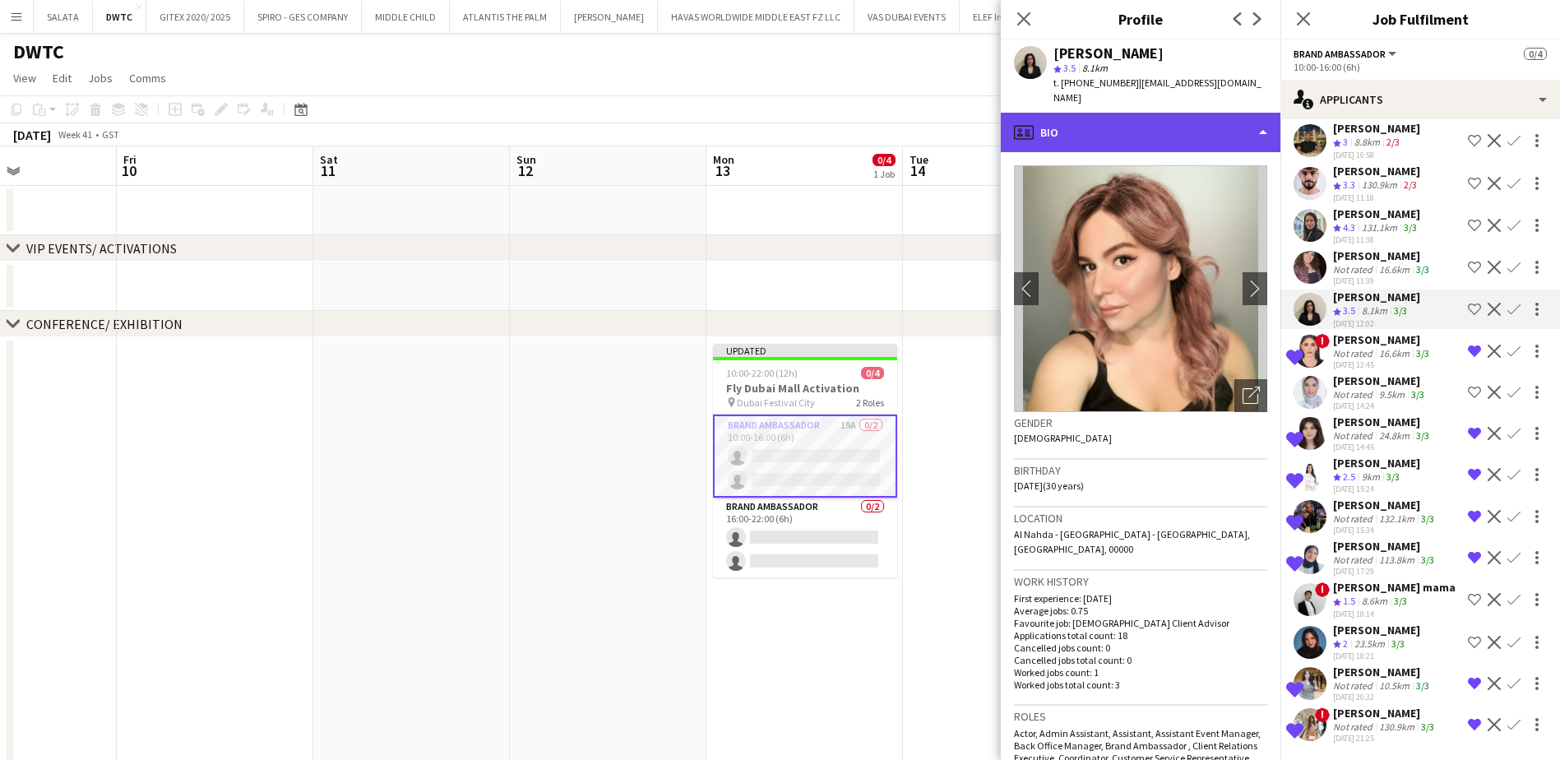
click at [1130, 127] on div "profile Bio" at bounding box center [1140, 132] width 280 height 39
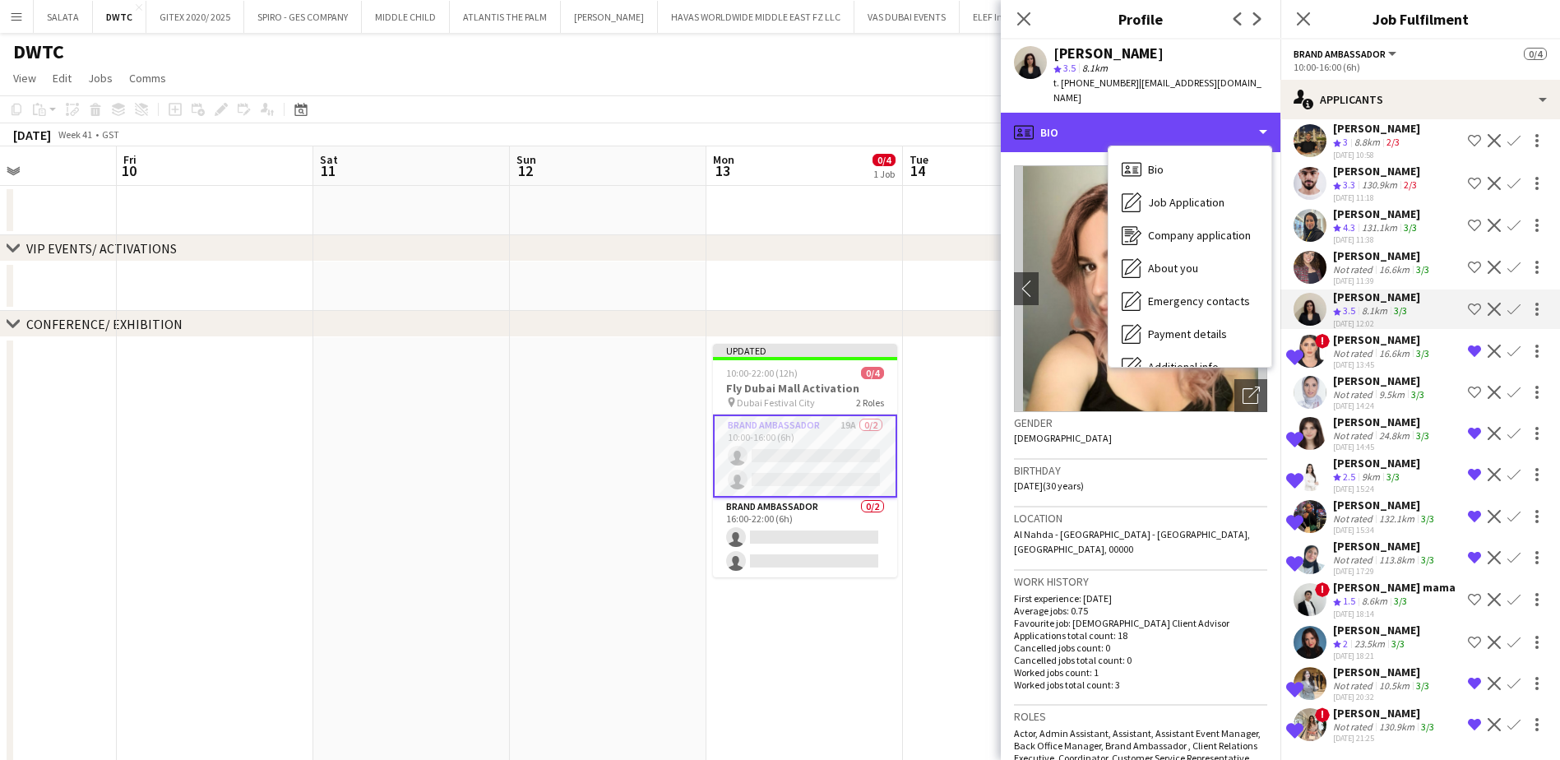
scroll to position [122, 0]
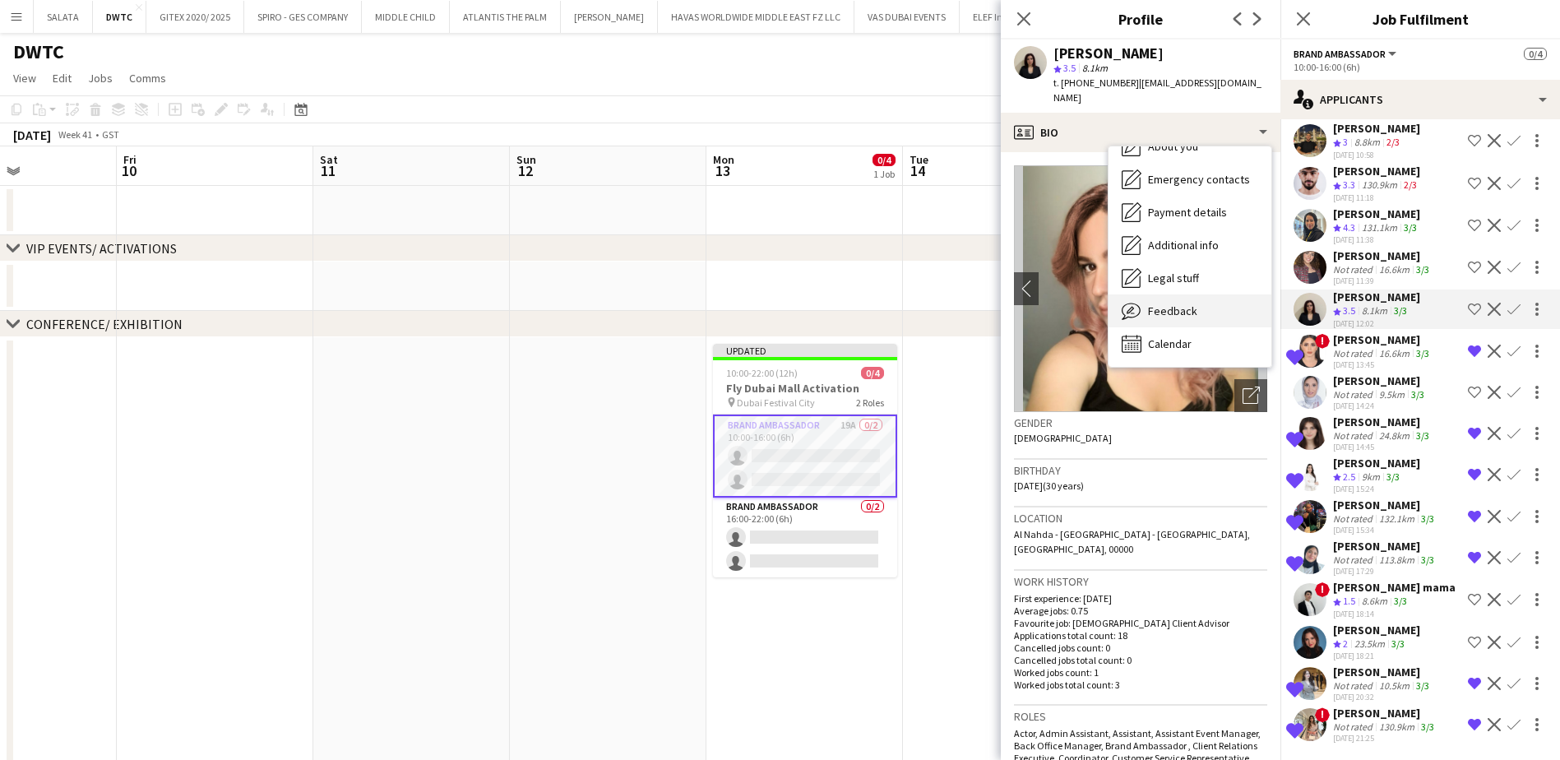
click at [1182, 303] on span "Feedback" at bounding box center [1172, 310] width 49 height 15
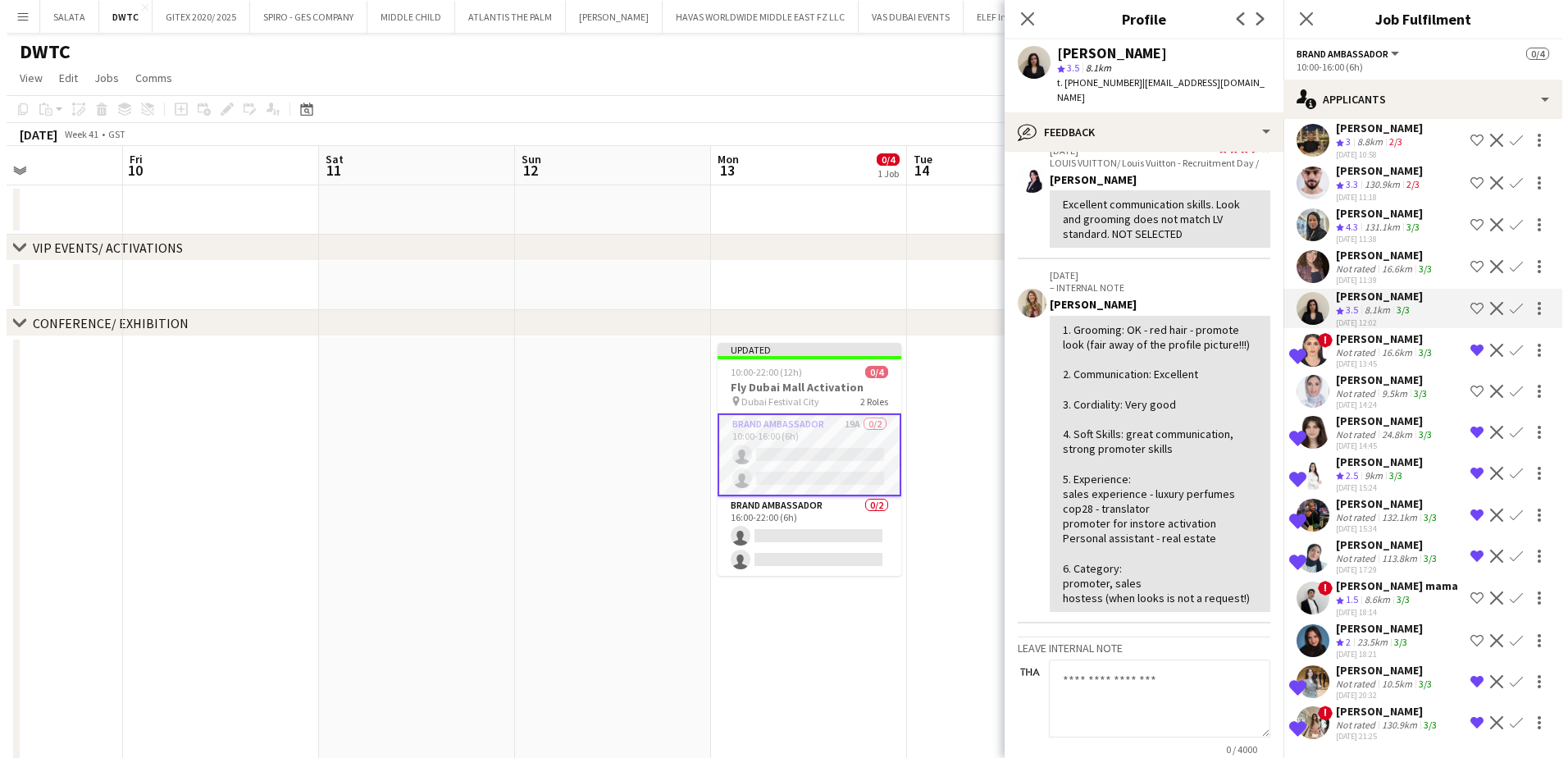
scroll to position [0, 0]
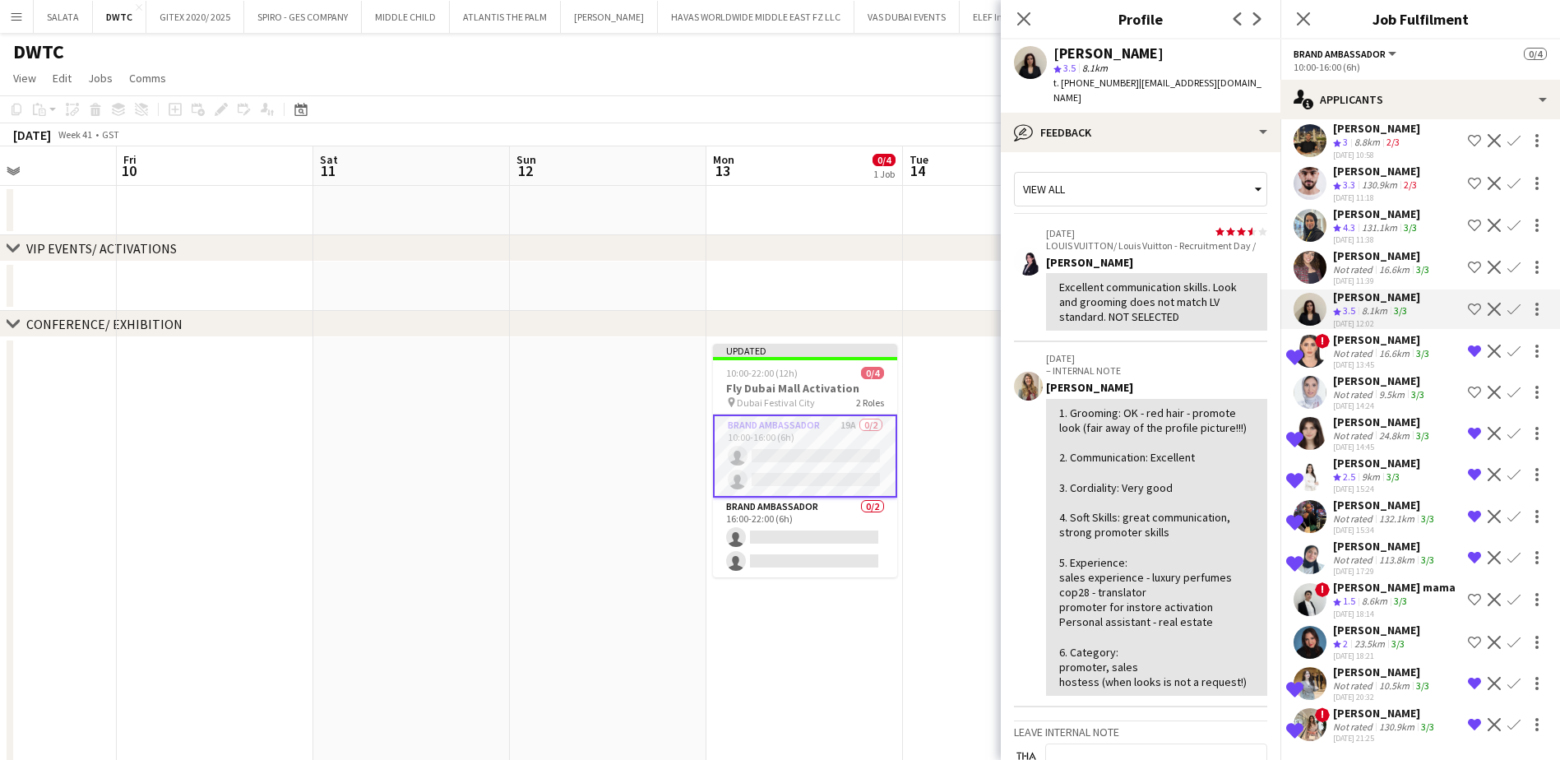
click at [1304, 629] on app-user-avatar at bounding box center [1309, 642] width 33 height 33
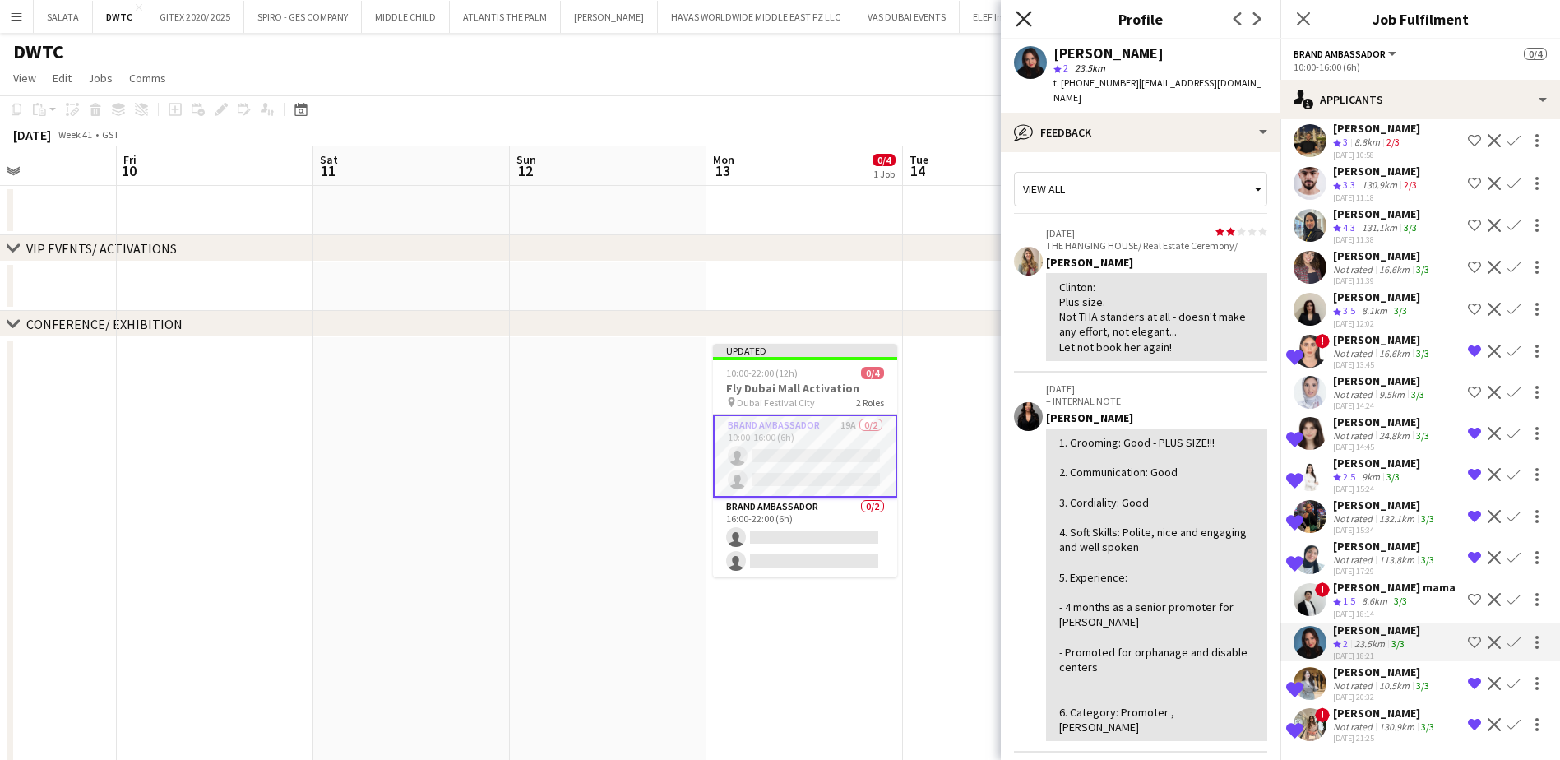
click at [1029, 21] on icon "Close pop-in" at bounding box center [1023, 19] width 16 height 16
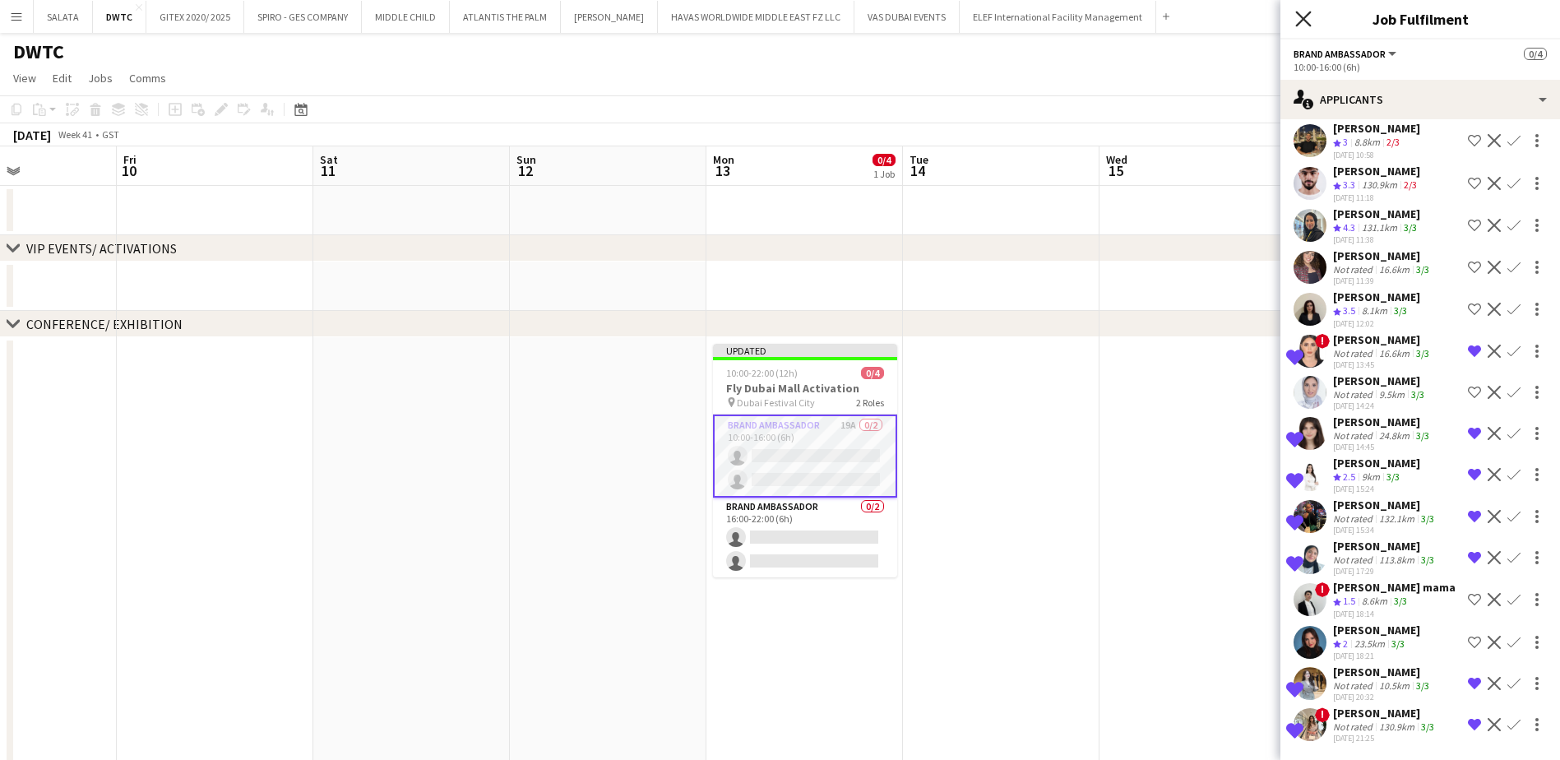
click at [1305, 14] on icon "Close pop-in" at bounding box center [1303, 19] width 16 height 16
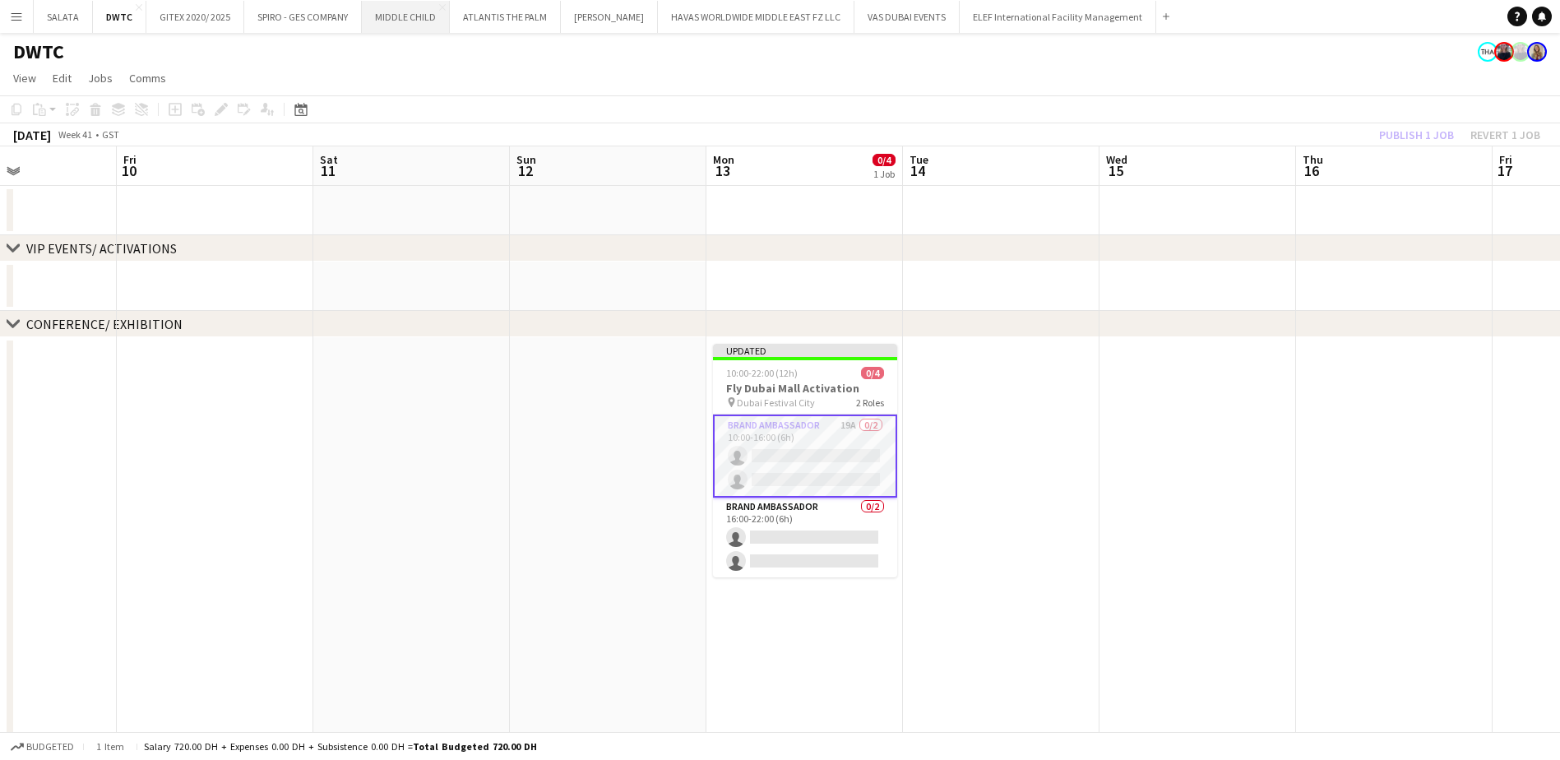
click at [400, 23] on button "MIDDLE CHILD Close" at bounding box center [406, 17] width 88 height 32
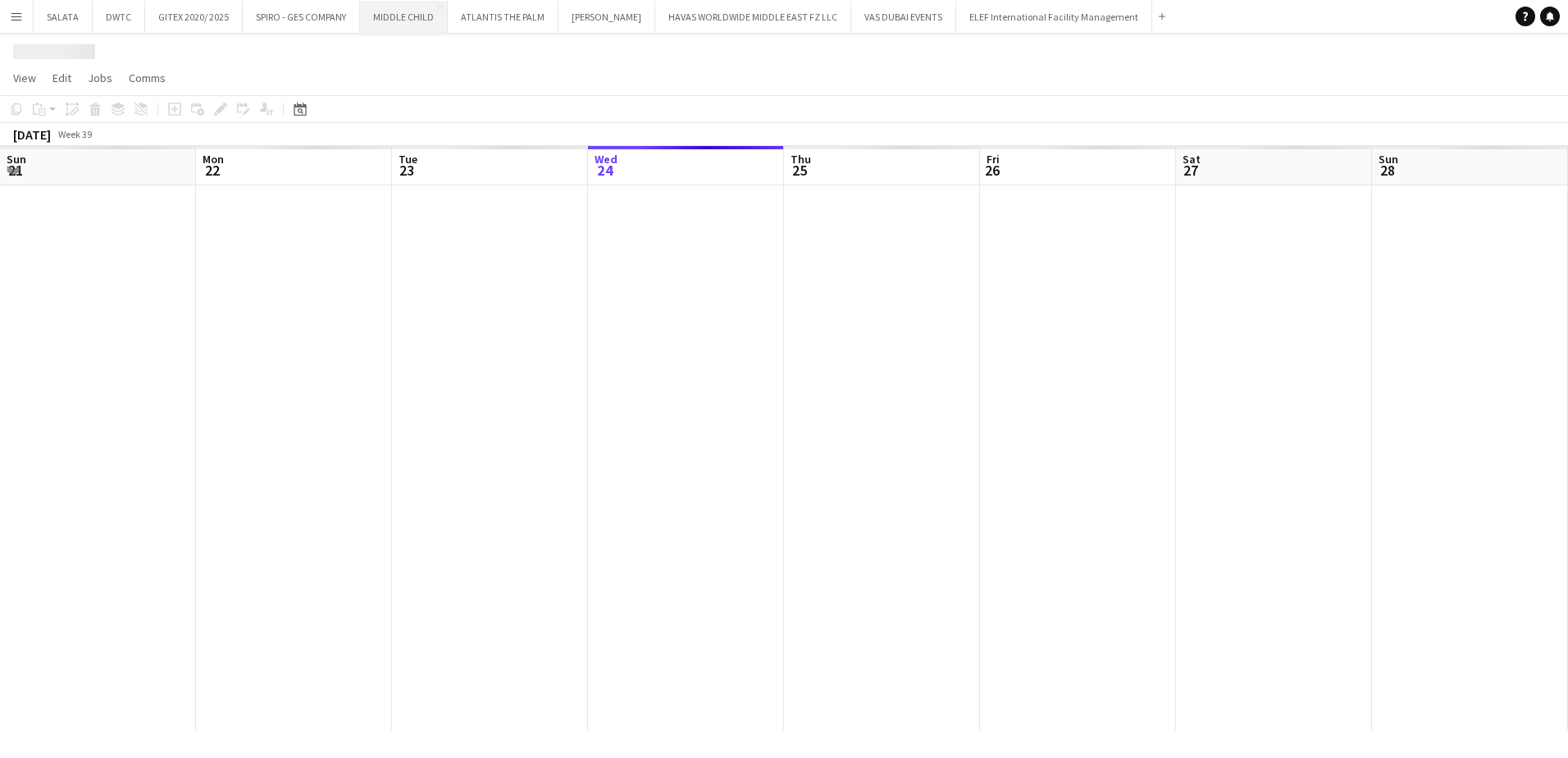
scroll to position [0, 392]
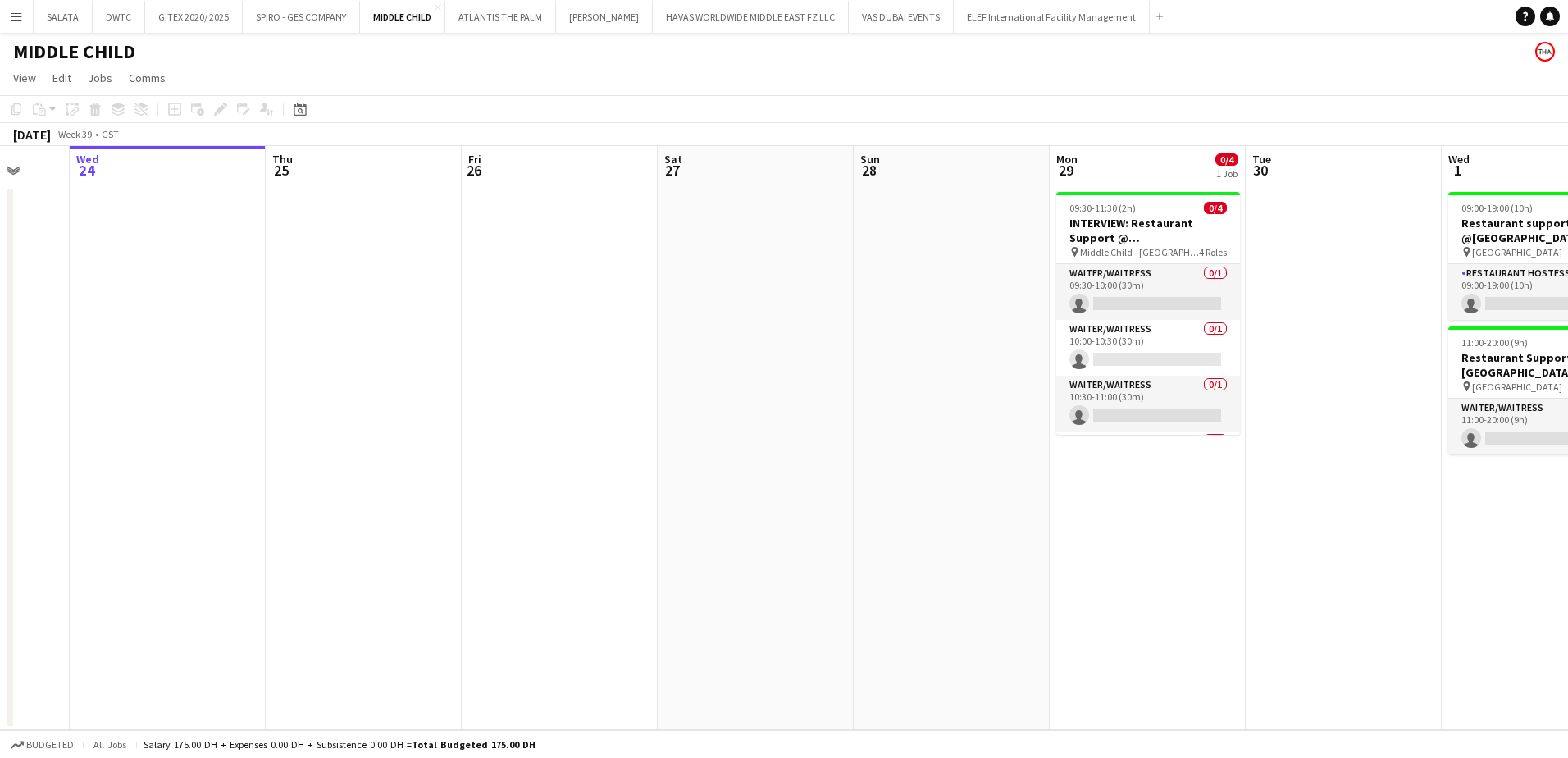
drag, startPoint x: 1412, startPoint y: 590, endPoint x: 1060, endPoint y: 591, distance: 352.0
click at [1060, 591] on app-calendar-viewport "Sun 21 Mon 22 Tue 23 Wed 24 Thu 25 Fri 26 Sat 27 Sun 28 Mon 29 0/4 1 Job Tue 30…" at bounding box center [784, 437] width 1568 height 583
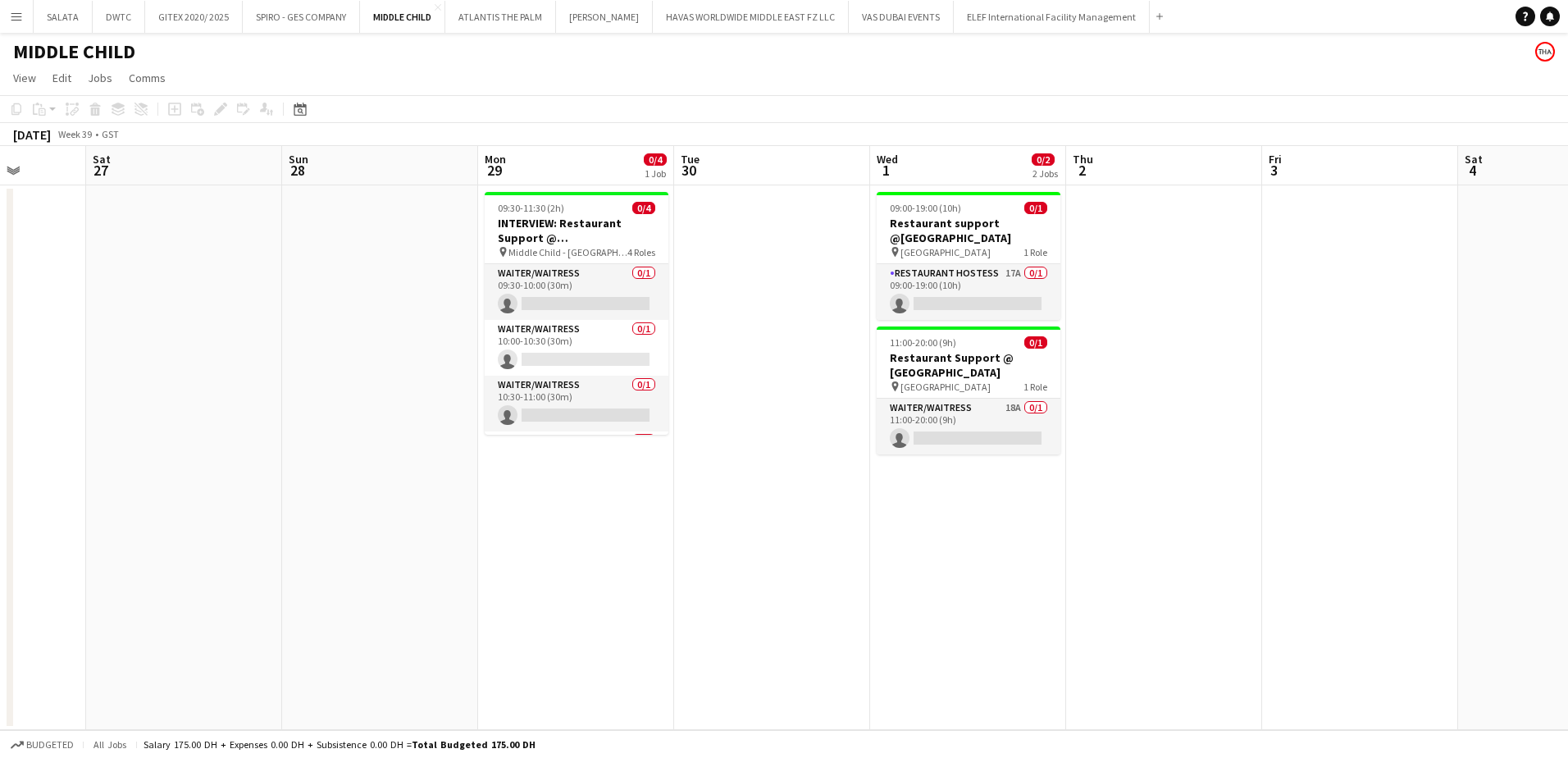
drag, startPoint x: 1302, startPoint y: 583, endPoint x: 927, endPoint y: 592, distance: 375.1
click at [927, 592] on app-calendar-viewport "Wed 24 Thu 25 Fri 26 Sat 27 Sun 28 Mon 29 0/4 1 Job Tue 30 Wed 1 0/2 2 Jobs Thu…" at bounding box center [784, 437] width 1568 height 583
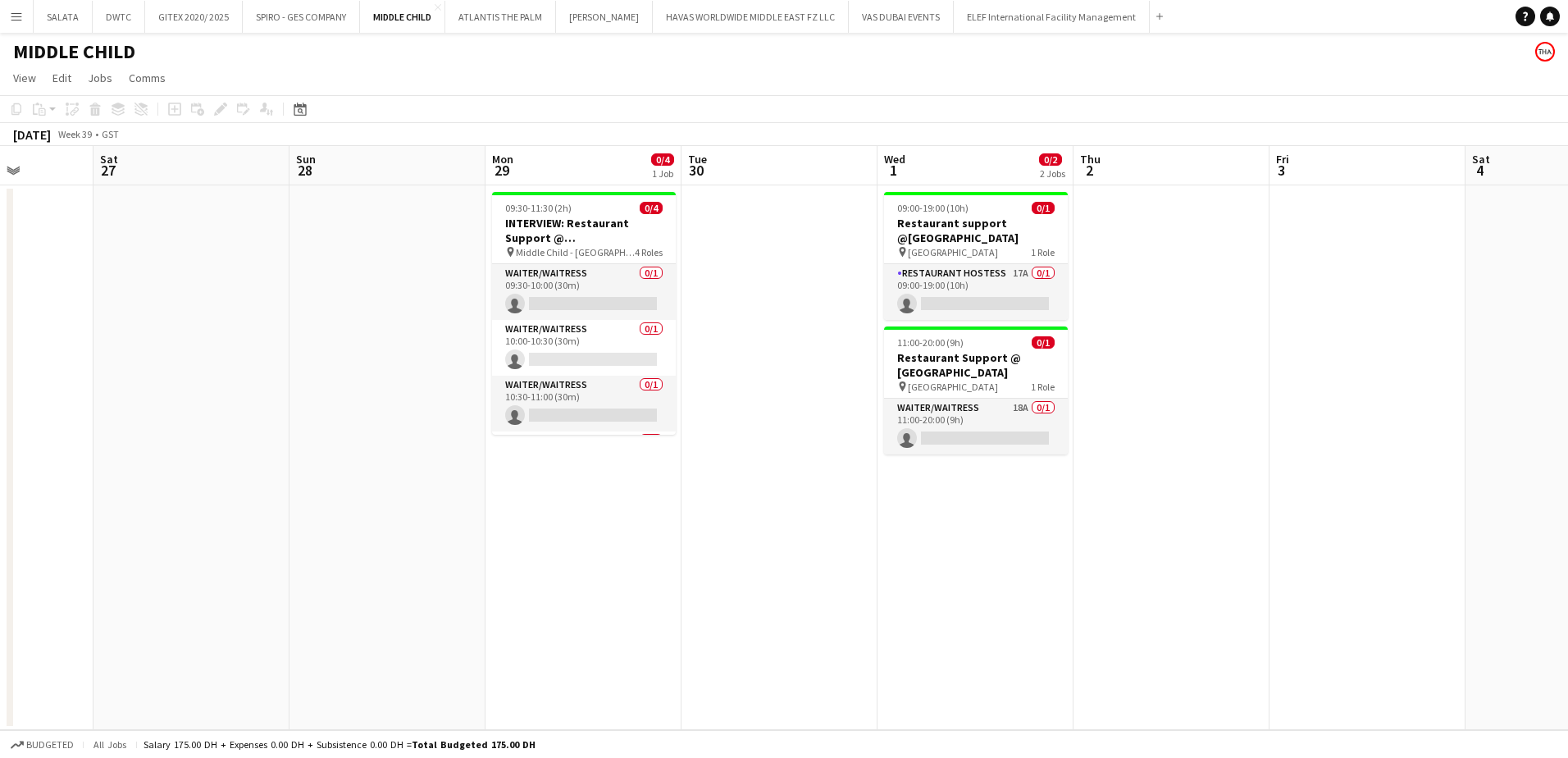
drag, startPoint x: 1001, startPoint y: 583, endPoint x: 635, endPoint y: 596, distance: 366.2
click at [635, 596] on app-calendar-viewport "Wed 24 Thu 25 Fri 26 Sat 27 Sun 28 Mon 29 0/4 1 Job Tue 30 Wed 1 0/2 2 Jobs Thu…" at bounding box center [784, 437] width 1568 height 583
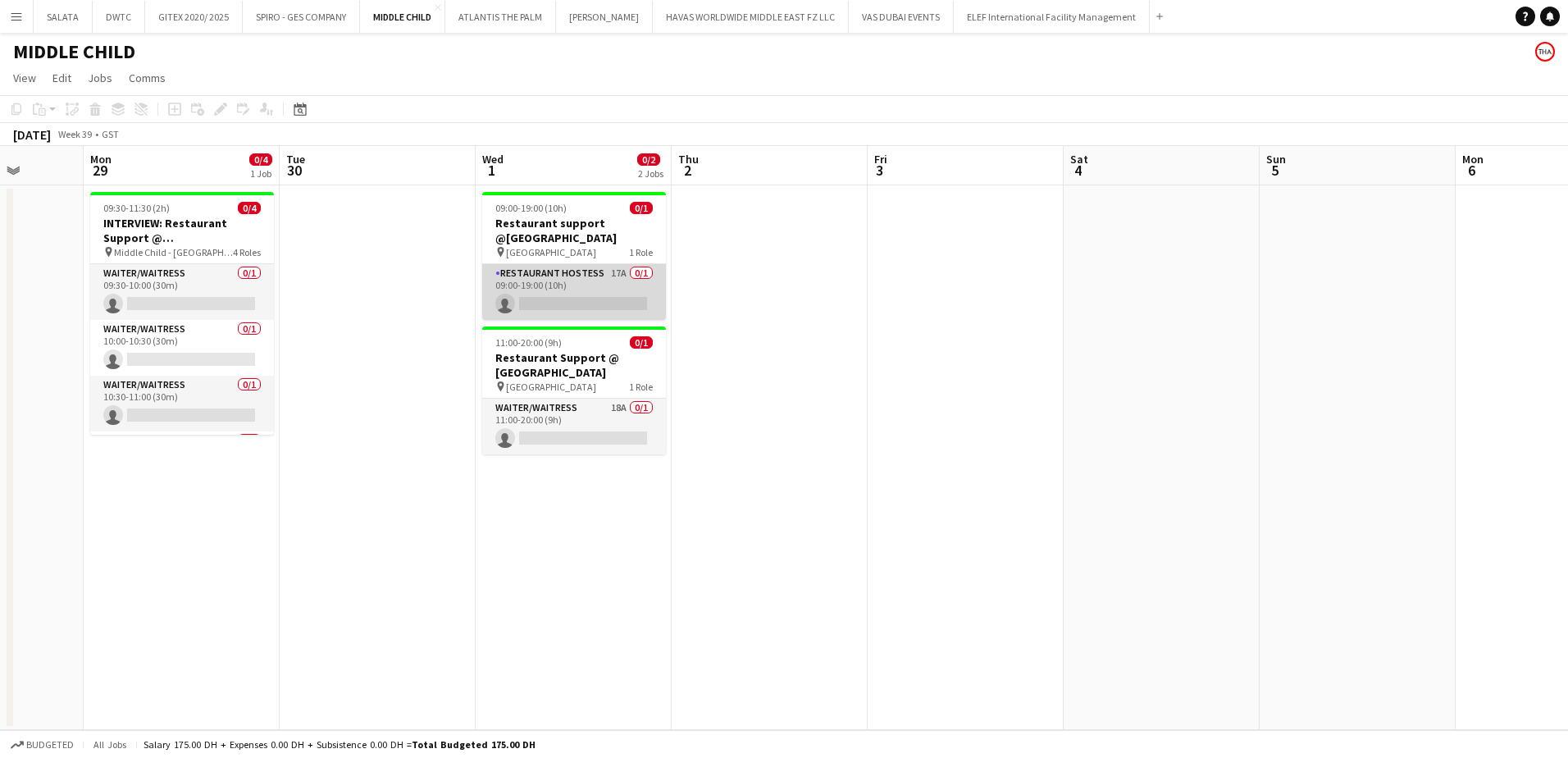
click at [604, 282] on app-card-role "Restaurant Hostess 17A 0/1 09:00-19:00 (10h) single-neutral-actions" at bounding box center [574, 292] width 184 height 56
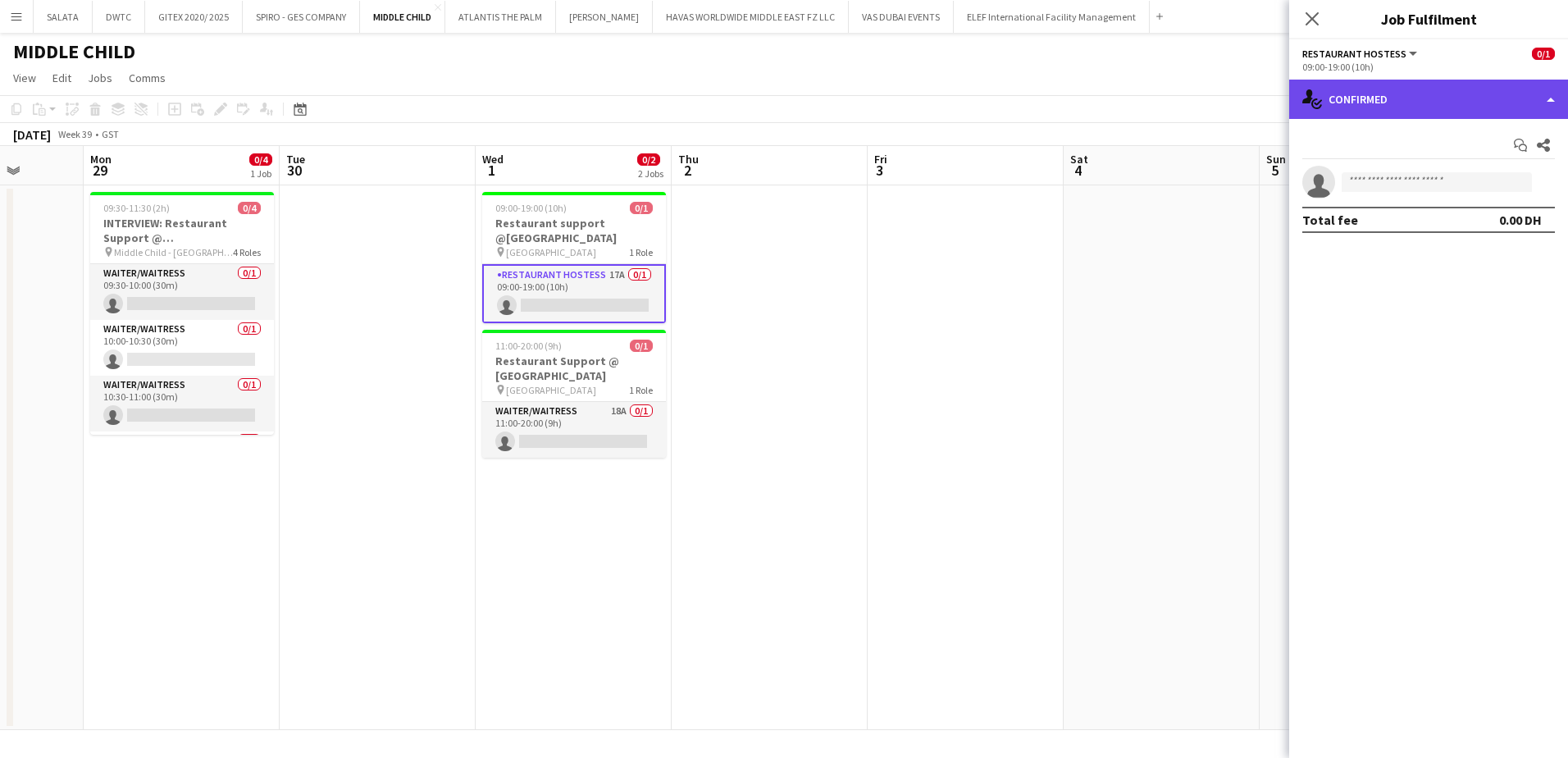
click at [1349, 109] on div "single-neutral-actions-check-2 Confirmed" at bounding box center [1428, 99] width 279 height 39
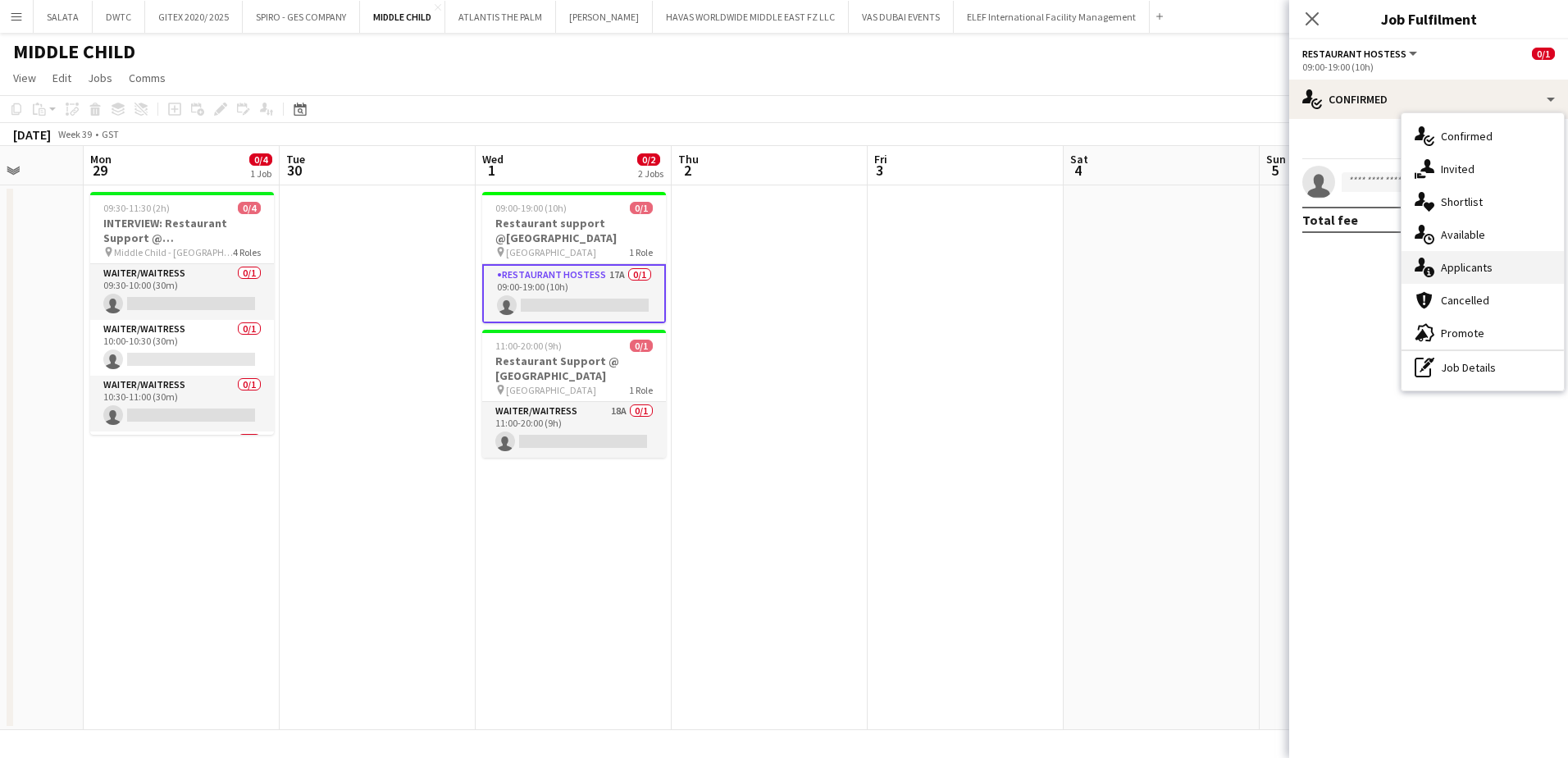
click at [1447, 262] on span "Applicants" at bounding box center [1466, 267] width 52 height 15
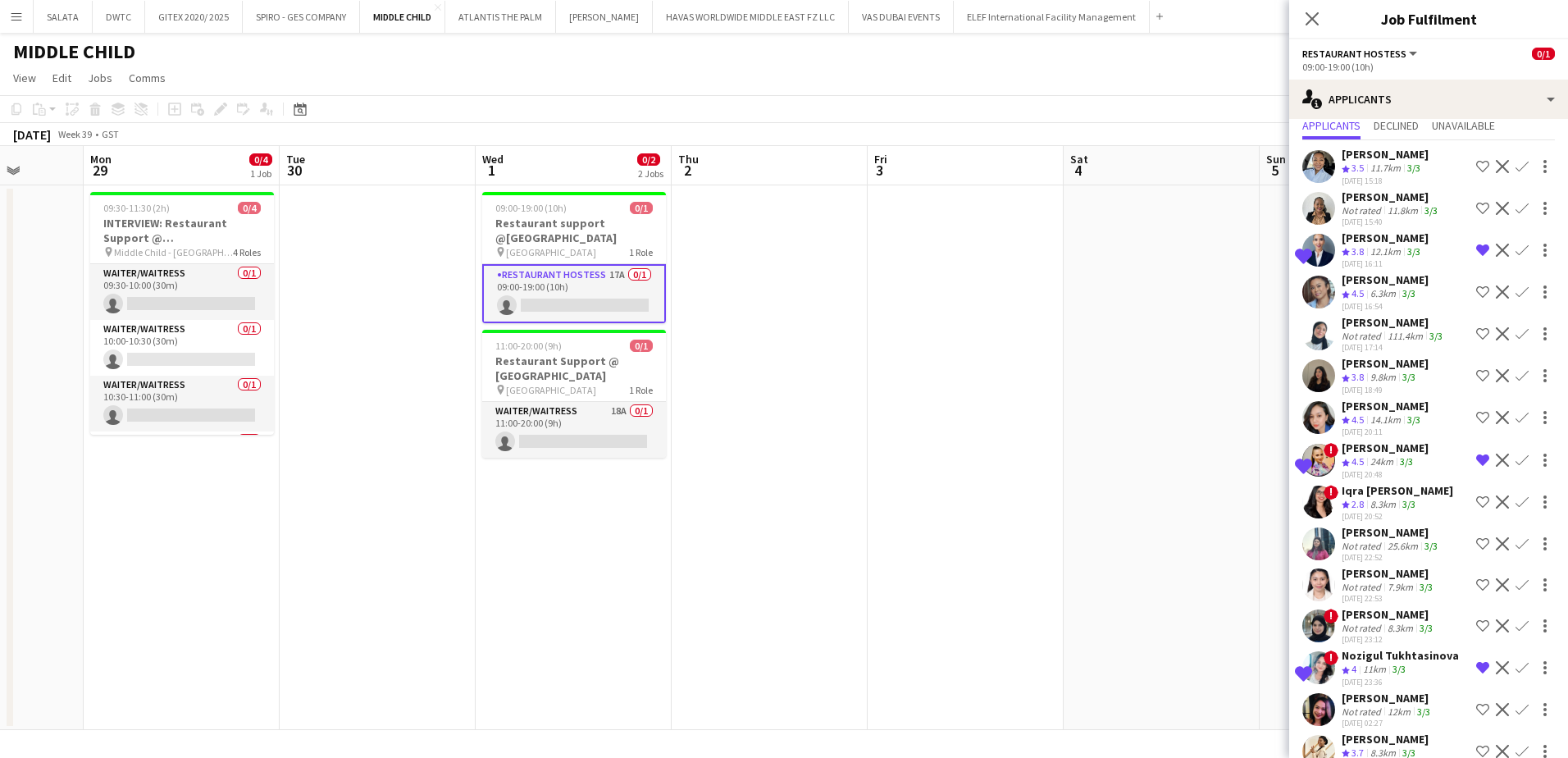
scroll to position [121, 0]
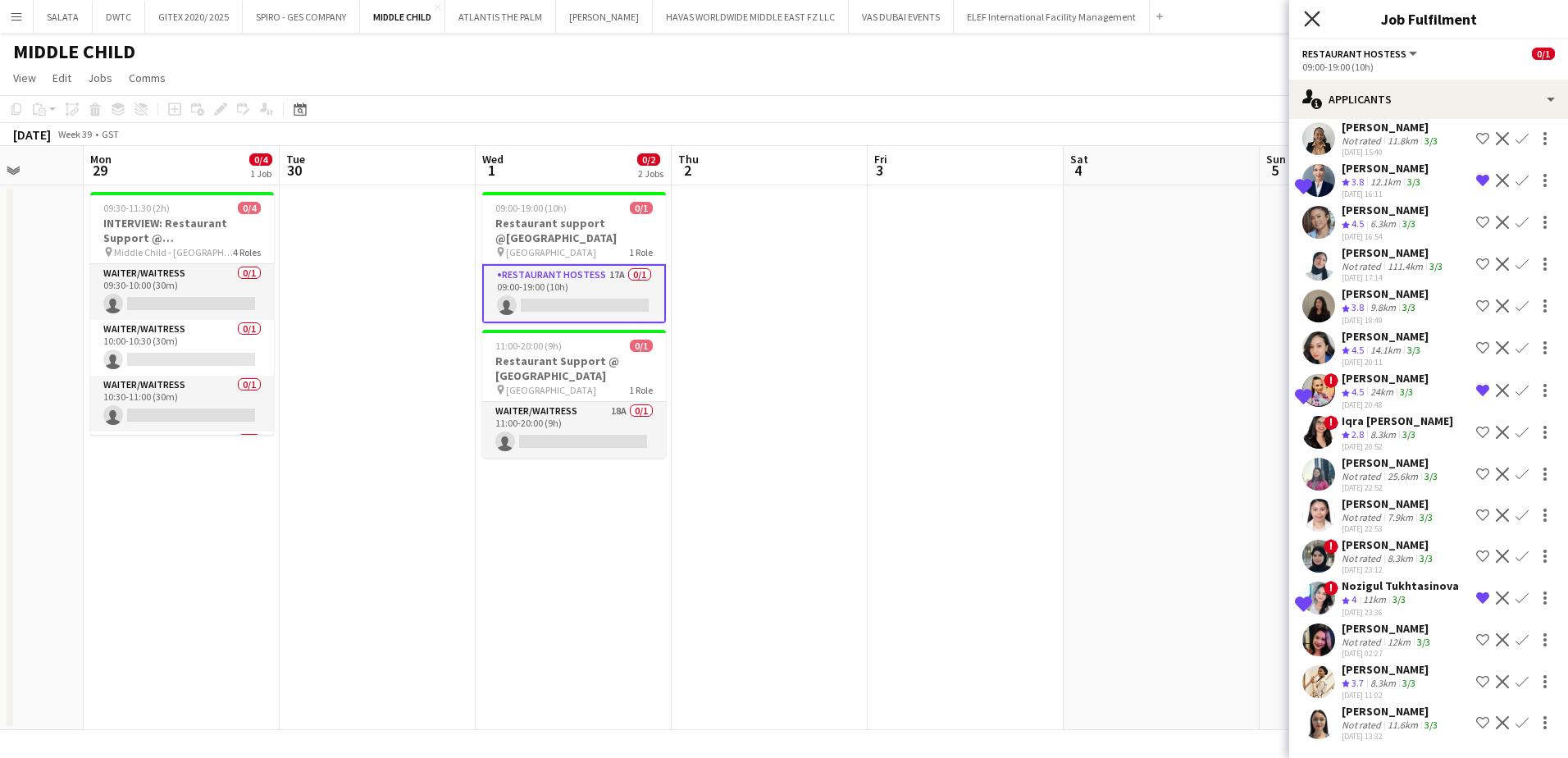
click at [1312, 23] on icon "Close pop-in" at bounding box center [1312, 19] width 16 height 16
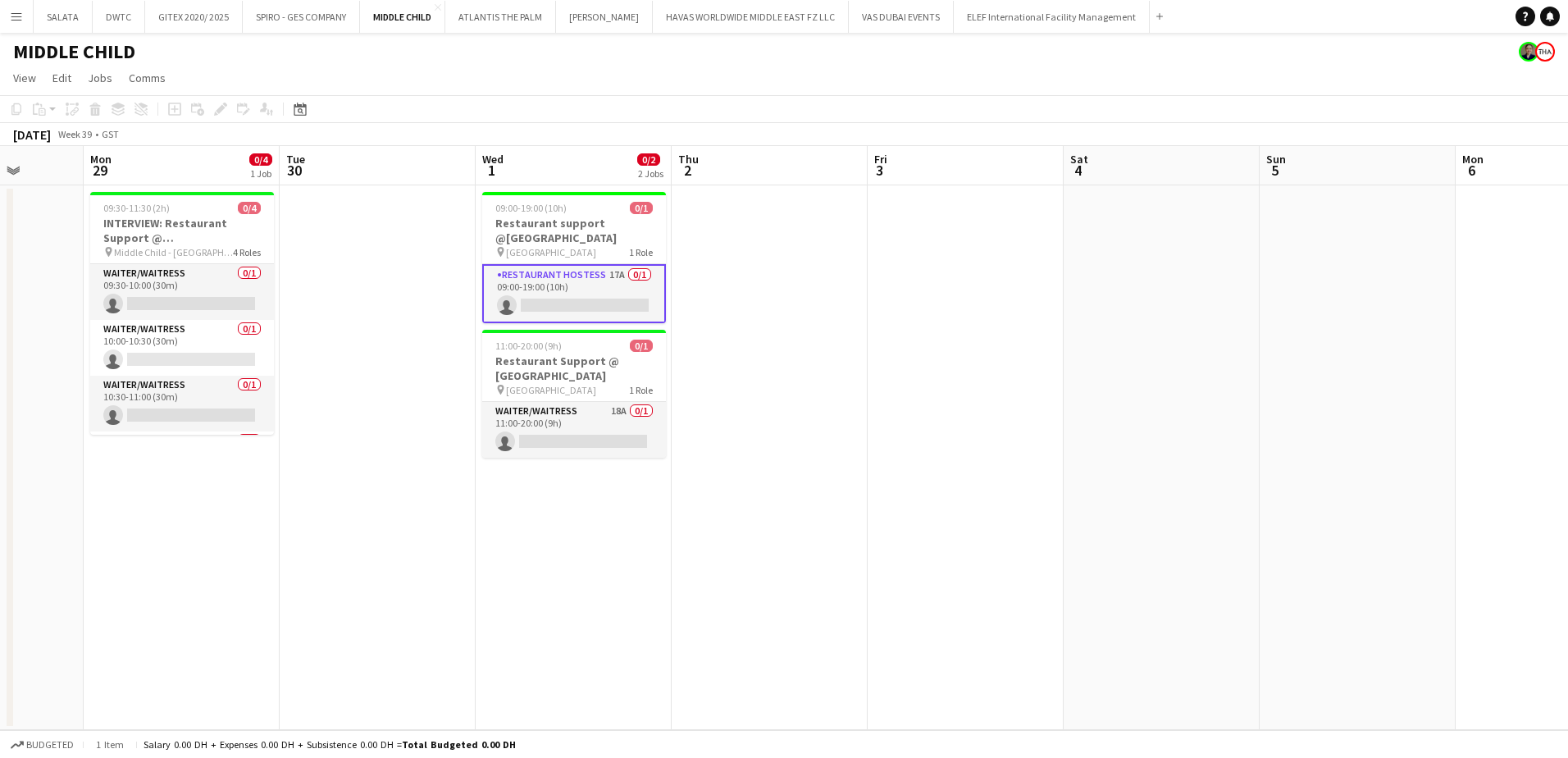
click at [570, 99] on app-toolbar "Copy Paste Paste Ctrl+V Paste with crew Ctrl+Shift+V Paste linked Job [GEOGRAPH…" at bounding box center [784, 109] width 1568 height 28
